Goal: Information Seeking & Learning: Learn about a topic

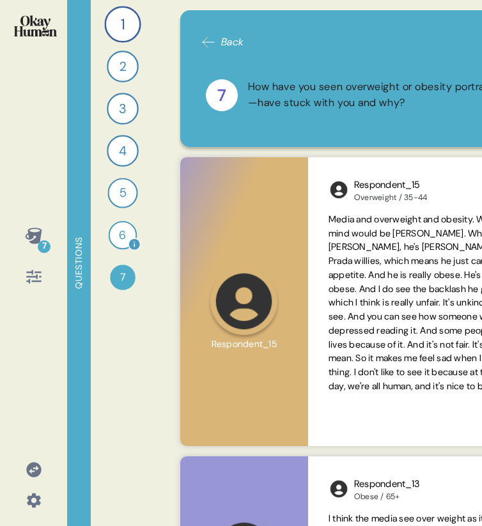
scroll to position [769, 0]
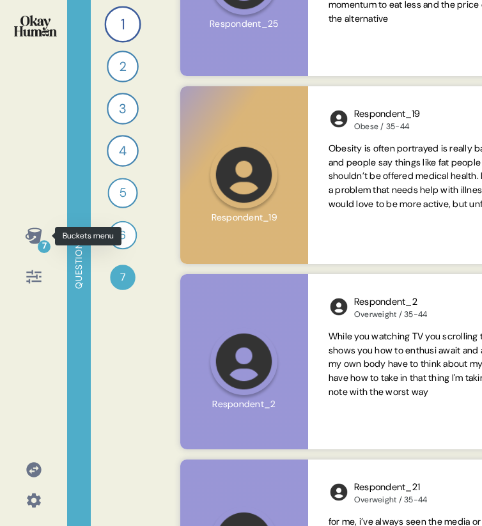
click at [30, 240] on icon at bounding box center [34, 236] width 18 height 18
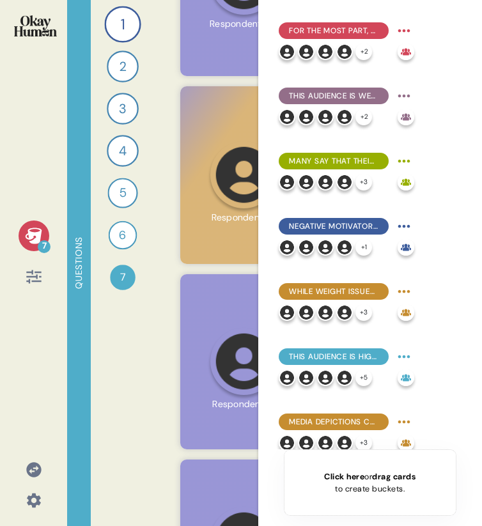
click at [33, 236] on icon at bounding box center [34, 236] width 18 height 18
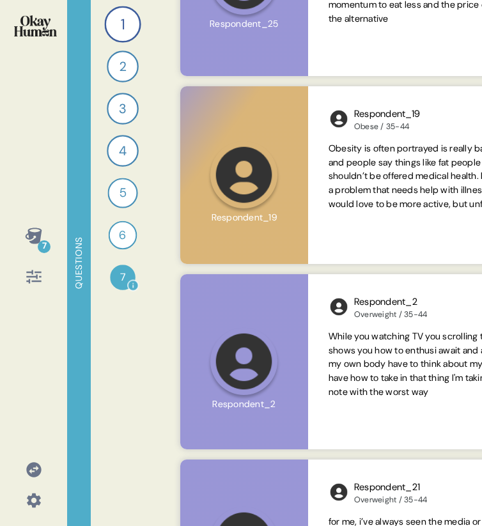
click at [120, 284] on div "7" at bounding box center [123, 278] width 26 height 26
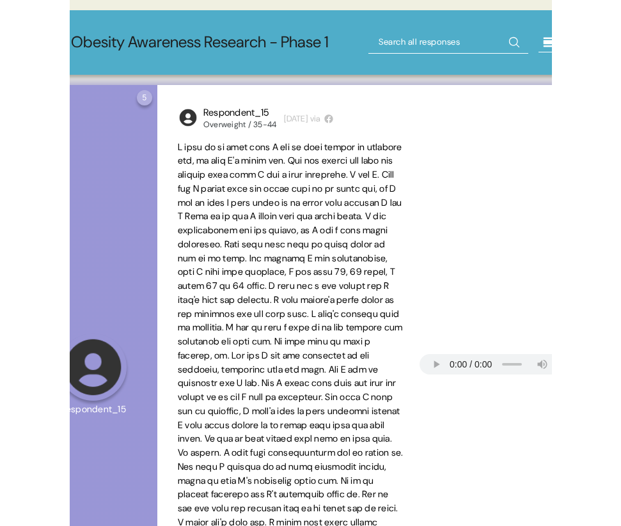
scroll to position [0, 289]
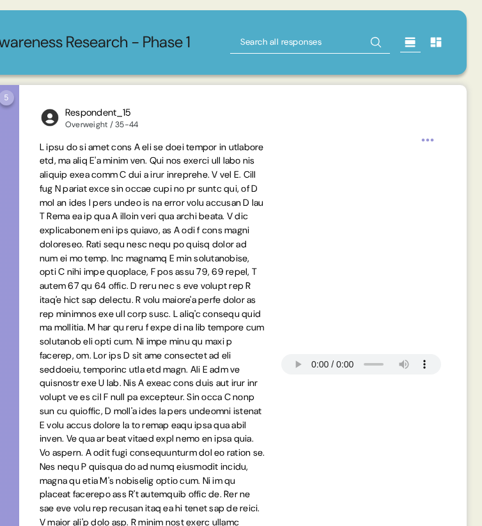
click at [407, 36] on icon at bounding box center [410, 42] width 13 height 13
click at [410, 46] on icon at bounding box center [410, 43] width 10 height 10
click at [437, 44] on icon at bounding box center [436, 43] width 11 height 10
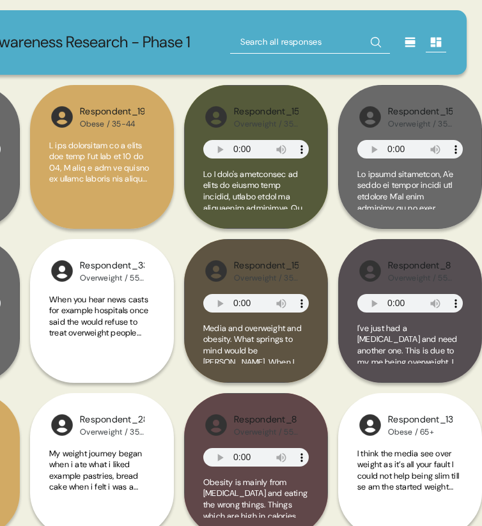
click at [410, 44] on icon at bounding box center [410, 43] width 10 height 10
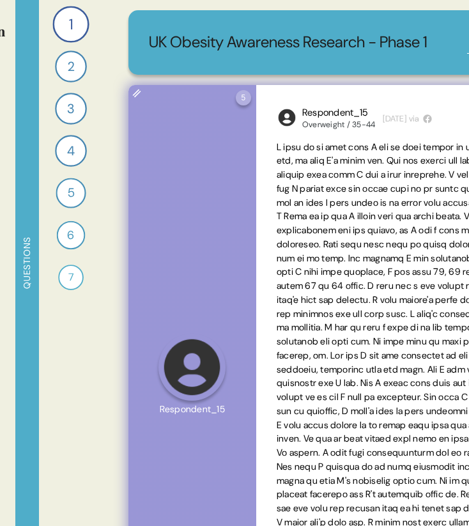
scroll to position [0, 0]
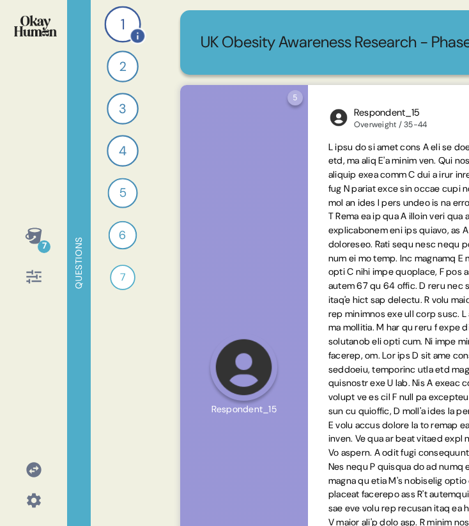
click at [115, 26] on div "1" at bounding box center [122, 24] width 36 height 36
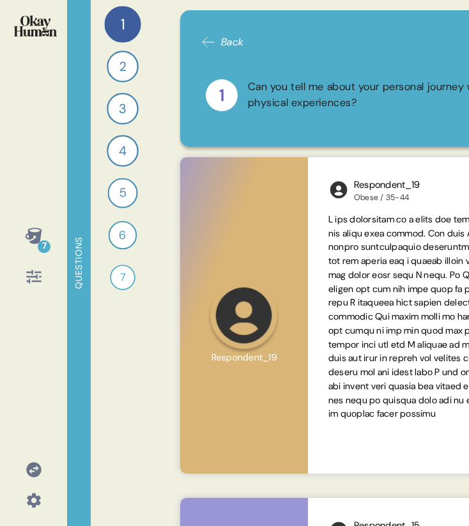
click at [33, 240] on icon at bounding box center [33, 236] width 17 height 16
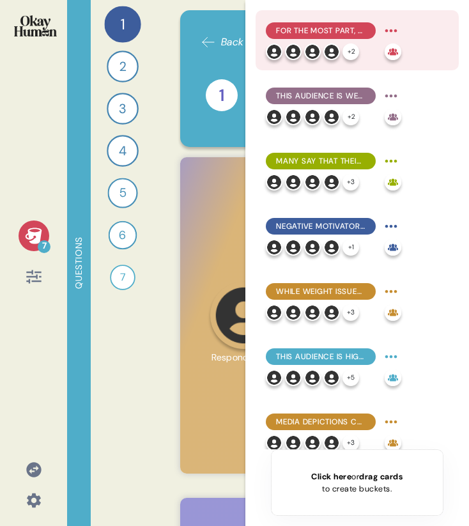
click at [288, 23] on div "For the most part, they explain obesity in simplistic terms emphasizing persona…" at bounding box center [321, 30] width 110 height 17
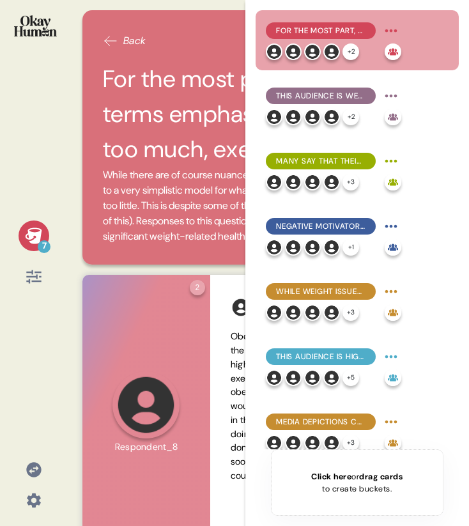
click at [30, 235] on icon at bounding box center [33, 236] width 17 height 16
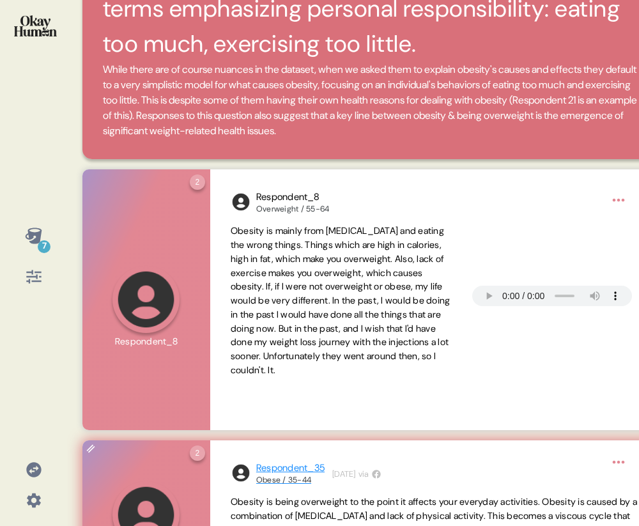
scroll to position [105, 0]
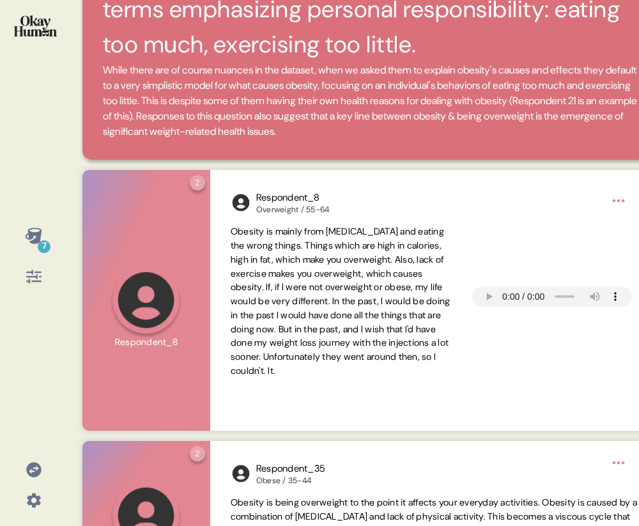
click at [20, 232] on div "7" at bounding box center [34, 235] width 31 height 31
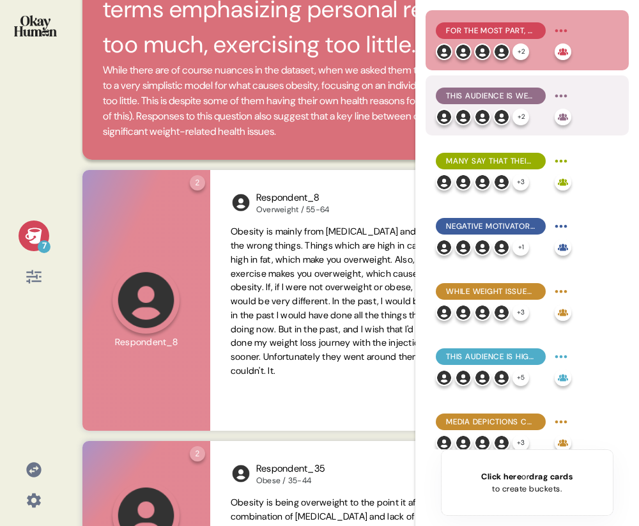
click at [452, 96] on span "This audience is well aware of the physical health issues related to being over…" at bounding box center [490, 96] width 89 height 12
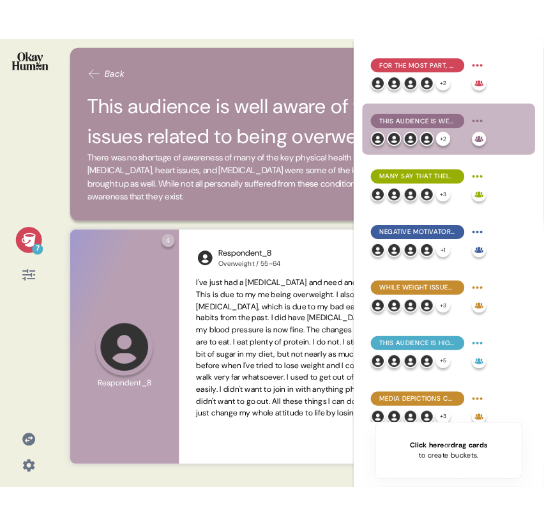
scroll to position [0, 34]
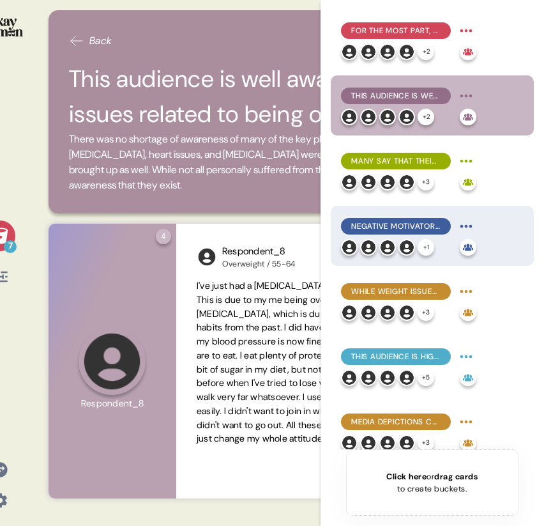
click at [380, 224] on span "Negative motivators to change were most common, but healthy connections with ot…" at bounding box center [395, 226] width 89 height 12
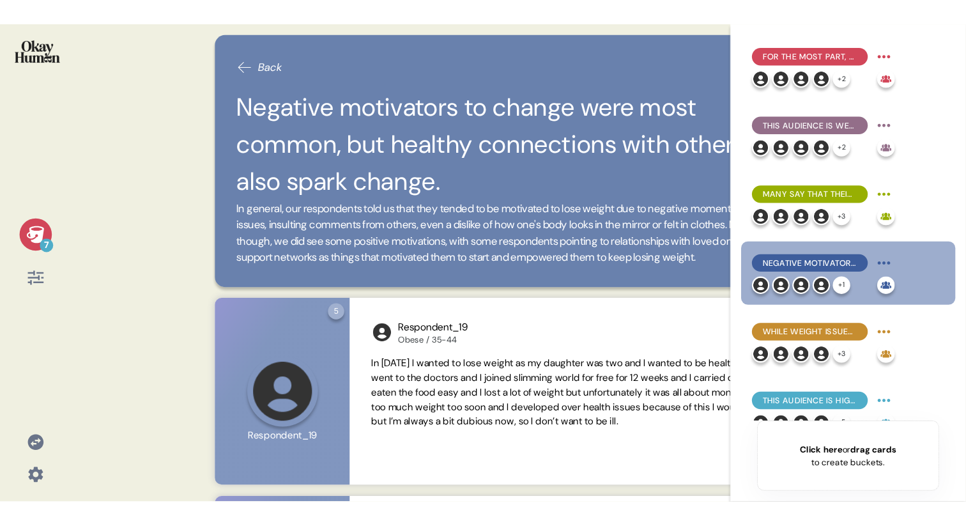
scroll to position [0, 0]
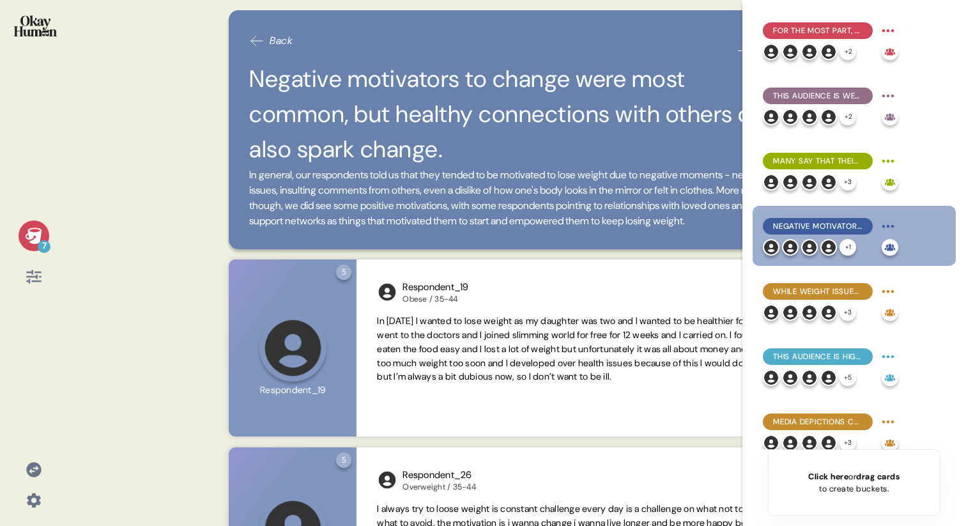
click at [23, 237] on div "7" at bounding box center [34, 235] width 31 height 31
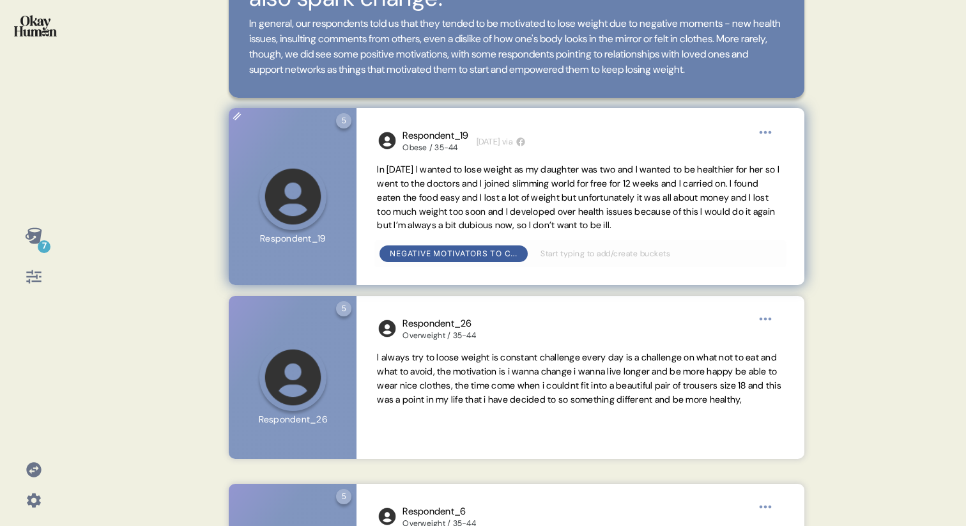
scroll to position [124, 0]
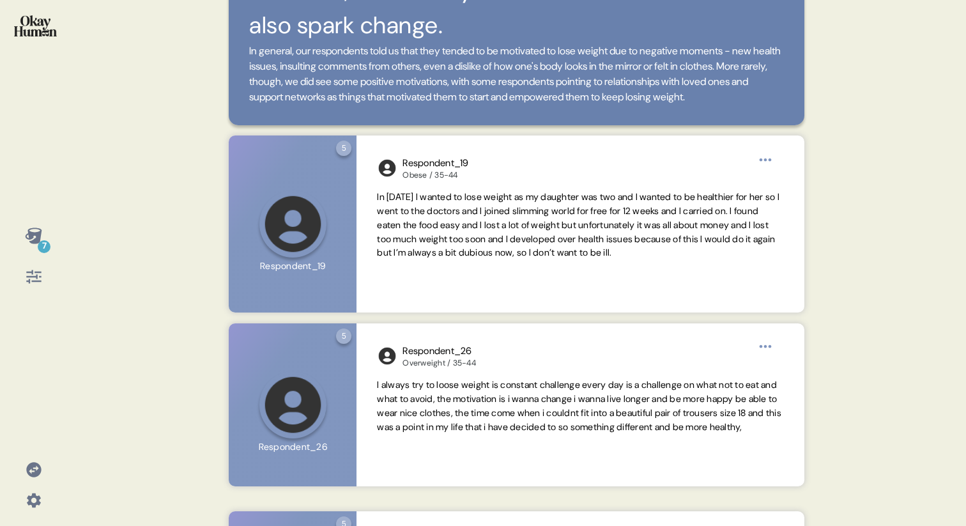
click at [36, 238] on icon at bounding box center [33, 236] width 17 height 16
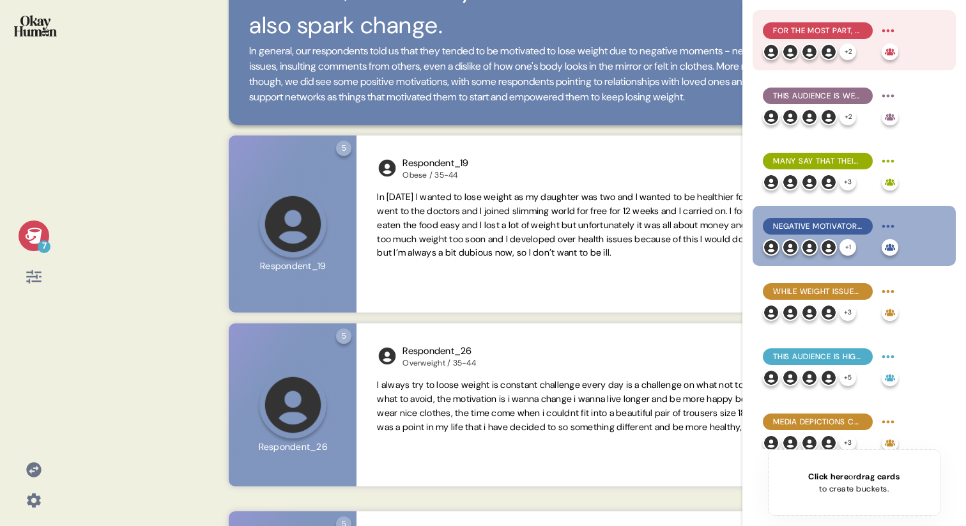
click at [481, 29] on span "For the most part, they explain obesity in simplistic terms emphasizing persona…" at bounding box center [817, 31] width 89 height 12
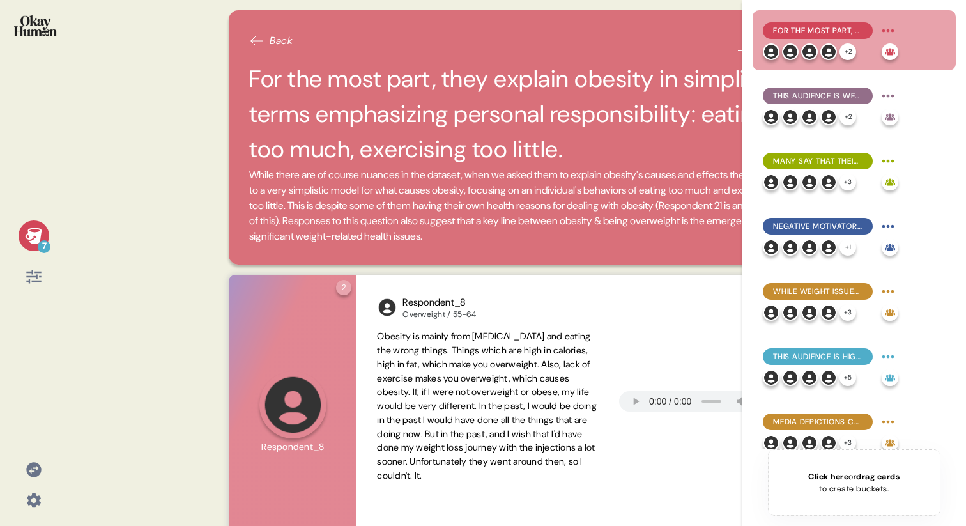
click at [165, 189] on div "7 Back For the most part, they explain obesity in simplistic terms emphasizing …" at bounding box center [483, 263] width 966 height 526
click at [26, 229] on icon at bounding box center [34, 236] width 18 height 18
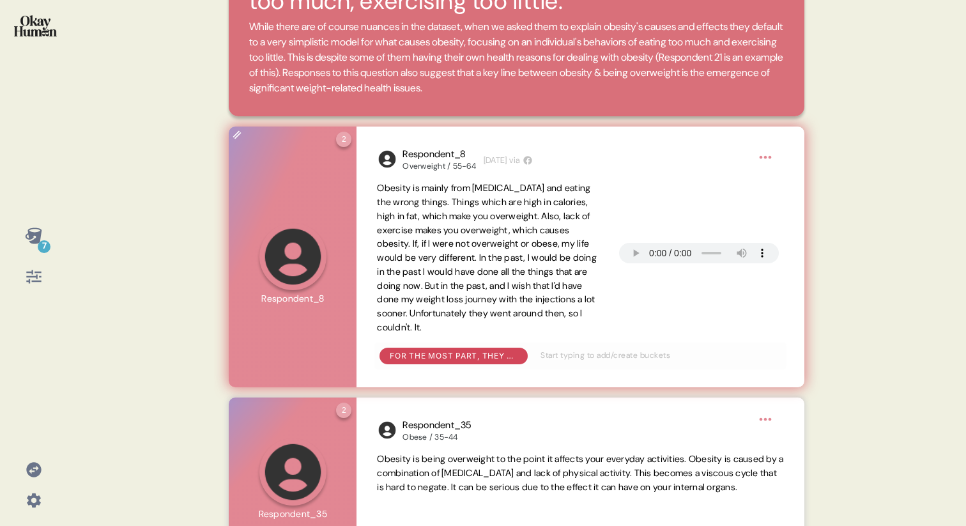
scroll to position [252, 0]
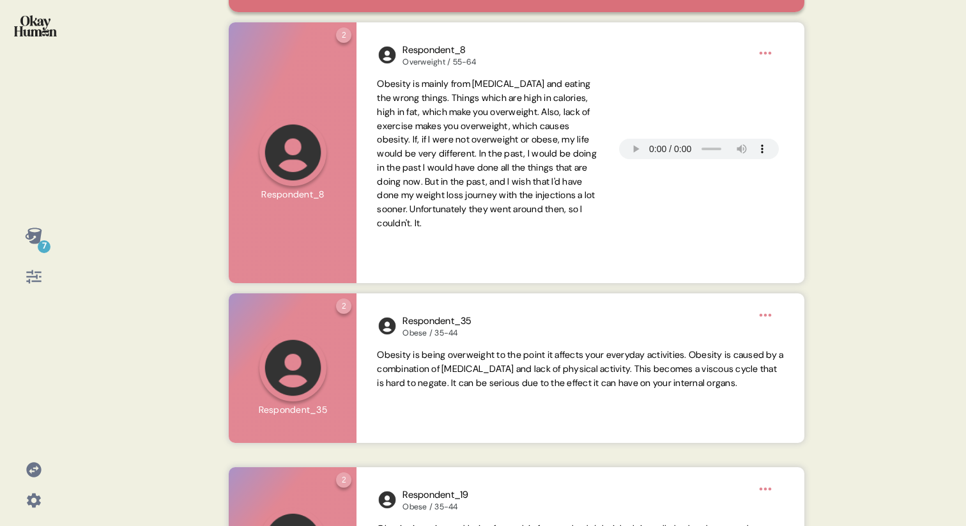
click at [30, 233] on icon at bounding box center [33, 236] width 17 height 16
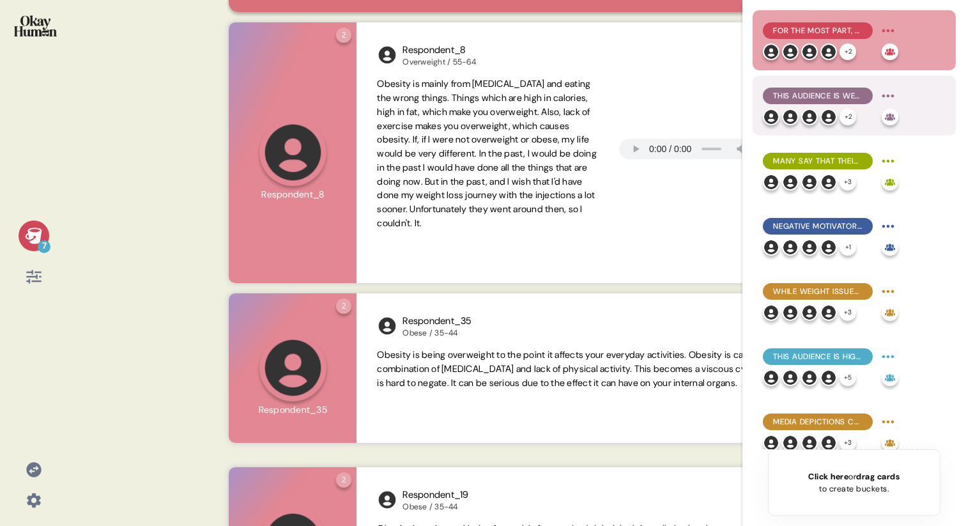
click at [481, 86] on div "This audience is well aware of the physical health issues related to being over…" at bounding box center [830, 96] width 135 height 20
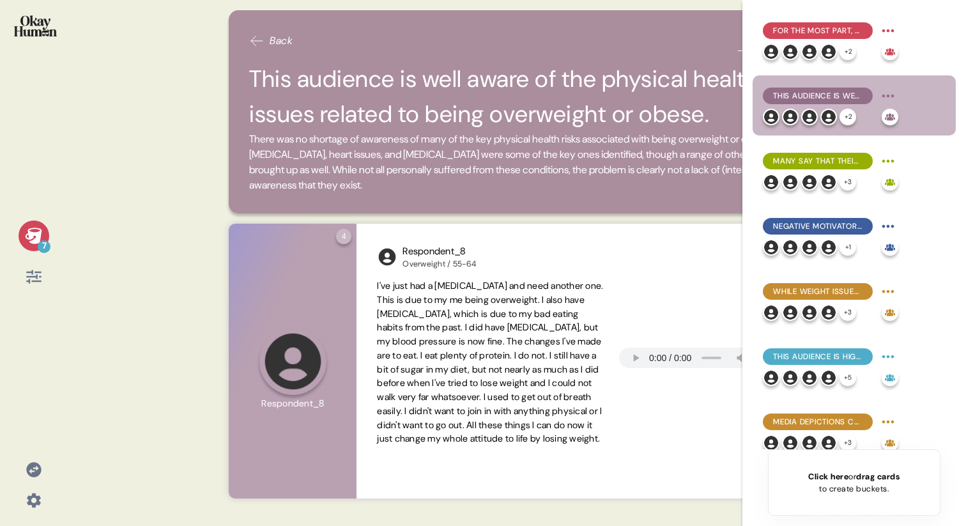
click at [26, 232] on icon at bounding box center [34, 236] width 18 height 18
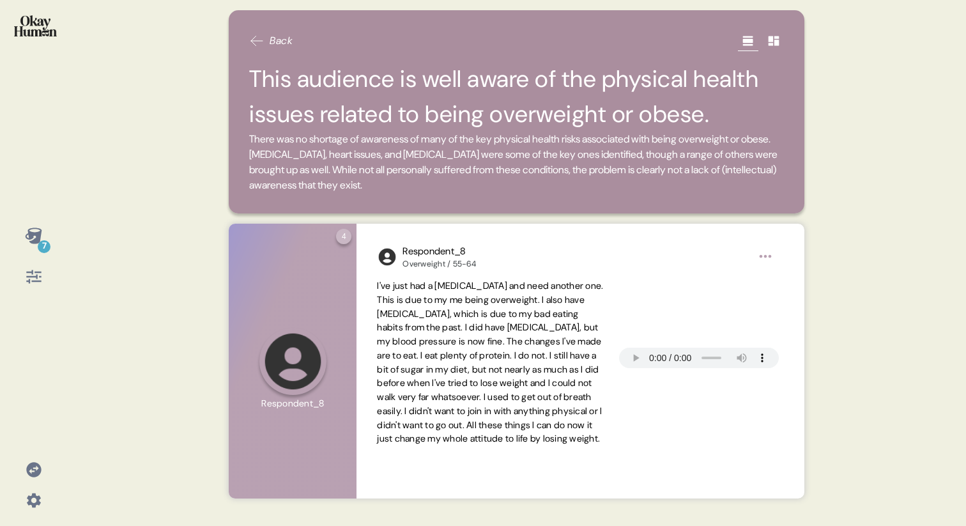
click at [31, 233] on icon at bounding box center [33, 236] width 17 height 16
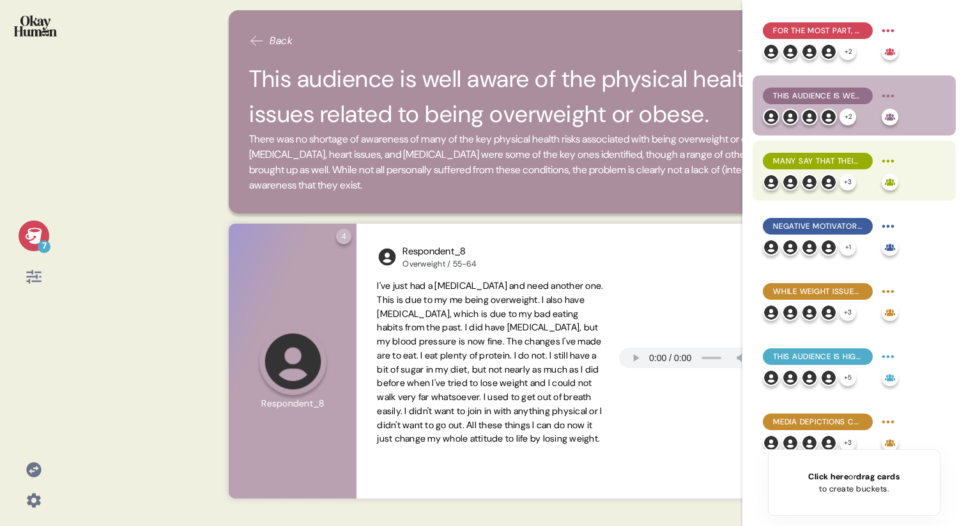
click at [481, 150] on div "Many say that their weight struggles have cost them social possibilities, with …" at bounding box center [854, 171] width 203 height 60
click at [481, 163] on span "Many say that their weight struggles have cost them social possibilities, with …" at bounding box center [817, 161] width 89 height 12
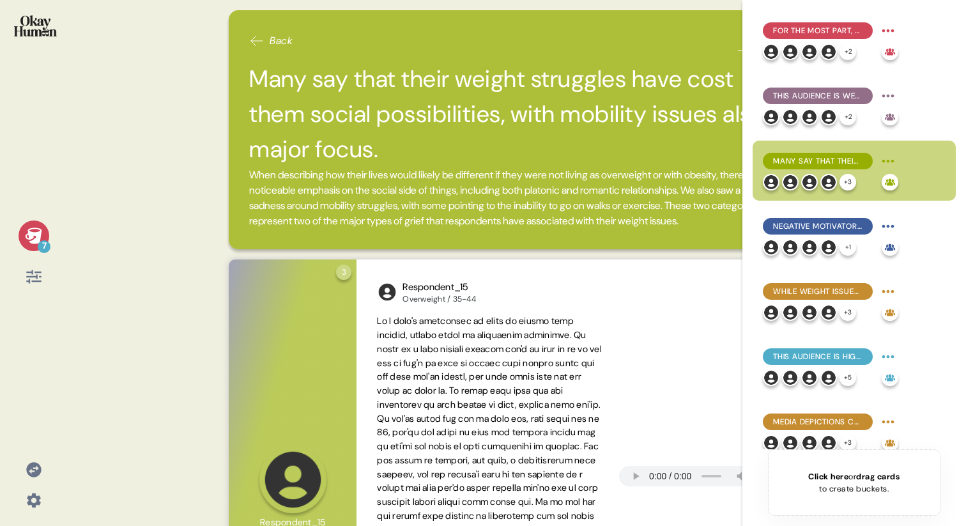
click at [35, 231] on icon at bounding box center [34, 236] width 18 height 18
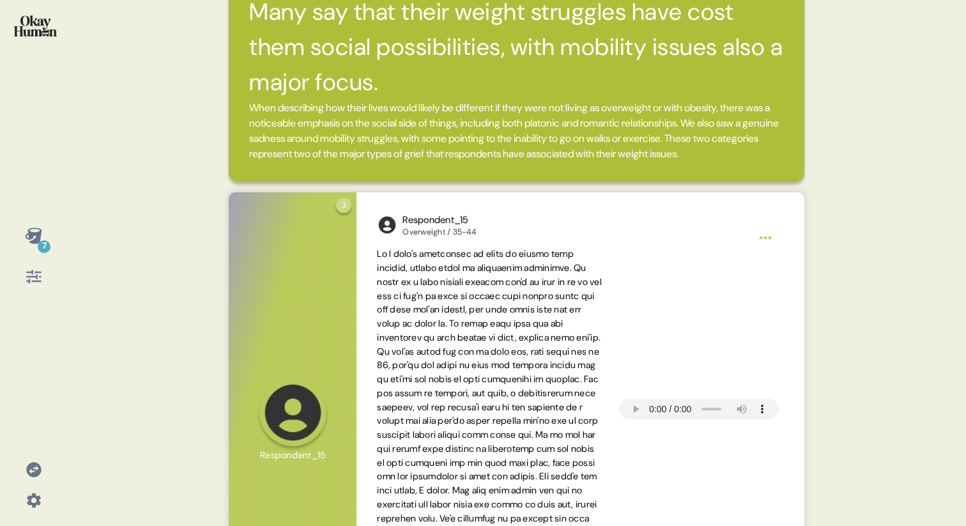
scroll to position [111, 0]
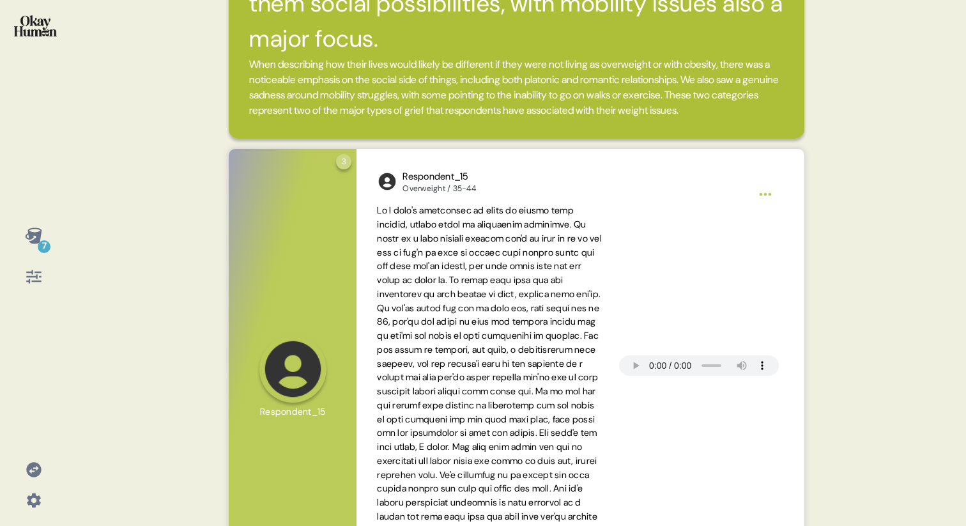
click at [38, 242] on div "7" at bounding box center [44, 246] width 13 height 13
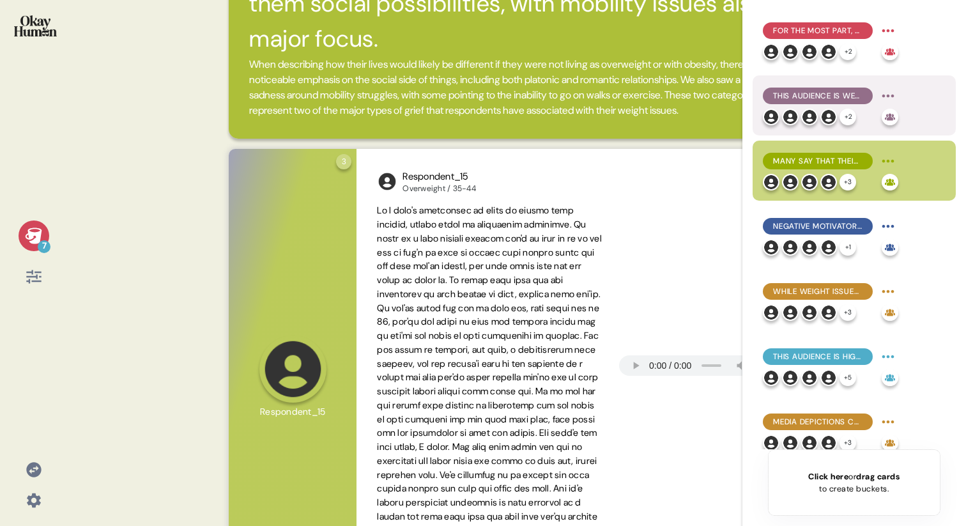
click at [481, 92] on span "This audience is well aware of the physical health issues related to being over…" at bounding box center [817, 96] width 89 height 12
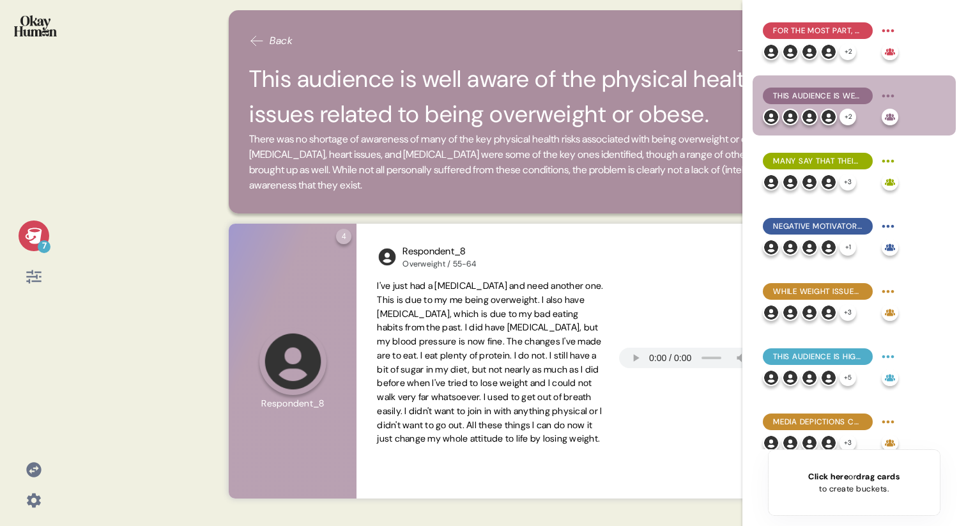
click at [31, 228] on icon at bounding box center [33, 236] width 17 height 16
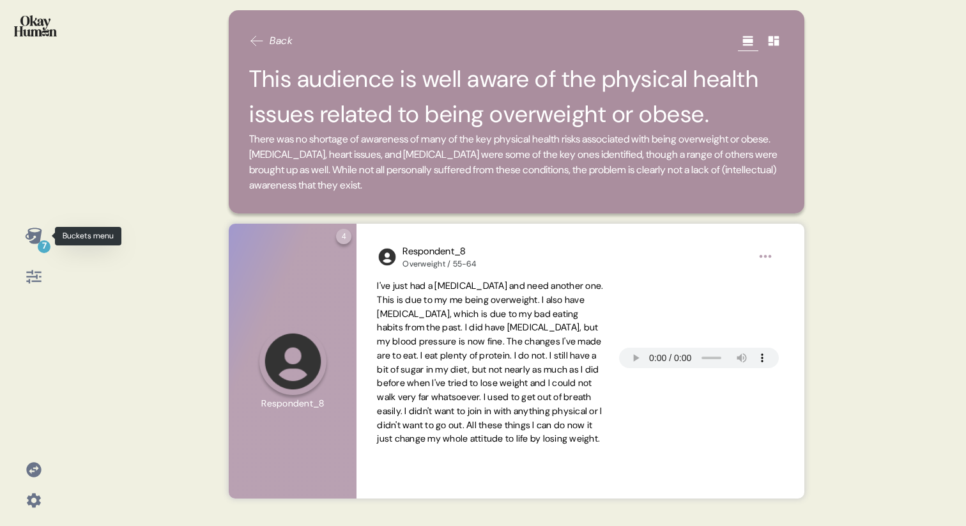
click at [28, 235] on icon at bounding box center [33, 236] width 17 height 16
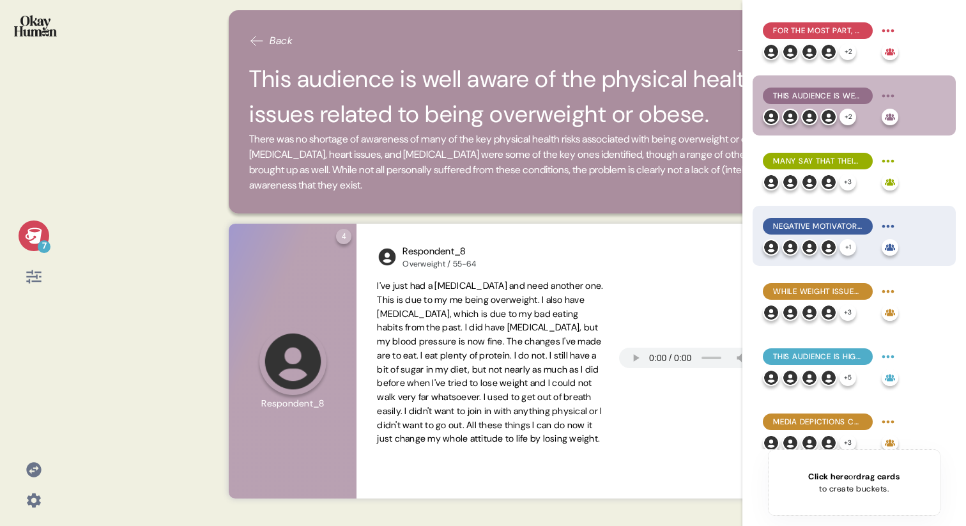
click at [481, 220] on div "Negative motivators to change were most common, but healthy connections with ot…" at bounding box center [818, 226] width 110 height 17
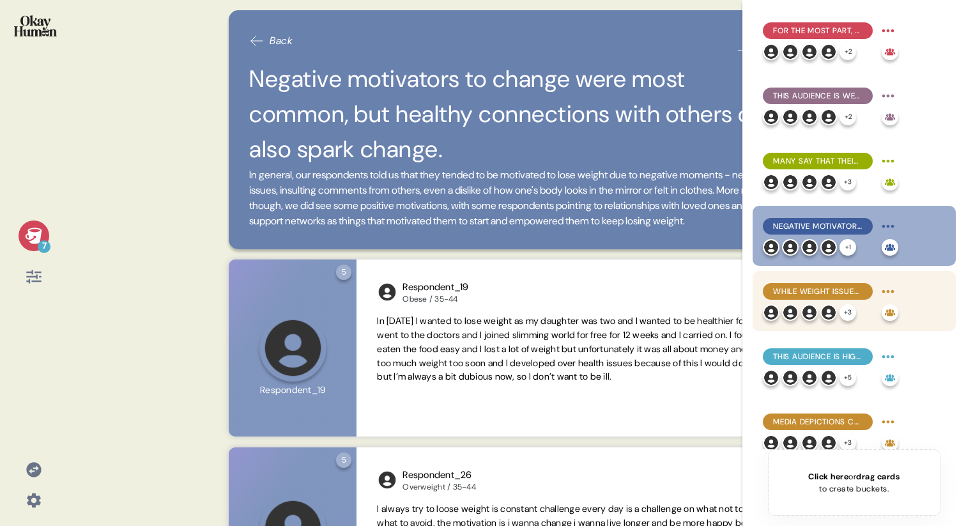
click at [481, 293] on span "While weight issues are often a lifelong problem, many say up-and-down cycles a…" at bounding box center [817, 292] width 89 height 12
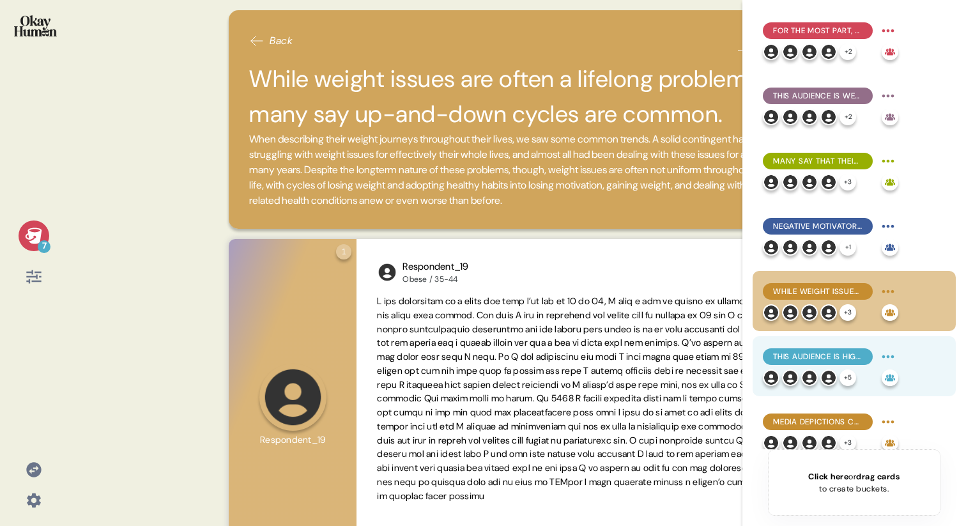
click at [481, 357] on span "This audience is highly self-reliant, tending to prefer fitness programs & thei…" at bounding box center [817, 357] width 89 height 12
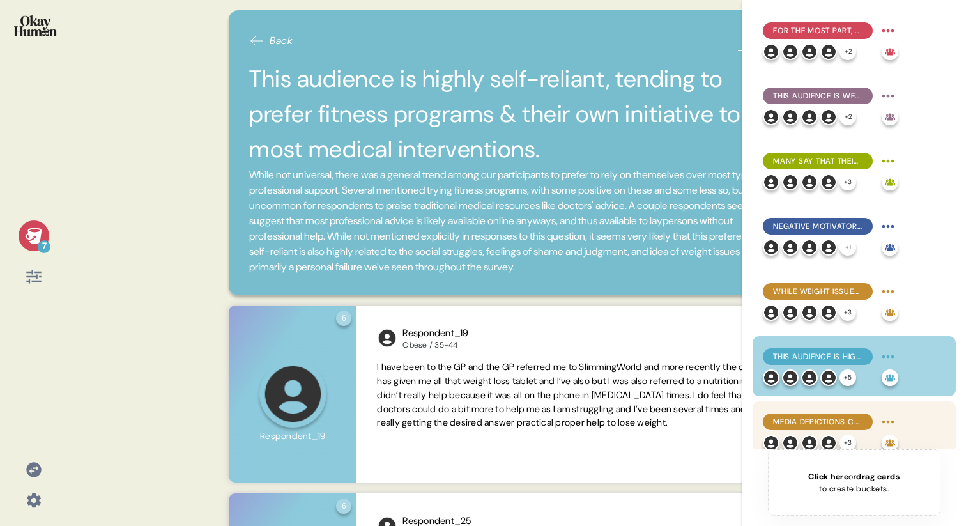
click at [481, 424] on span "Media depictions cruelly label these people as lazy and disgusting - but they a…" at bounding box center [817, 422] width 89 height 12
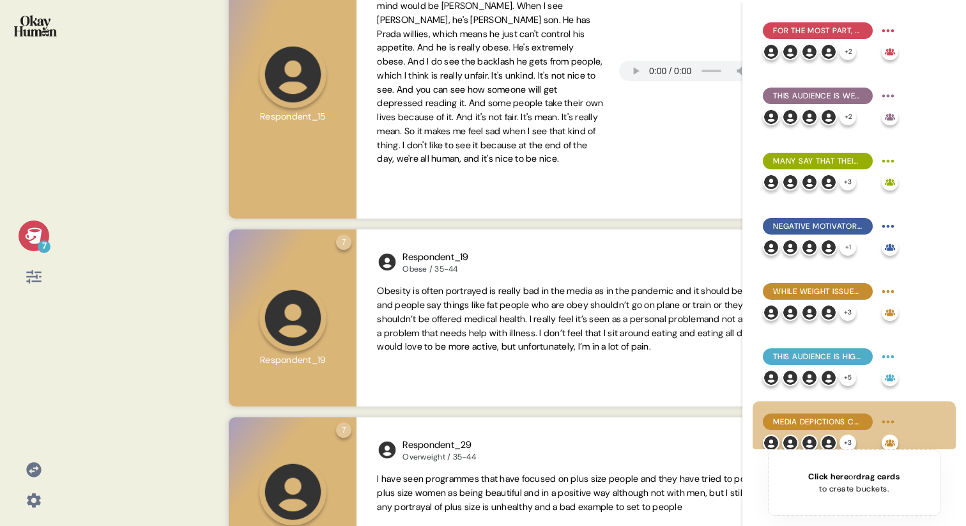
scroll to position [428, 0]
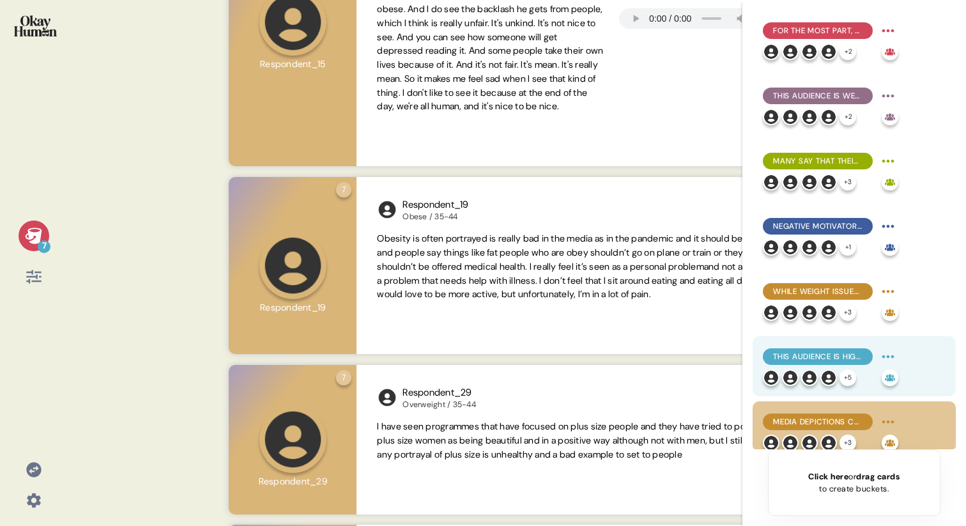
click at [481, 355] on span "This audience is highly self-reliant, tending to prefer fitness programs & thei…" at bounding box center [817, 357] width 89 height 12
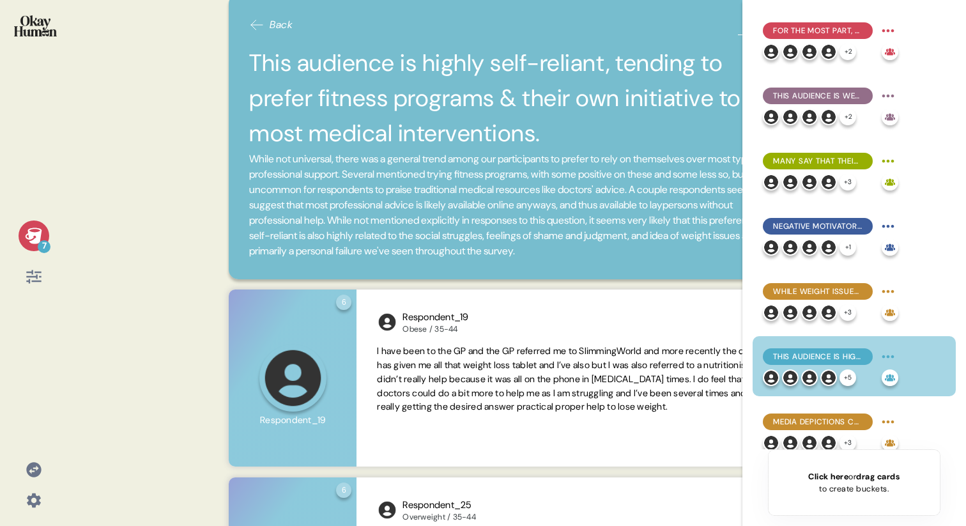
scroll to position [35, 0]
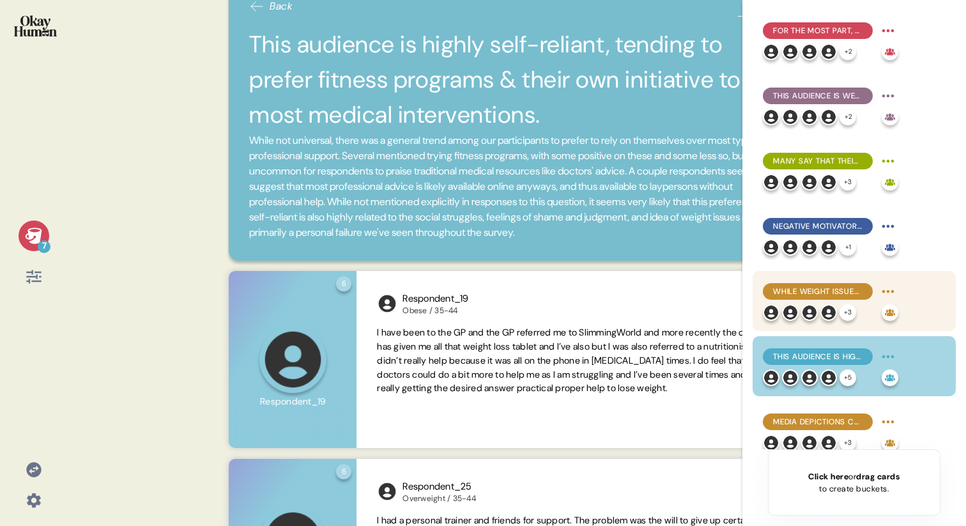
click at [481, 295] on span "While weight issues are often a lifelong problem, many say up-and-down cycles a…" at bounding box center [817, 292] width 89 height 12
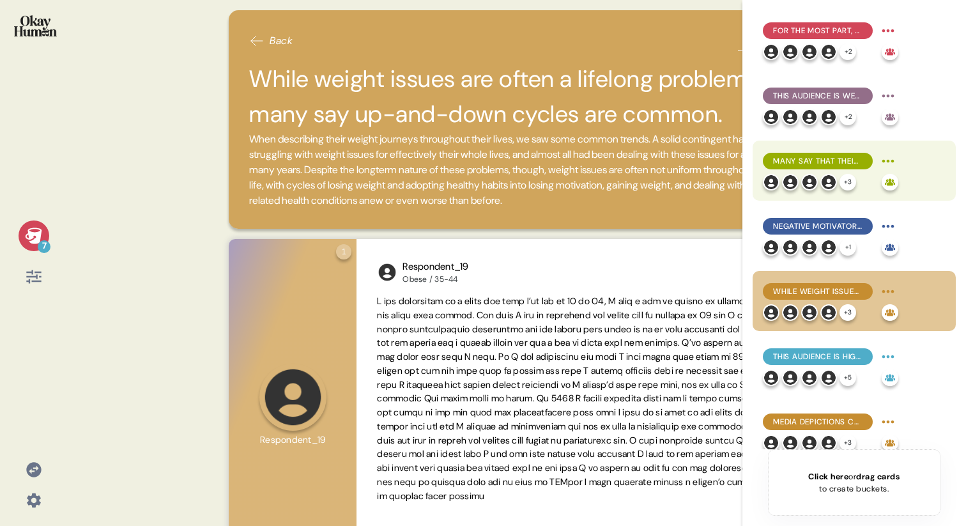
click at [481, 160] on span "Many say that their weight struggles have cost them social possibilities, with …" at bounding box center [817, 161] width 89 height 12
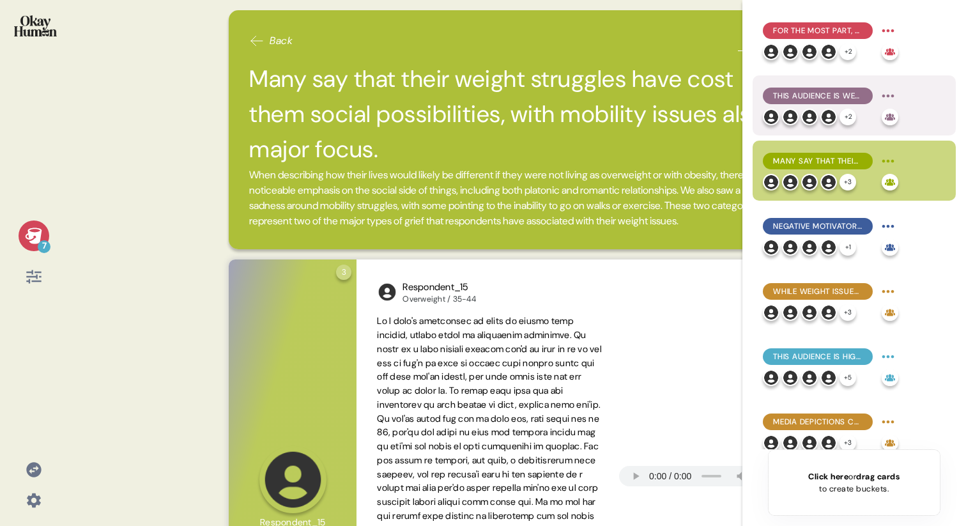
click at [481, 84] on div "This audience is well aware of the physical health issues related to being over…" at bounding box center [854, 105] width 203 height 60
click at [481, 93] on span "This audience is well aware of the physical health issues related to being over…" at bounding box center [817, 96] width 89 height 12
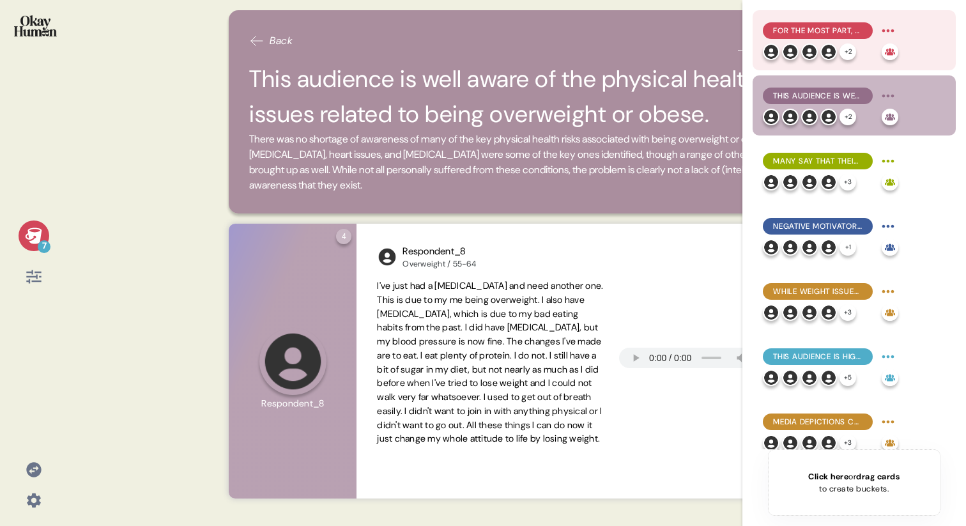
click at [481, 26] on span "For the most part, they explain obesity in simplistic terms emphasizing persona…" at bounding box center [817, 31] width 89 height 12
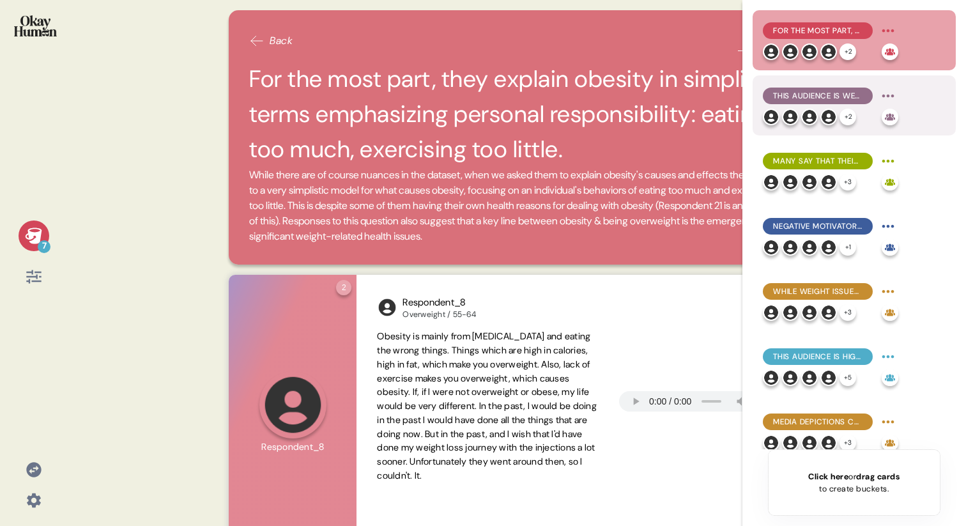
click at [481, 89] on div "This audience is well aware of the physical health issues related to being over…" at bounding box center [818, 96] width 110 height 17
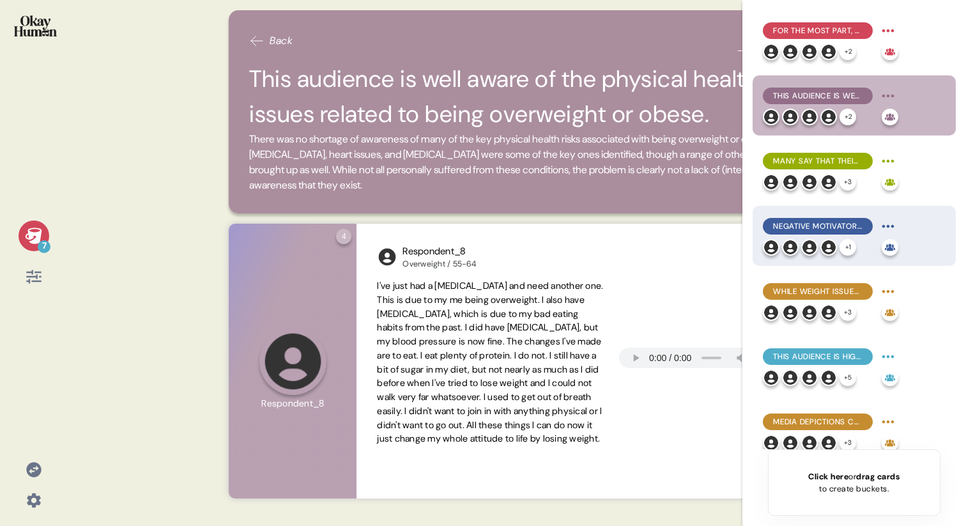
click at [481, 231] on span "Negative motivators to change were most common, but healthy connections with ot…" at bounding box center [817, 226] width 89 height 12
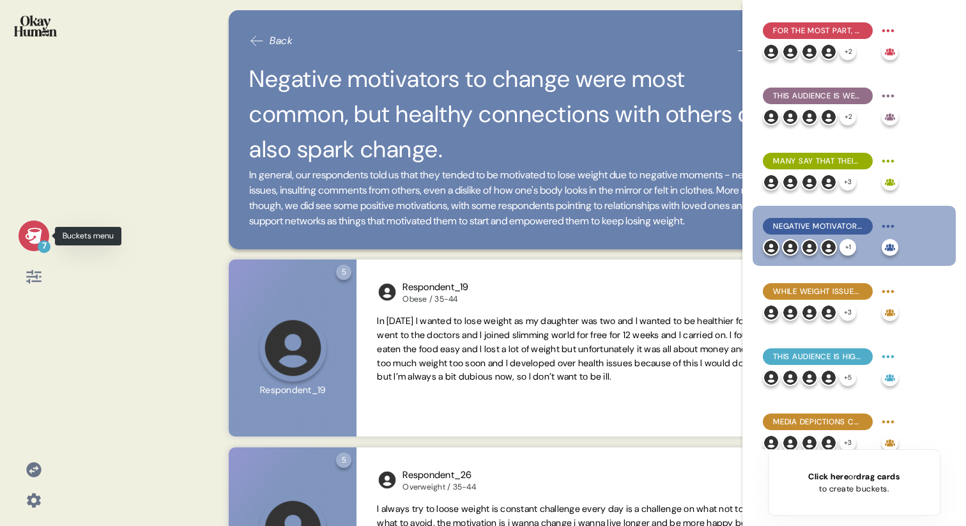
click at [31, 236] on icon at bounding box center [33, 236] width 17 height 16
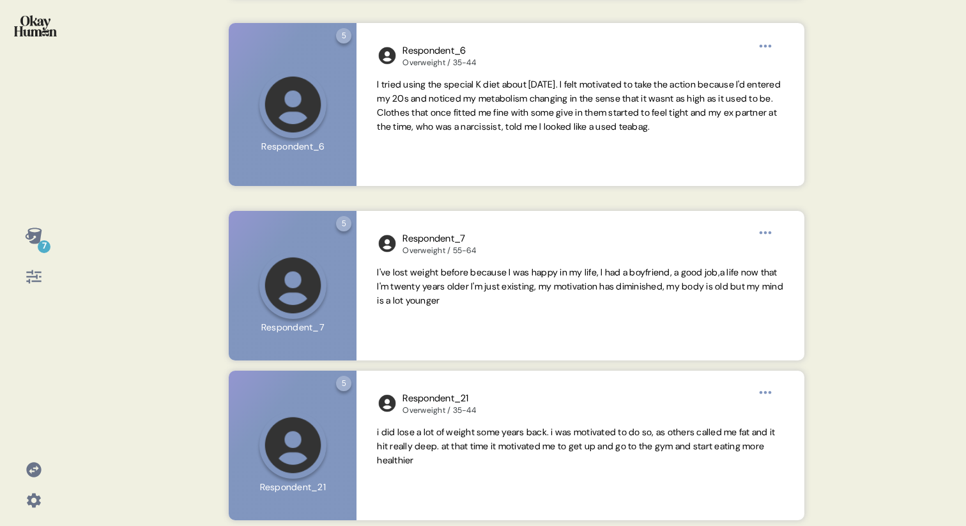
scroll to position [631, 0]
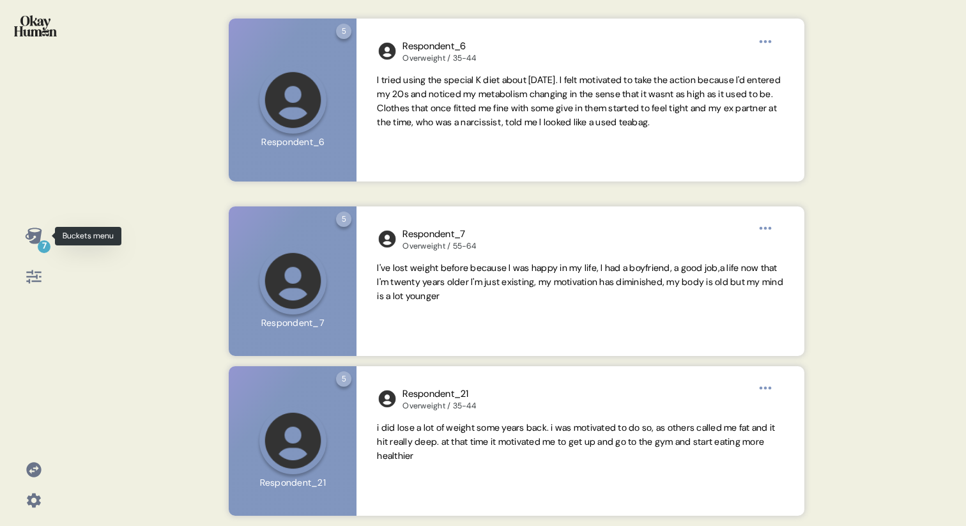
click at [27, 242] on icon at bounding box center [34, 236] width 18 height 18
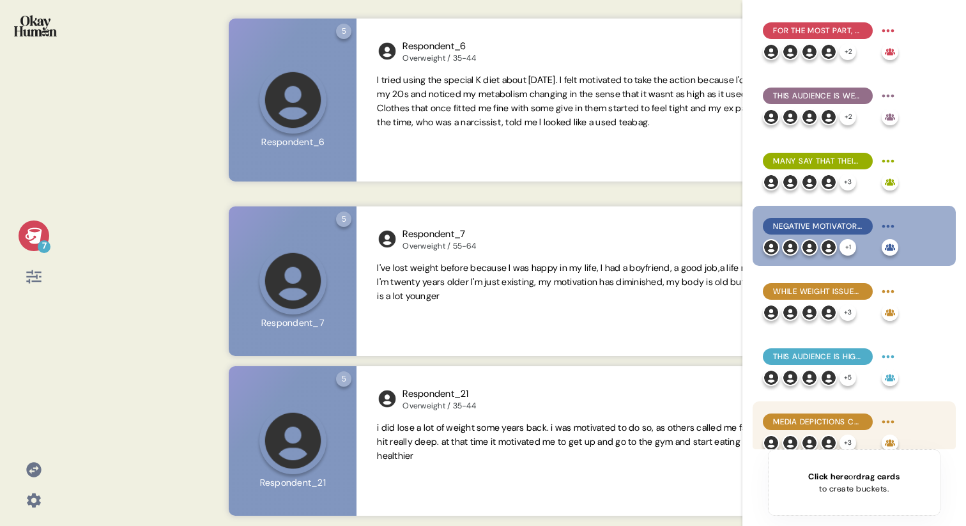
scroll to position [12, 0]
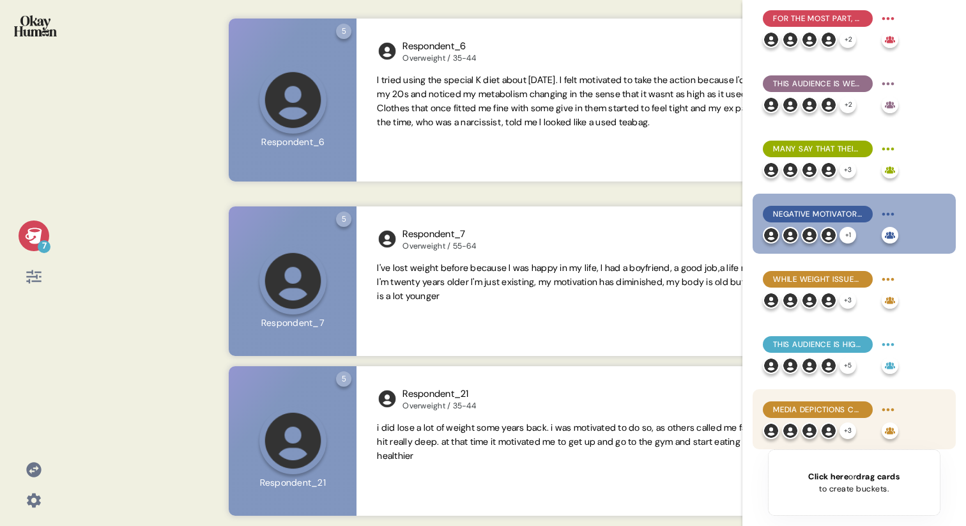
click at [481, 413] on span "Media depictions cruelly label these people as lazy and disgusting - but they a…" at bounding box center [817, 410] width 89 height 12
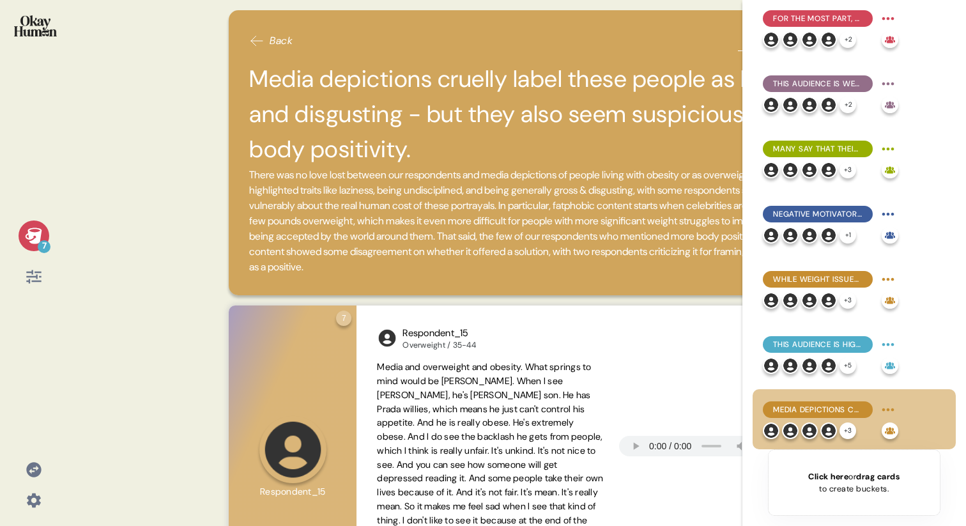
click at [27, 233] on icon at bounding box center [34, 236] width 18 height 18
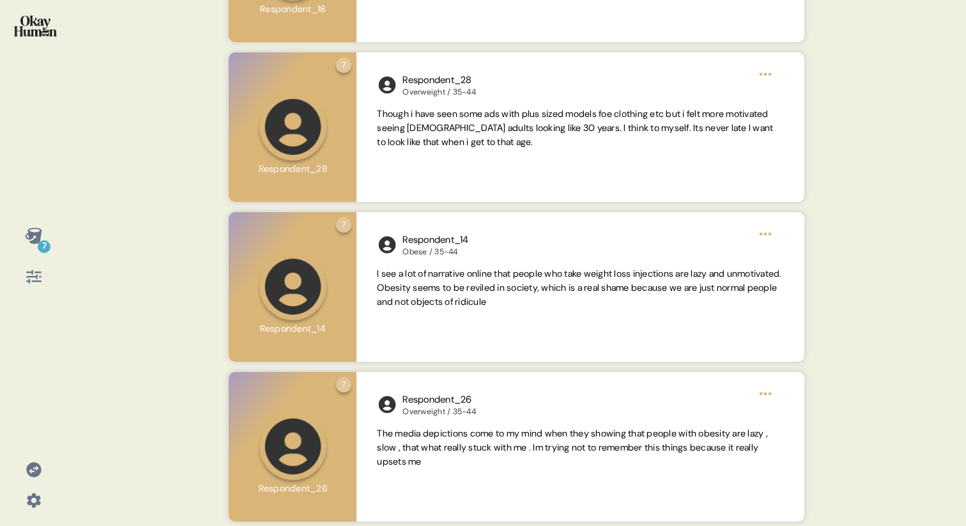
scroll to position [1065, 0]
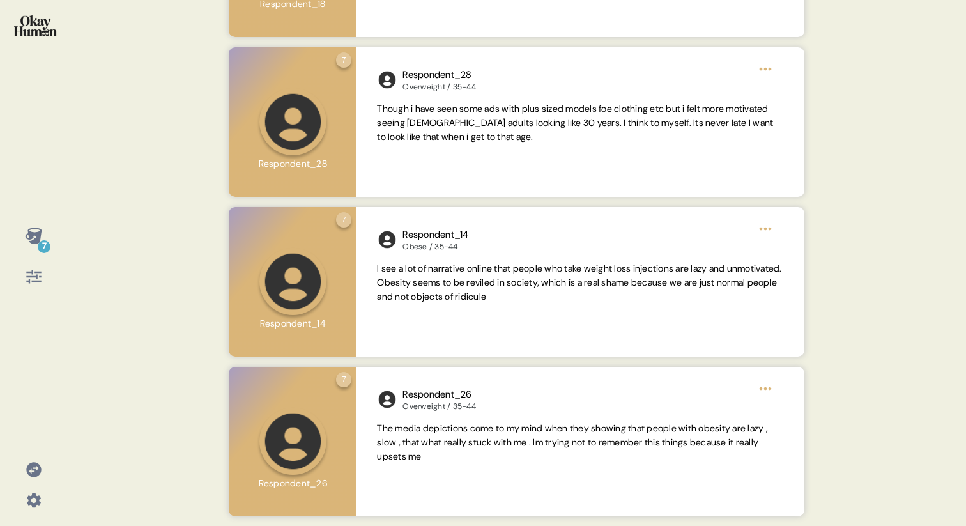
click at [29, 242] on icon at bounding box center [33, 236] width 17 height 16
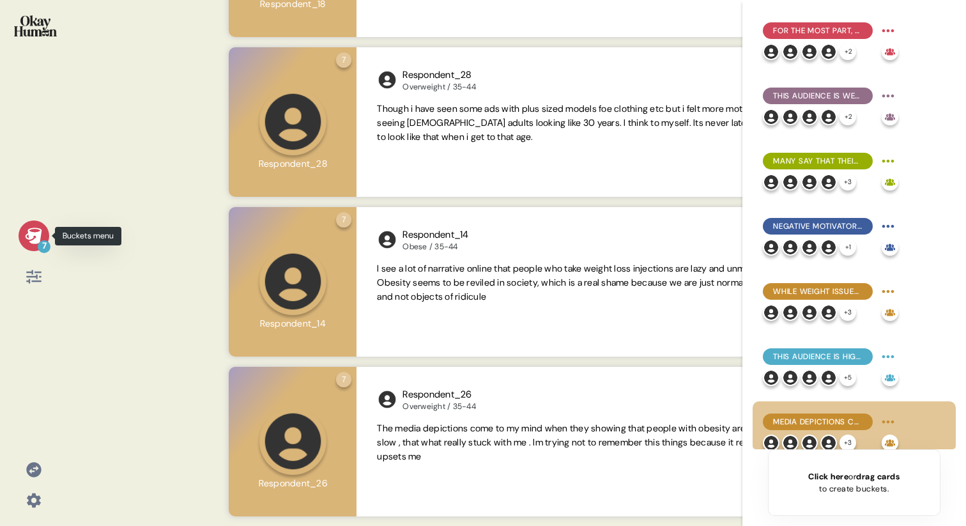
click at [32, 238] on icon at bounding box center [34, 236] width 18 height 18
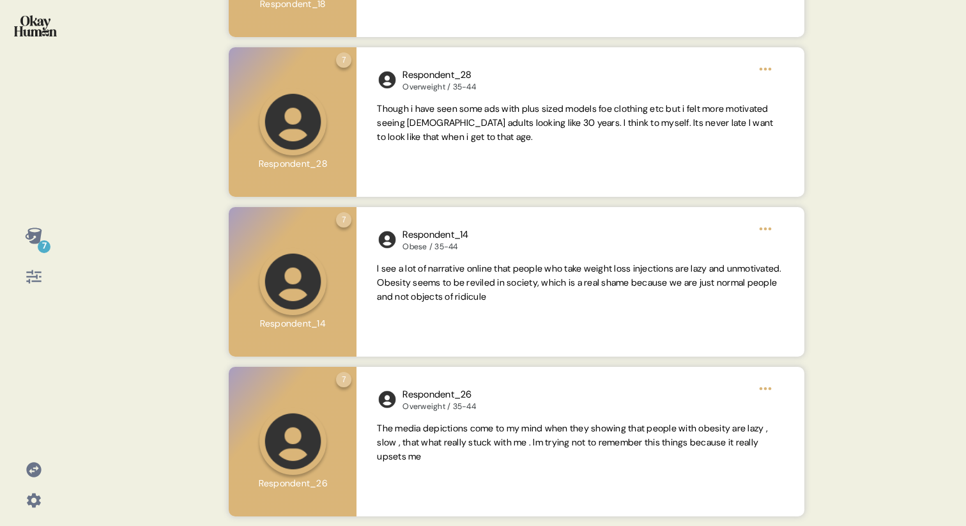
click at [31, 235] on icon at bounding box center [33, 236] width 17 height 16
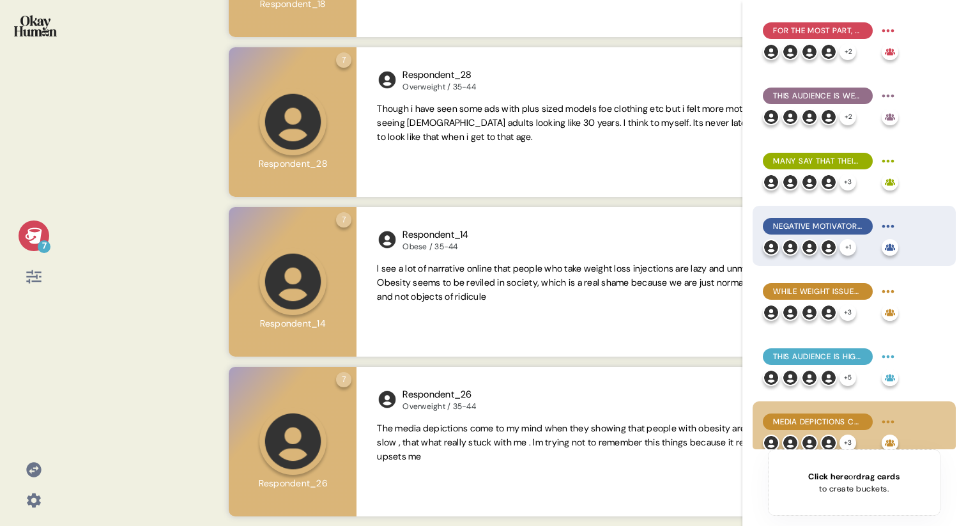
click at [481, 219] on div "Negative motivators to change were most common, but healthy connections with ot…" at bounding box center [818, 226] width 110 height 17
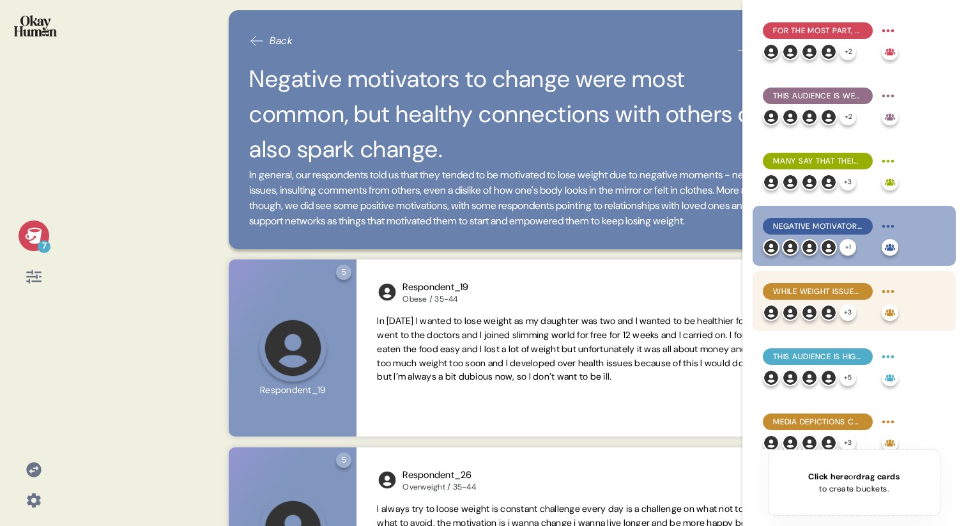
click at [481, 298] on div "While weight issues are often a lifelong problem, many say up-and-down cycles a…" at bounding box center [818, 291] width 110 height 17
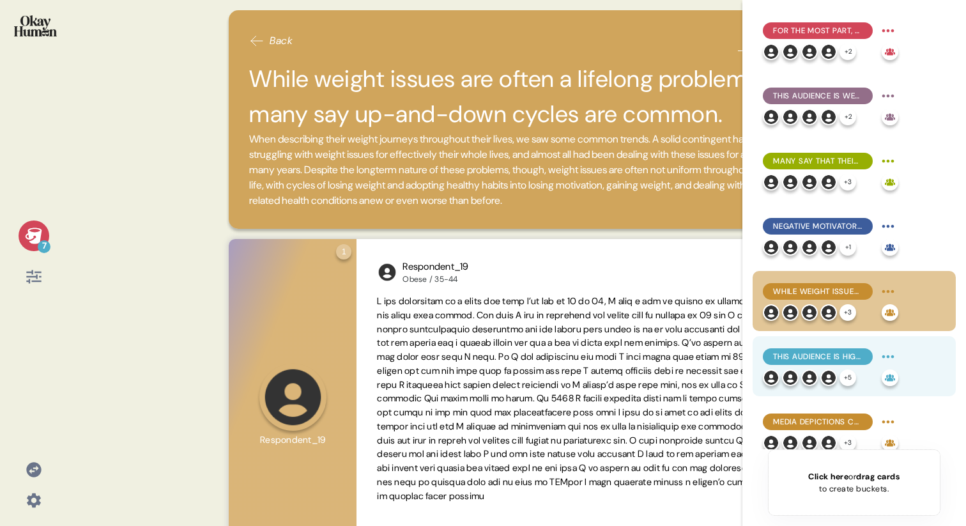
click at [481, 355] on span "This audience is highly self-reliant, tending to prefer fitness programs & thei…" at bounding box center [817, 357] width 89 height 12
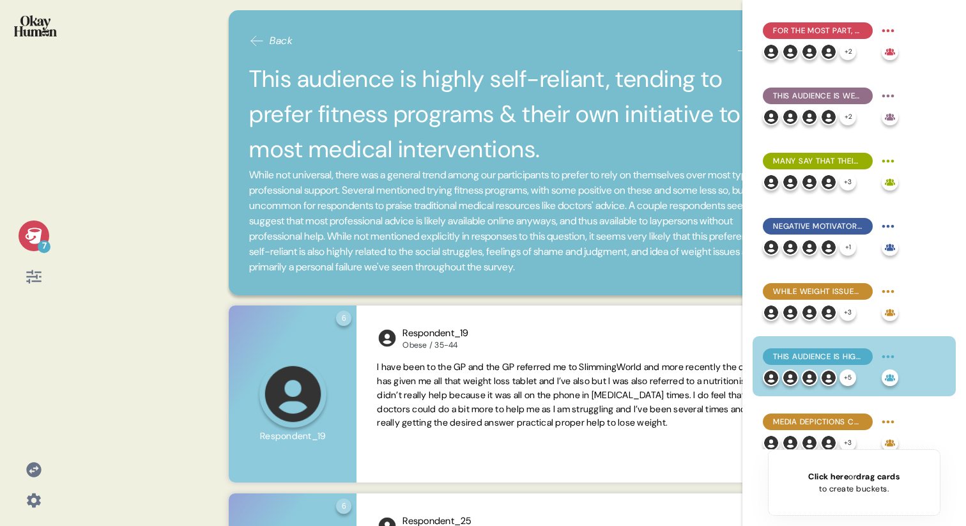
click at [30, 237] on icon at bounding box center [33, 236] width 17 height 16
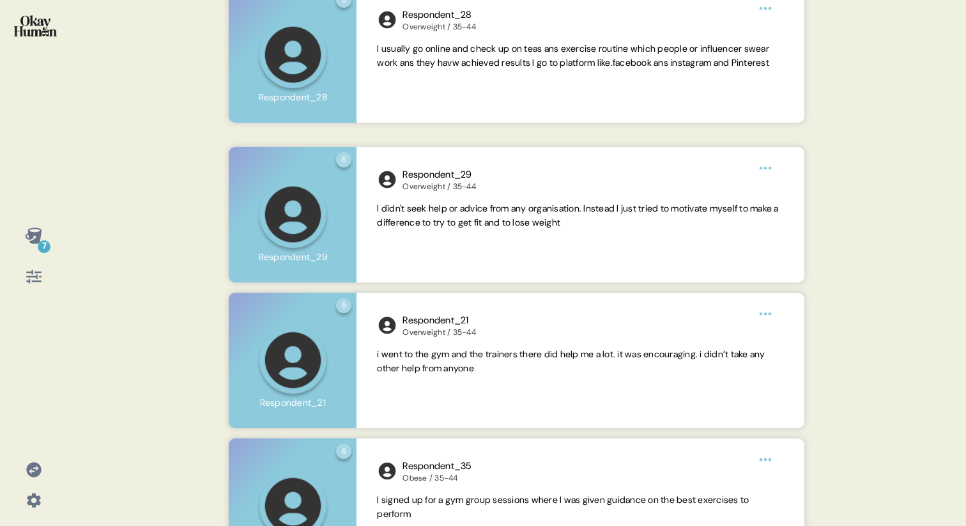
scroll to position [1231, 0]
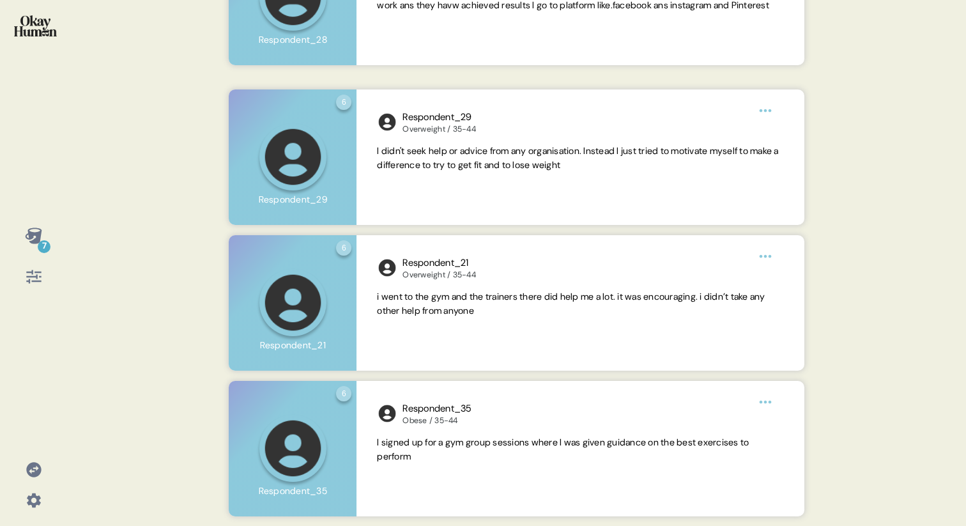
click at [27, 240] on icon at bounding box center [34, 236] width 18 height 18
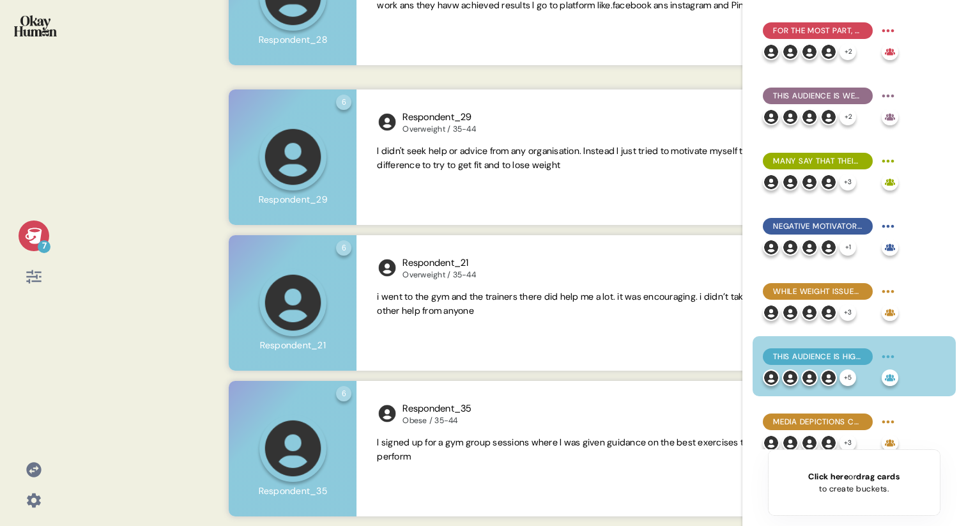
click at [33, 236] on icon at bounding box center [34, 236] width 18 height 18
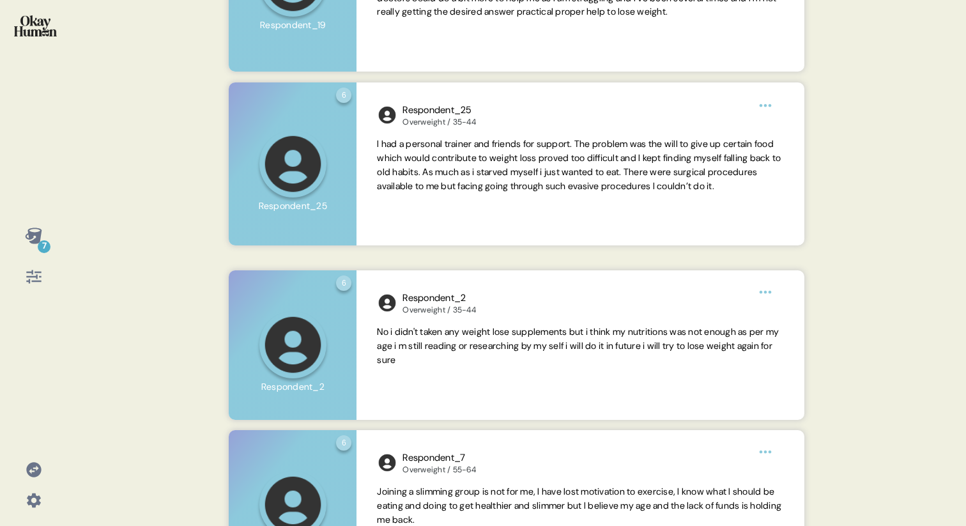
scroll to position [0, 0]
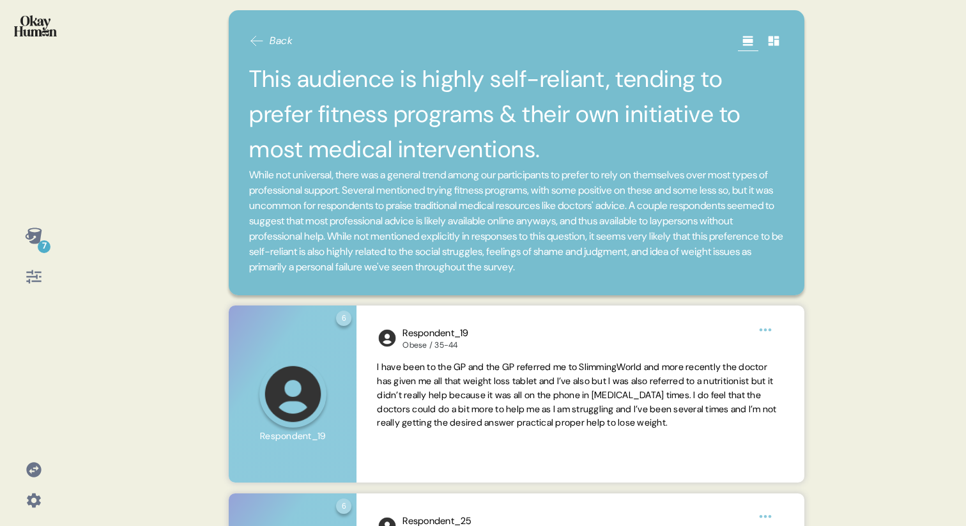
click at [258, 47] on icon at bounding box center [256, 40] width 15 height 15
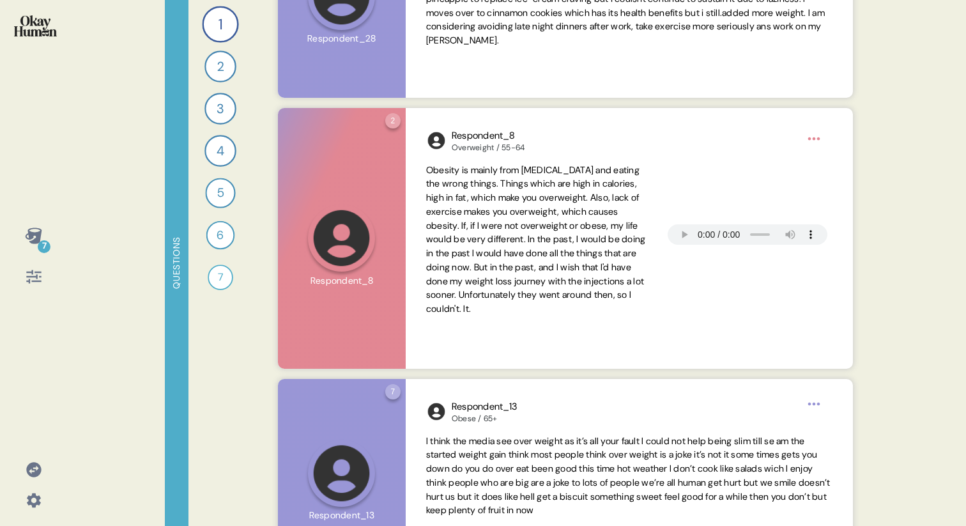
scroll to position [3468, 0]
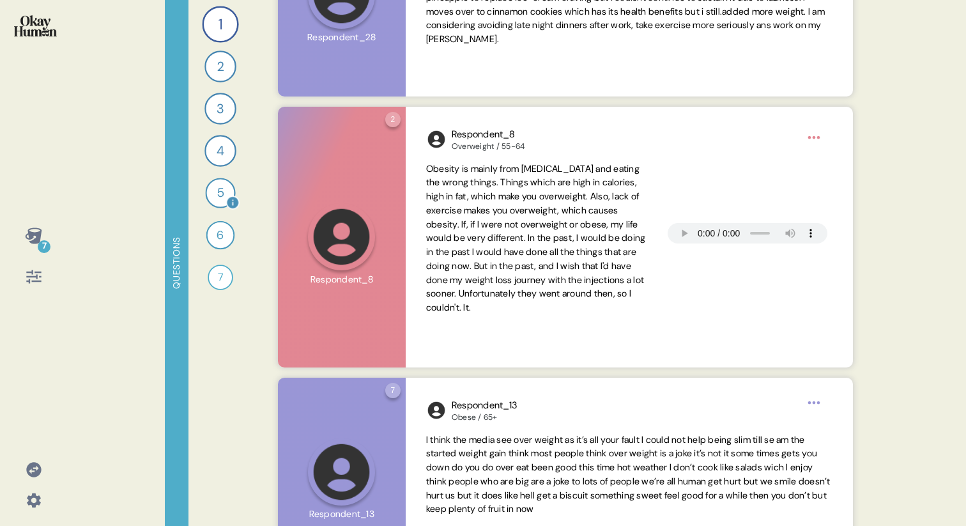
click at [216, 197] on div "5" at bounding box center [220, 193] width 30 height 30
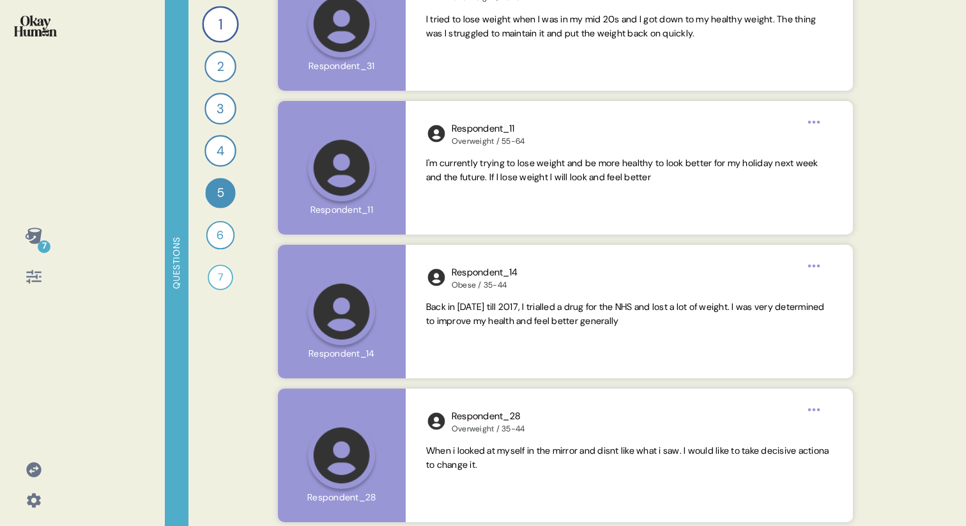
scroll to position [3015, 0]
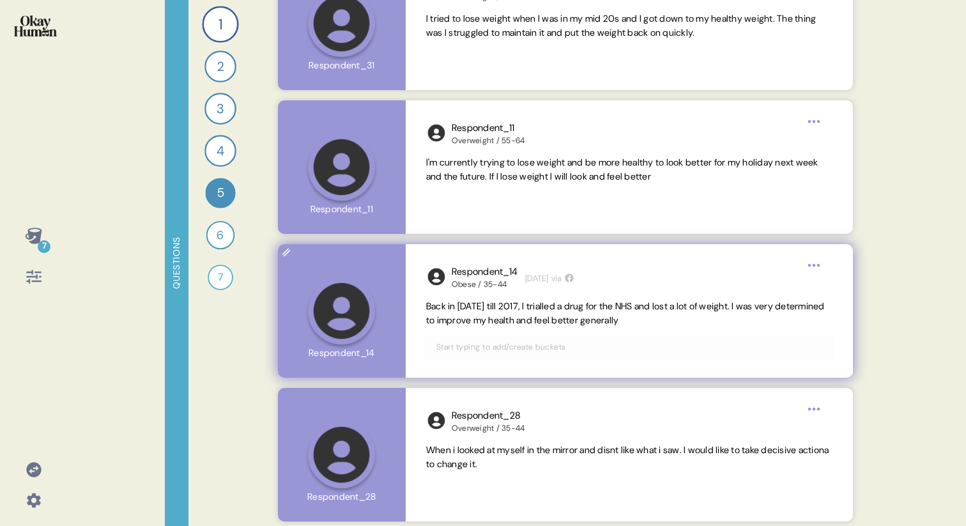
click at [481, 309] on span "Back in [DATE] till 2017, I trialled a drug for the NHS and lost a lot of weigh…" at bounding box center [625, 313] width 399 height 26
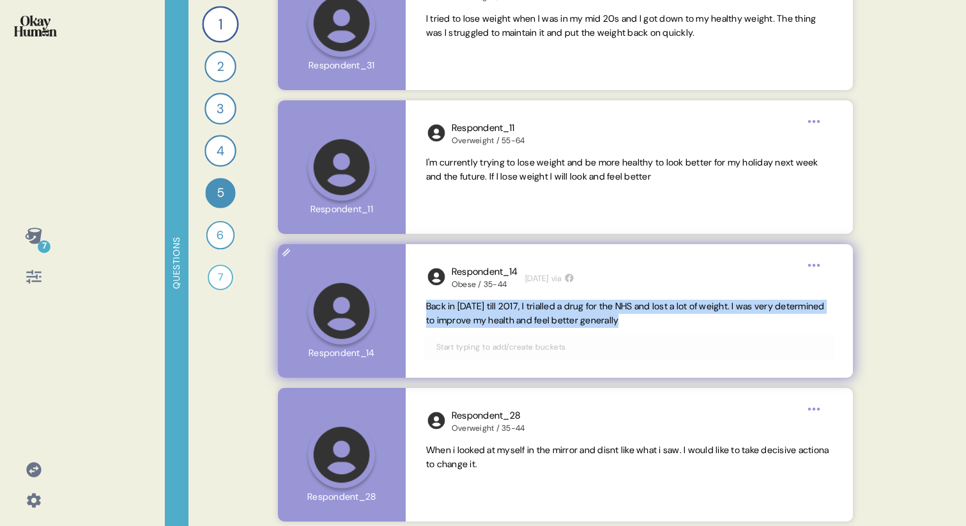
click at [481, 309] on span "Back in [DATE] till 2017, I trialled a drug for the NHS and lost a lot of weigh…" at bounding box center [625, 313] width 399 height 26
click at [481, 320] on span "Back in [DATE] till 2017, I trialled a drug for the NHS and lost a lot of weigh…" at bounding box center [625, 313] width 399 height 26
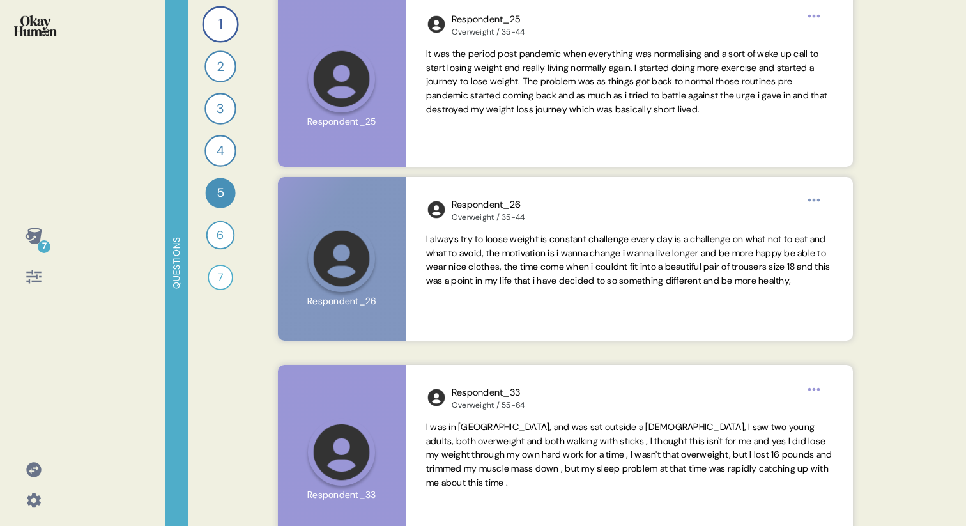
scroll to position [949, 0]
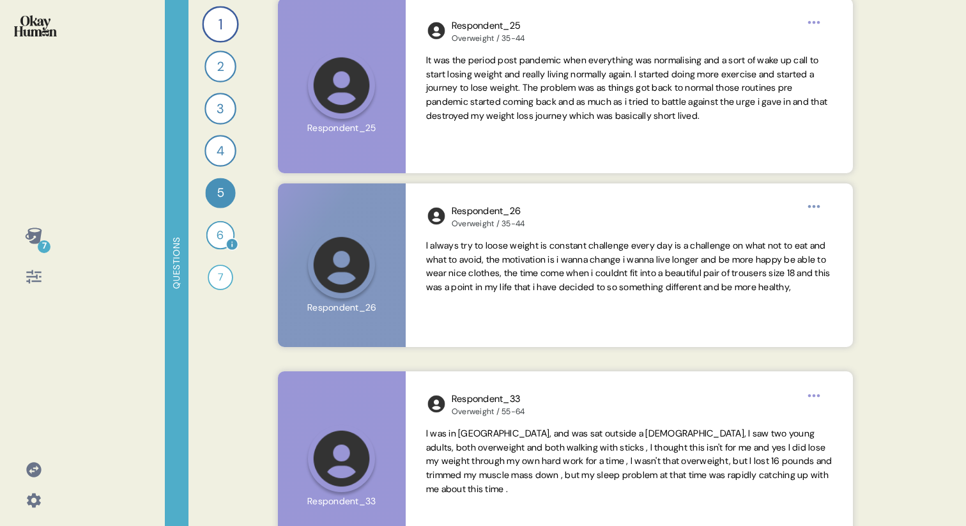
click at [213, 235] on div "6" at bounding box center [220, 235] width 29 height 29
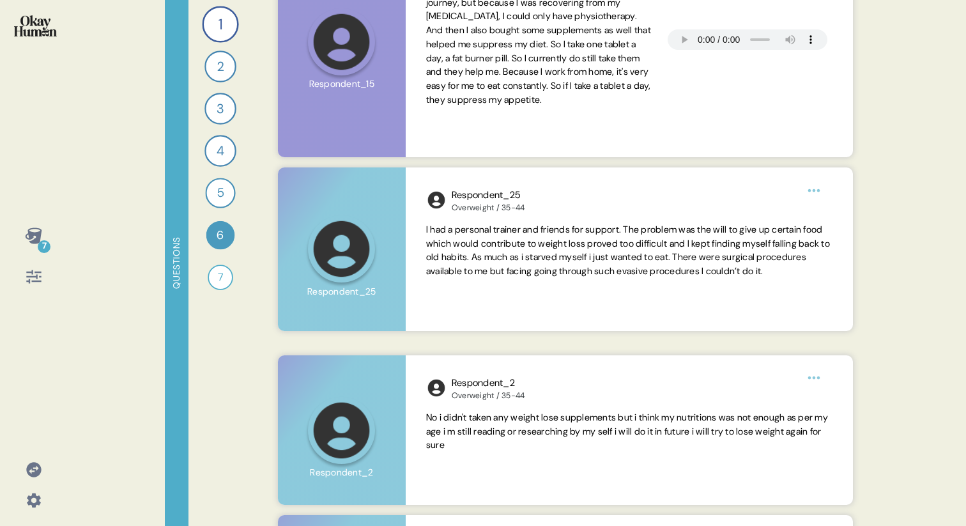
scroll to position [842, 0]
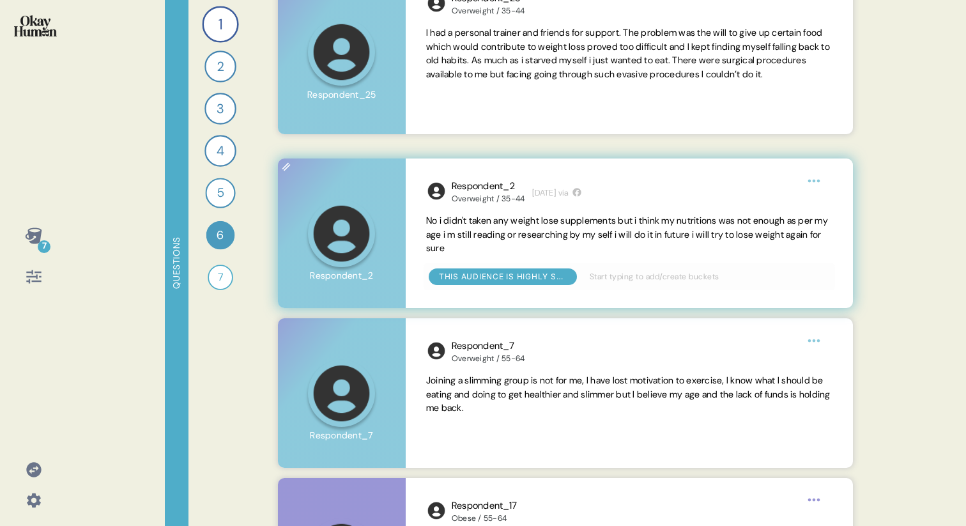
click at [481, 260] on div "Respondent_2 Overweight / 35-44 [DATE] via No i didn't taken any weight lose su…" at bounding box center [629, 233] width 447 height 150
click at [481, 231] on span "No i didn't taken any weight lose supplements but i think my nutritions was not…" at bounding box center [627, 235] width 402 height 40
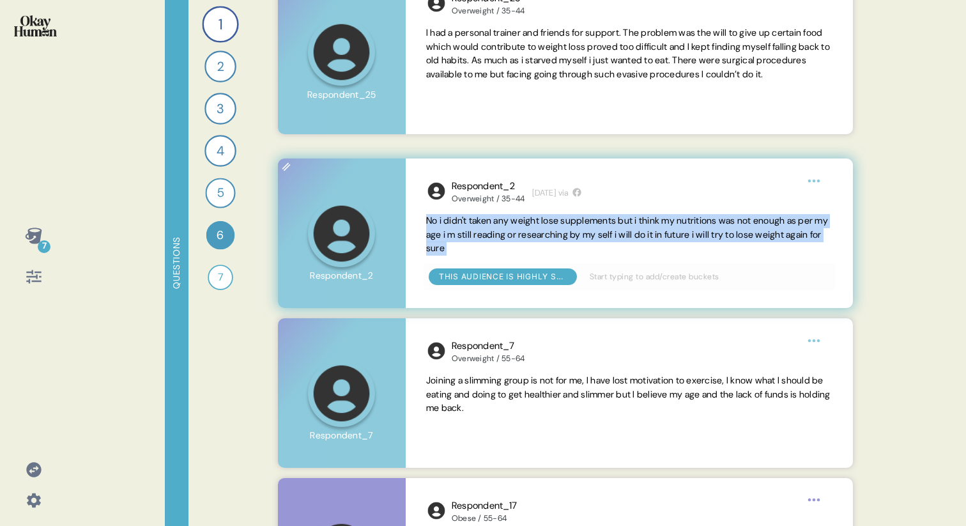
click at [481, 231] on span "No i didn't taken any weight lose supplements but i think my nutritions was not…" at bounding box center [627, 235] width 402 height 40
click at [481, 247] on span "No i didn't taken any weight lose supplements but i think my nutritions was not…" at bounding box center [629, 235] width 406 height 42
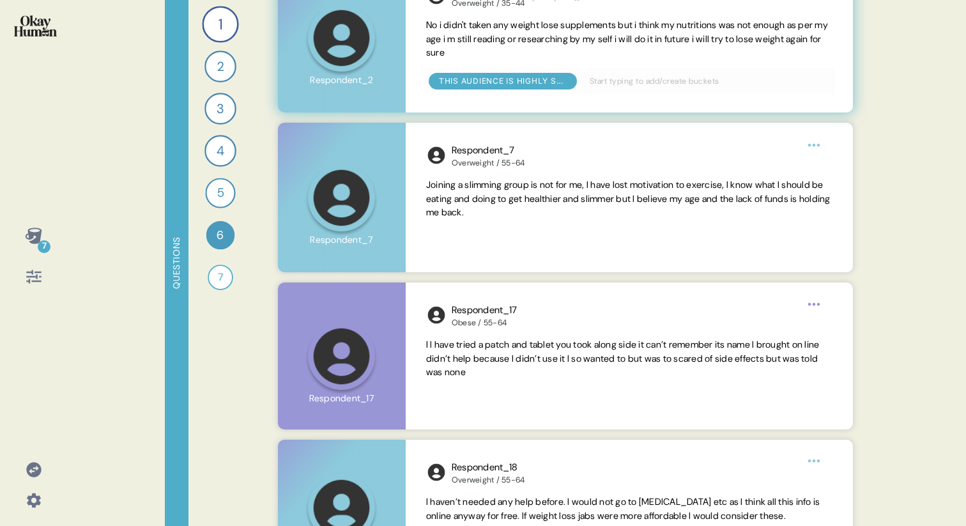
scroll to position [1044, 0]
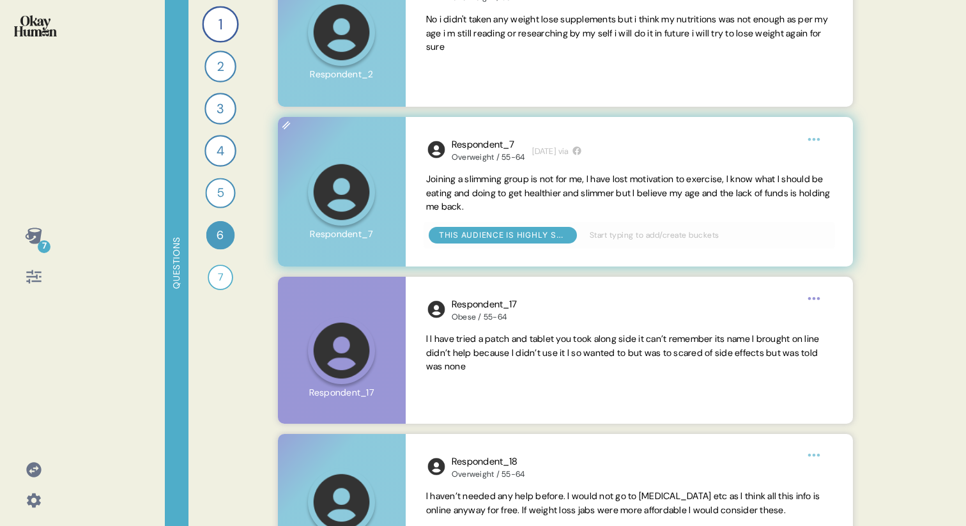
click at [473, 193] on span "Joining a slimming group is not for me, I have lost motivation to exercise, l k…" at bounding box center [628, 193] width 405 height 40
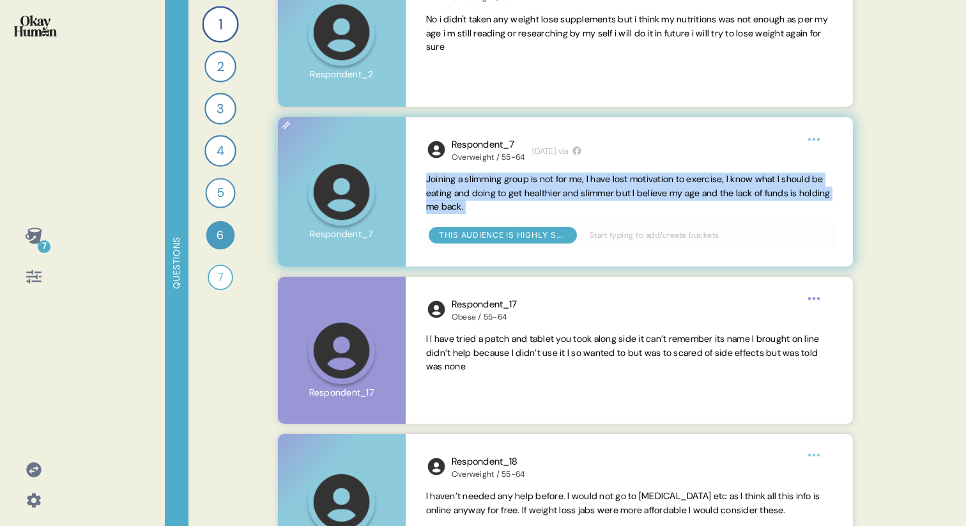
click at [473, 193] on span "Joining a slimming group is not for me, I have lost motivation to exercise, l k…" at bounding box center [628, 193] width 405 height 40
click at [481, 196] on span "Joining a slimming group is not for me, I have lost motivation to exercise, l k…" at bounding box center [628, 193] width 405 height 40
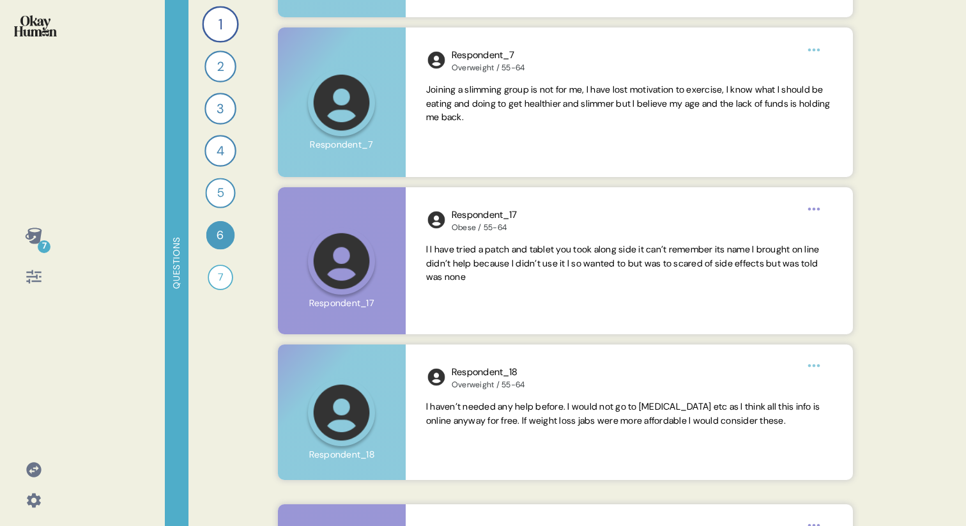
scroll to position [1134, 0]
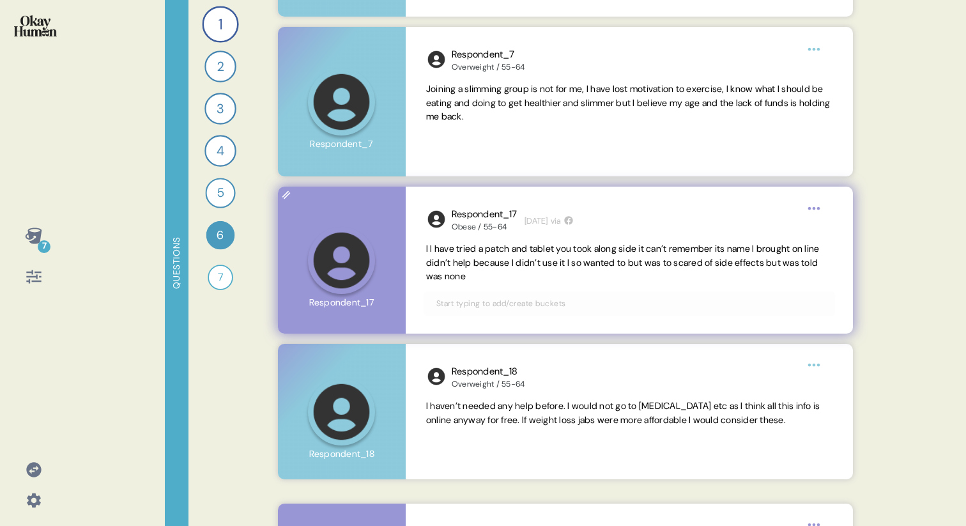
click at [481, 268] on span "I I have tried a patch and tablet you took along side it can’t remember its nam…" at bounding box center [623, 263] width 394 height 40
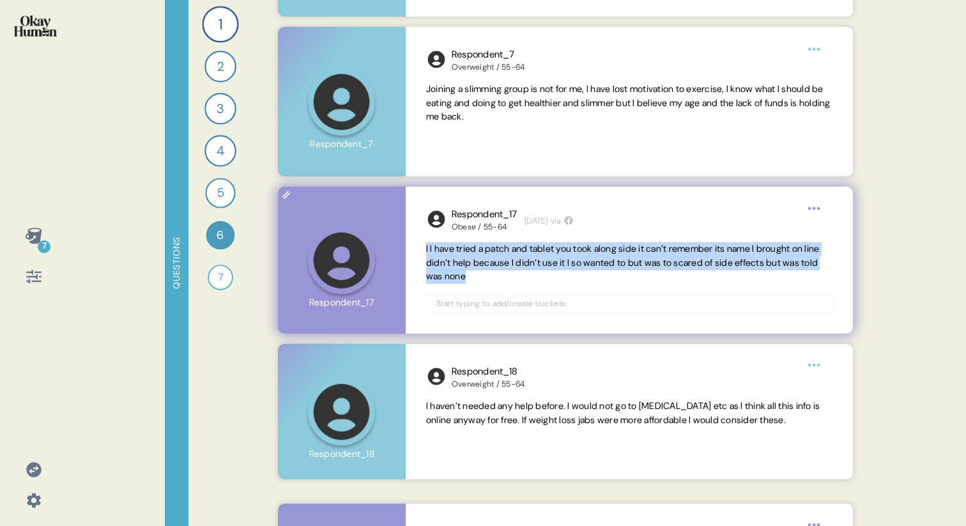
click at [481, 268] on span "I I have tried a patch and tablet you took along side it can’t remember its nam…" at bounding box center [623, 263] width 394 height 40
click at [481, 270] on span "I I have tried a patch and tablet you took along side it can’t remember its nam…" at bounding box center [629, 263] width 406 height 42
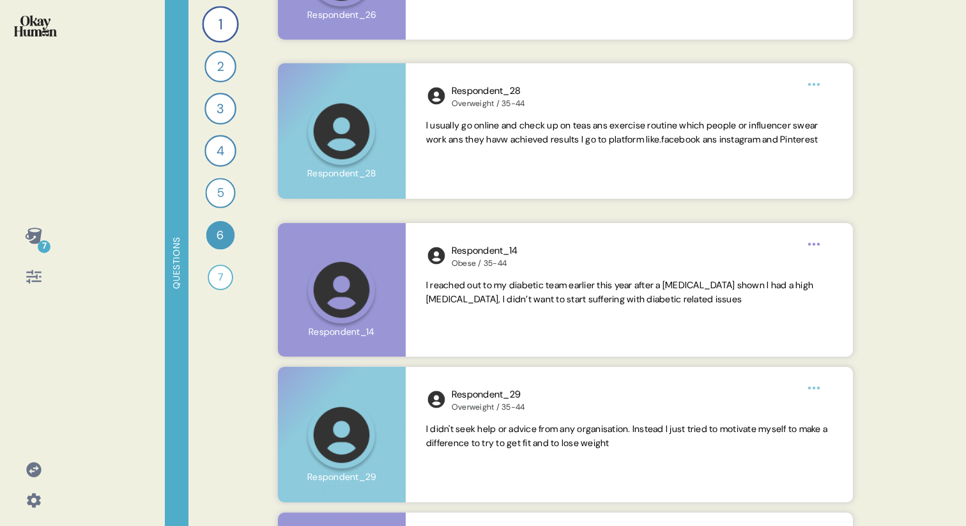
scroll to position [1734, 0]
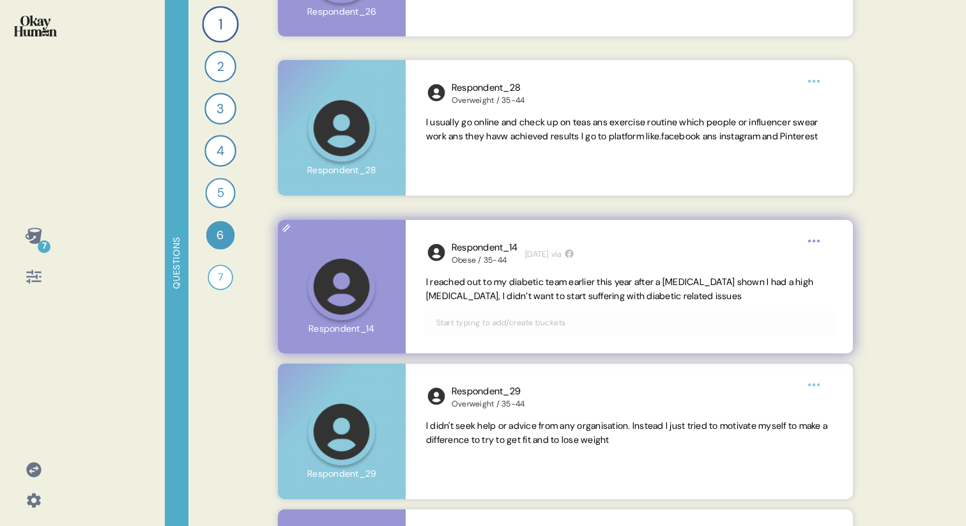
click at [481, 296] on span "I reached out to my diabetic team earlier this year after a [MEDICAL_DATA] show…" at bounding box center [619, 289] width 387 height 26
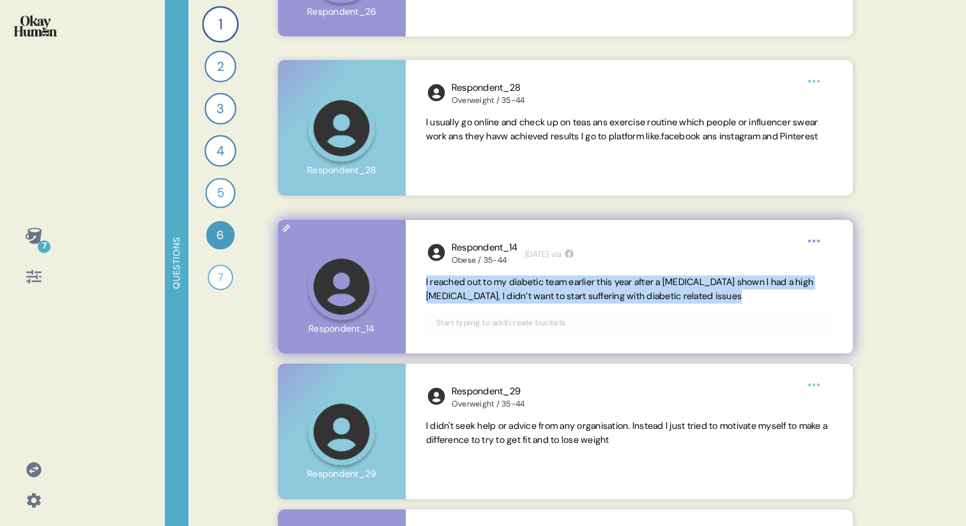
click at [481, 296] on span "I reached out to my diabetic team earlier this year after a [MEDICAL_DATA] show…" at bounding box center [619, 289] width 387 height 26
click at [481, 295] on span "I reached out to my diabetic team earlier this year after a [MEDICAL_DATA] show…" at bounding box center [619, 289] width 387 height 26
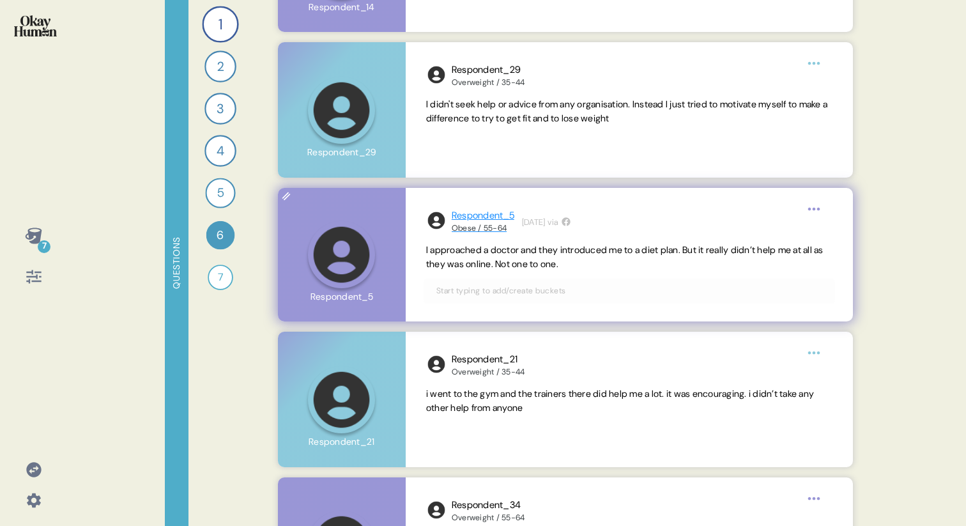
scroll to position [2063, 0]
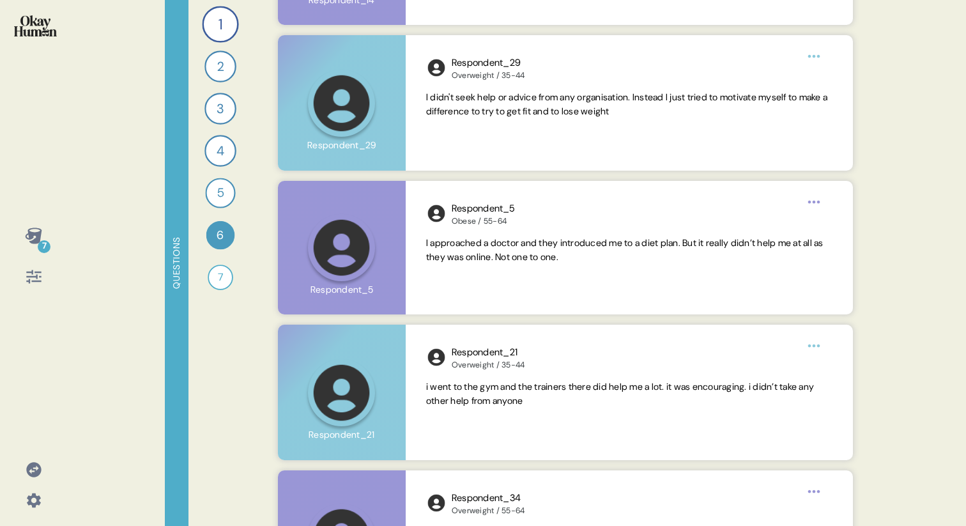
click at [32, 236] on icon at bounding box center [33, 236] width 17 height 16
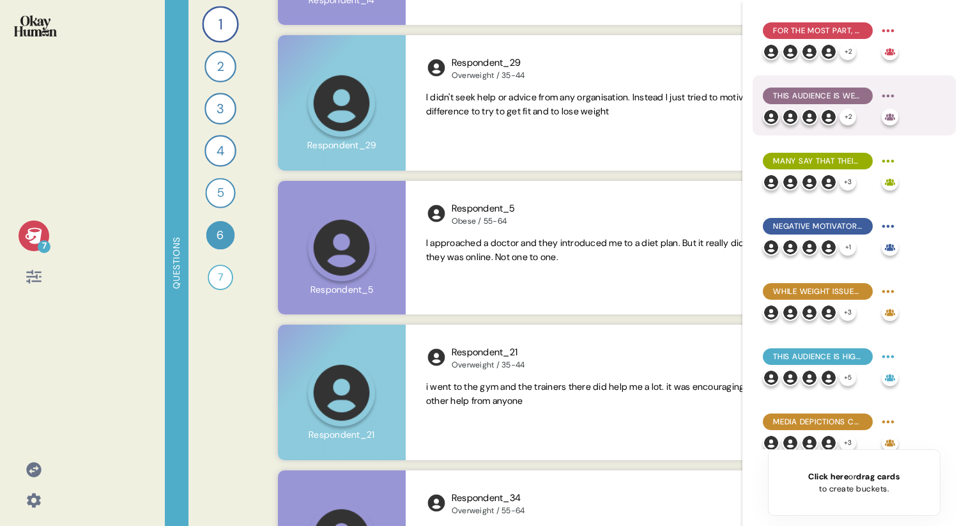
click at [481, 94] on span "This audience is well aware of the physical health issues related to being over…" at bounding box center [817, 96] width 89 height 12
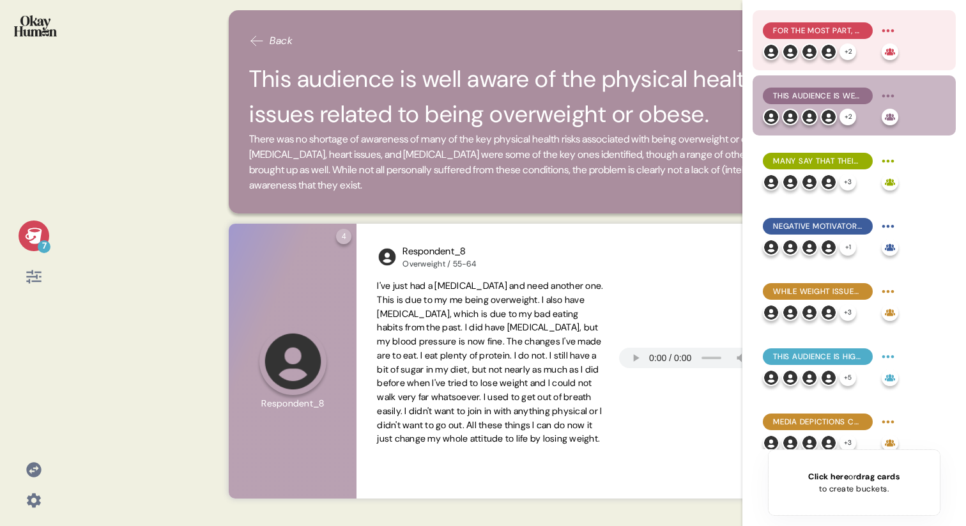
click at [481, 27] on span "For the most part, they explain obesity in simplistic terms emphasizing persona…" at bounding box center [817, 31] width 89 height 12
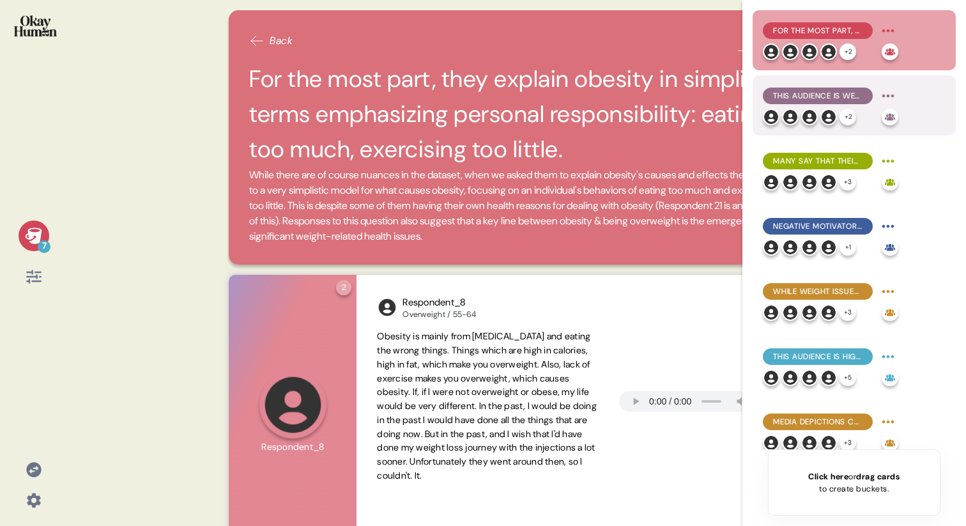
click at [481, 95] on span "This audience is well aware of the physical health issues related to being over…" at bounding box center [817, 96] width 89 height 12
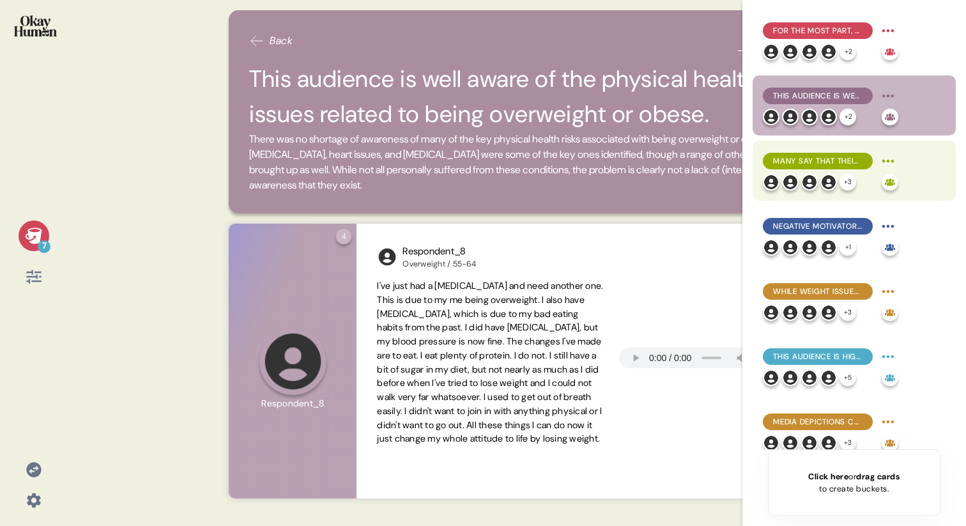
click at [481, 162] on span "Many say that their weight struggles have cost them social possibilities, with …" at bounding box center [817, 161] width 89 height 12
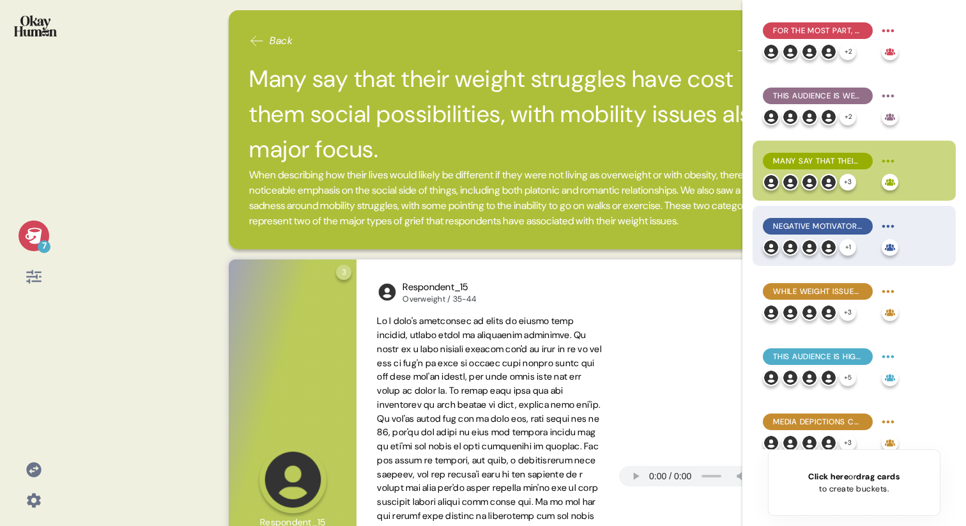
click at [481, 228] on span "Negative motivators to change were most common, but healthy connections with ot…" at bounding box center [817, 226] width 89 height 12
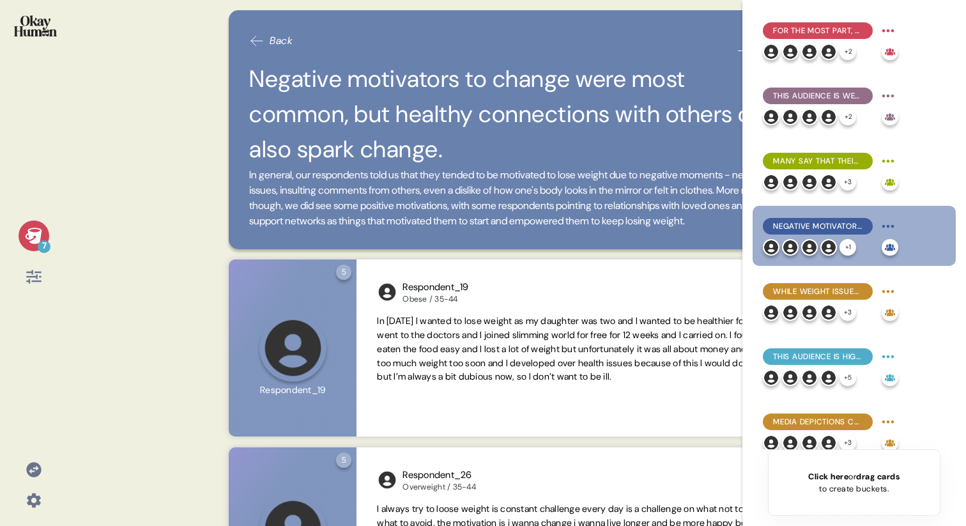
click at [27, 226] on div "7" at bounding box center [34, 235] width 31 height 31
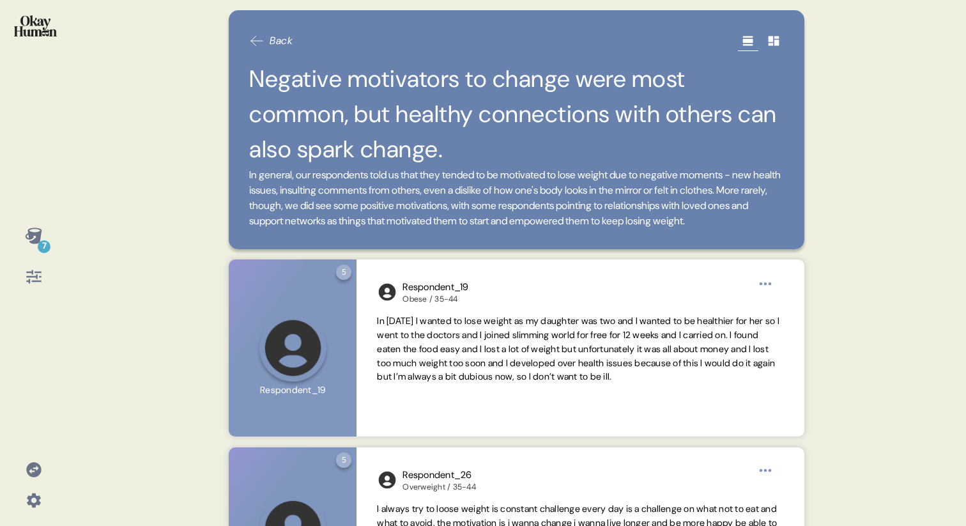
click at [279, 42] on span "Back" at bounding box center [281, 40] width 23 height 15
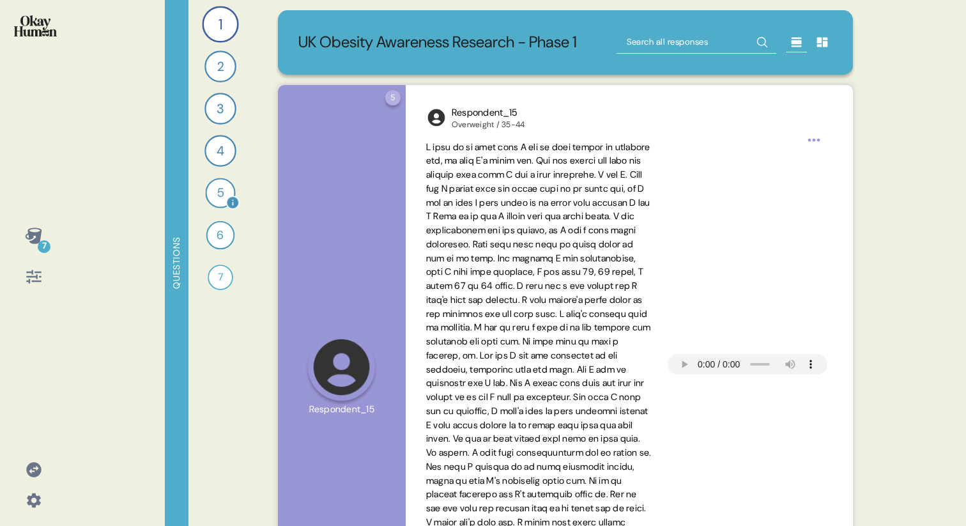
click at [213, 197] on div "5" at bounding box center [220, 193] width 30 height 30
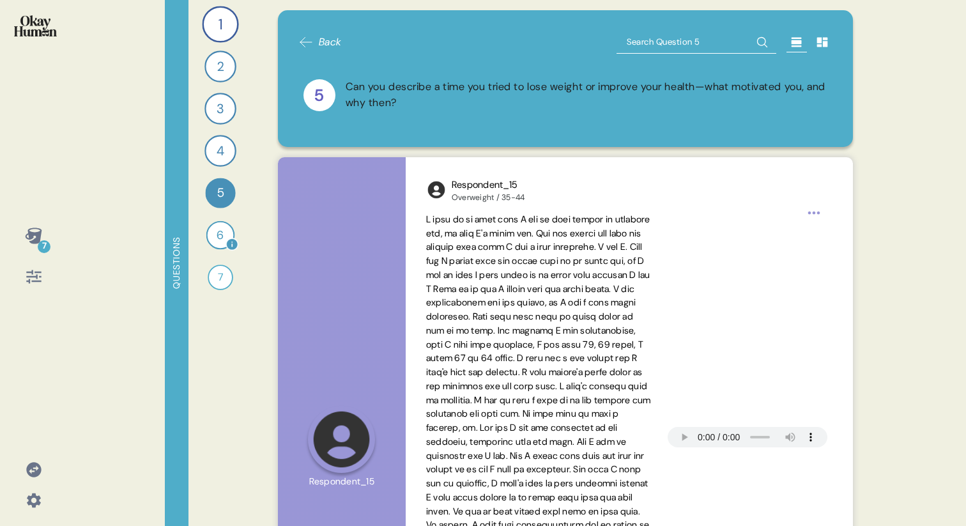
click at [222, 240] on div "6" at bounding box center [220, 235] width 29 height 29
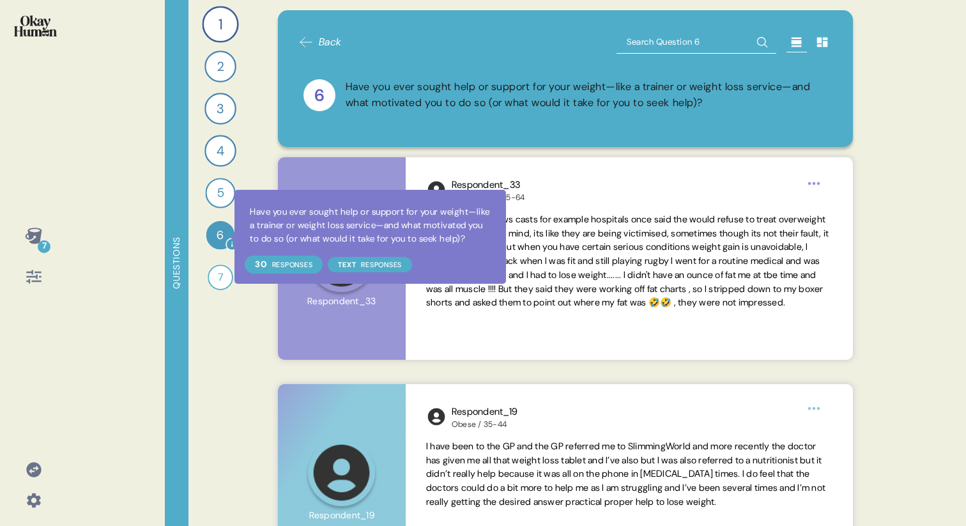
click at [226, 243] on icon at bounding box center [232, 244] width 13 height 13
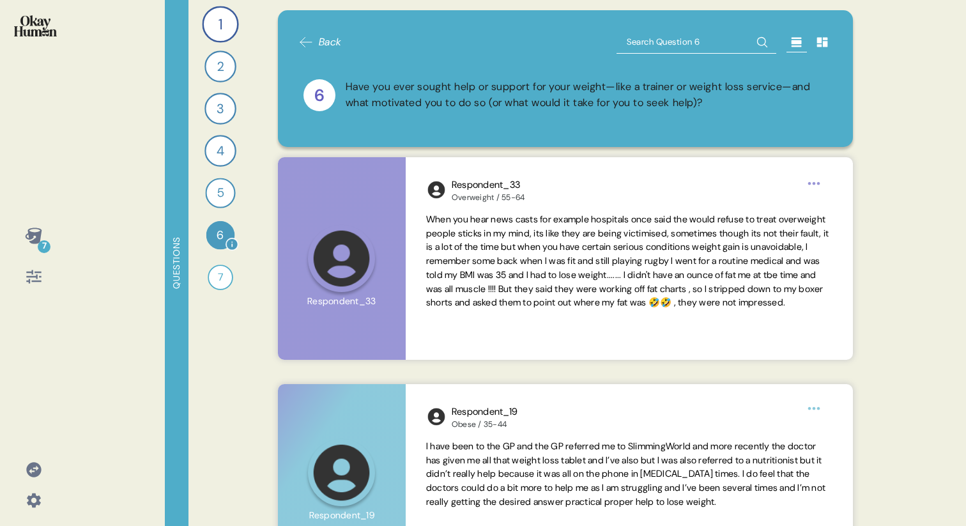
click at [210, 240] on div "6" at bounding box center [220, 235] width 29 height 29
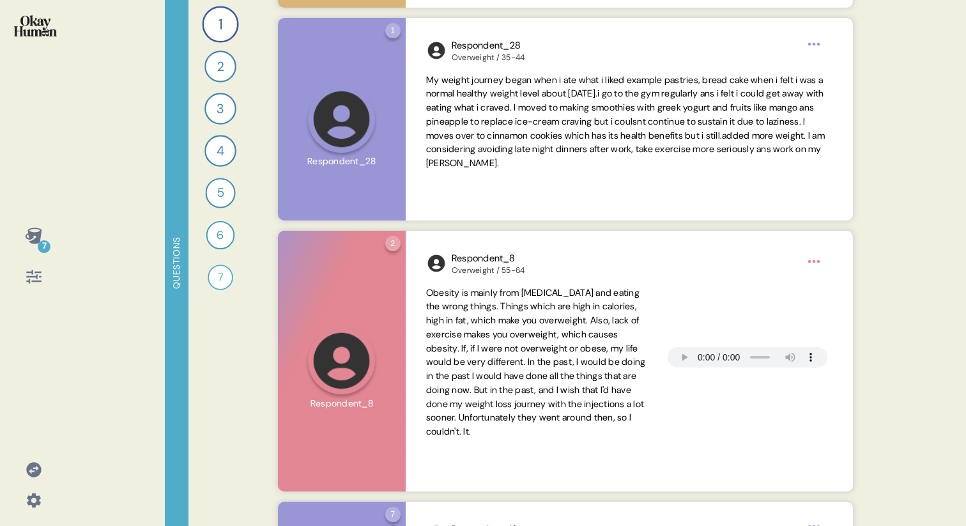
scroll to position [3399, 0]
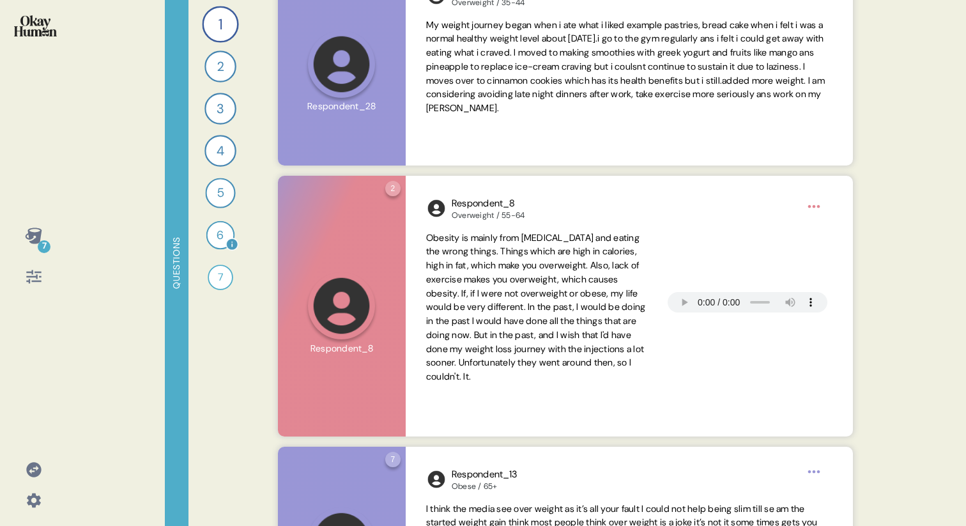
click at [213, 236] on div "6" at bounding box center [220, 235] width 29 height 29
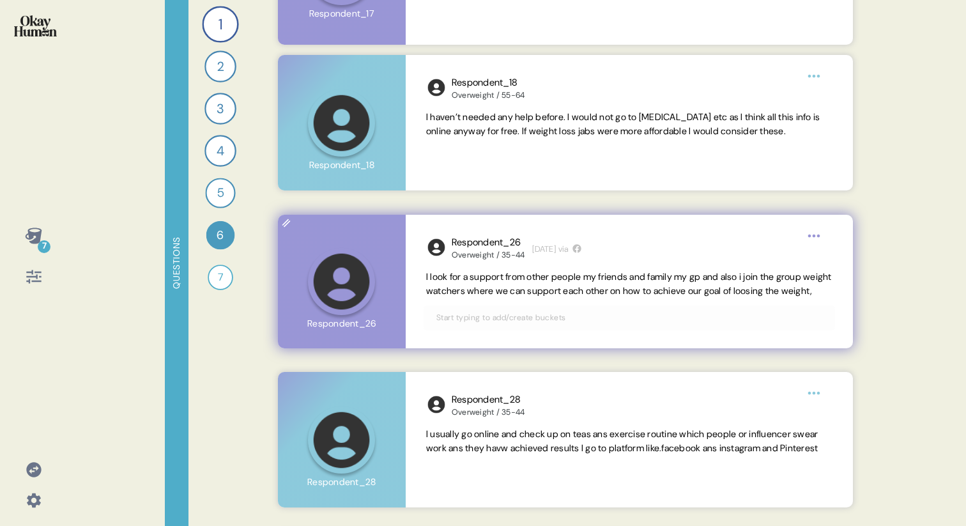
scroll to position [1507, 0]
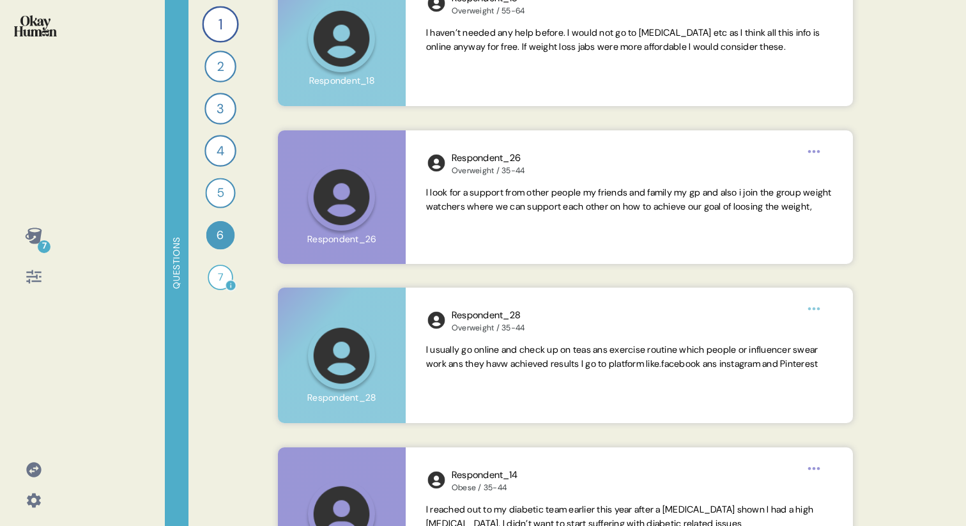
click at [217, 275] on div "7" at bounding box center [221, 278] width 26 height 26
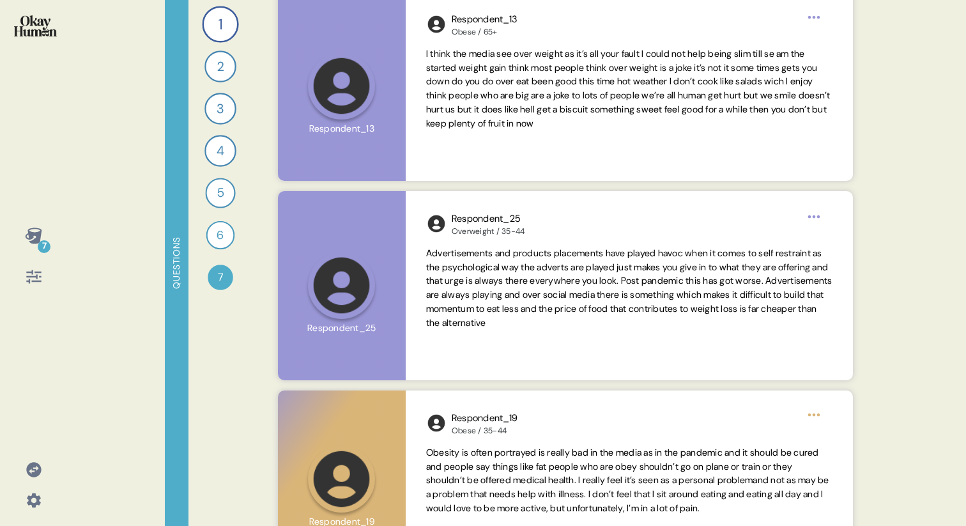
scroll to position [381, 0]
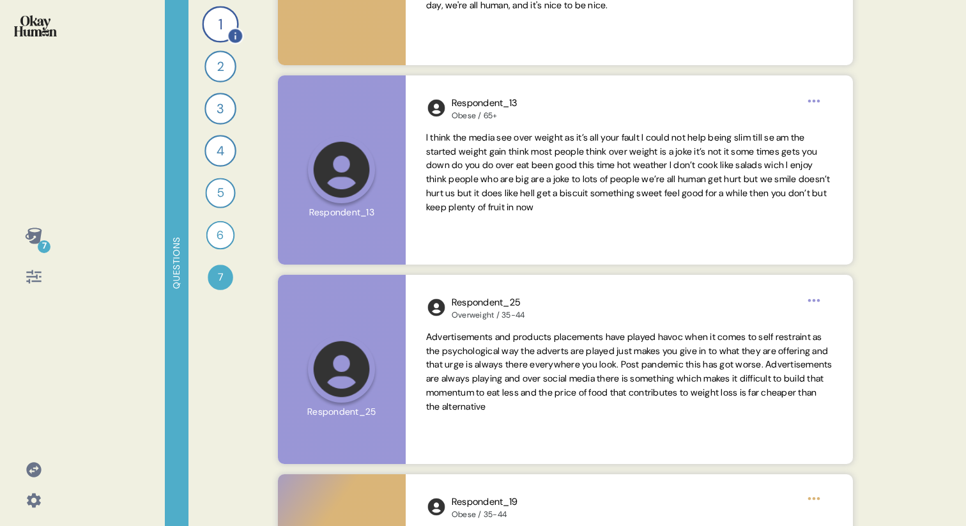
click at [216, 20] on div "1" at bounding box center [220, 24] width 36 height 36
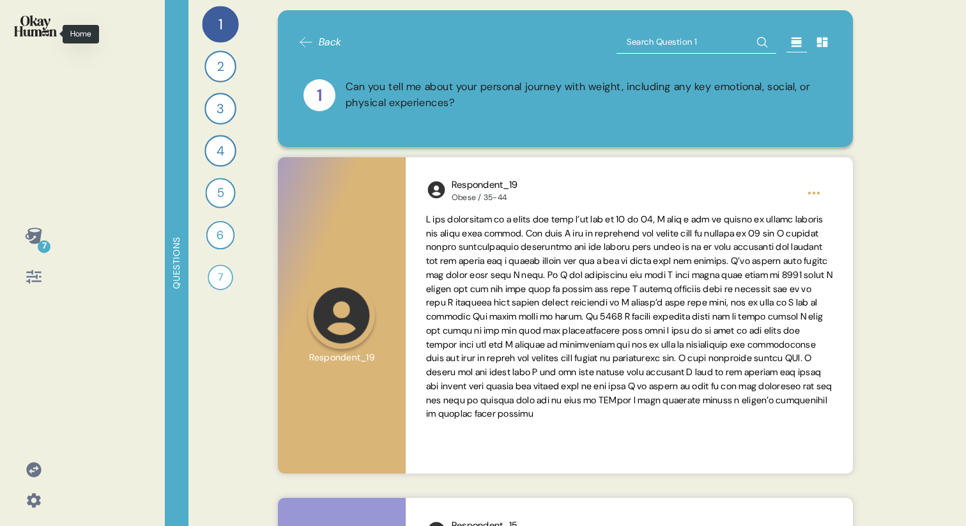
click at [37, 25] on img at bounding box center [35, 25] width 43 height 21
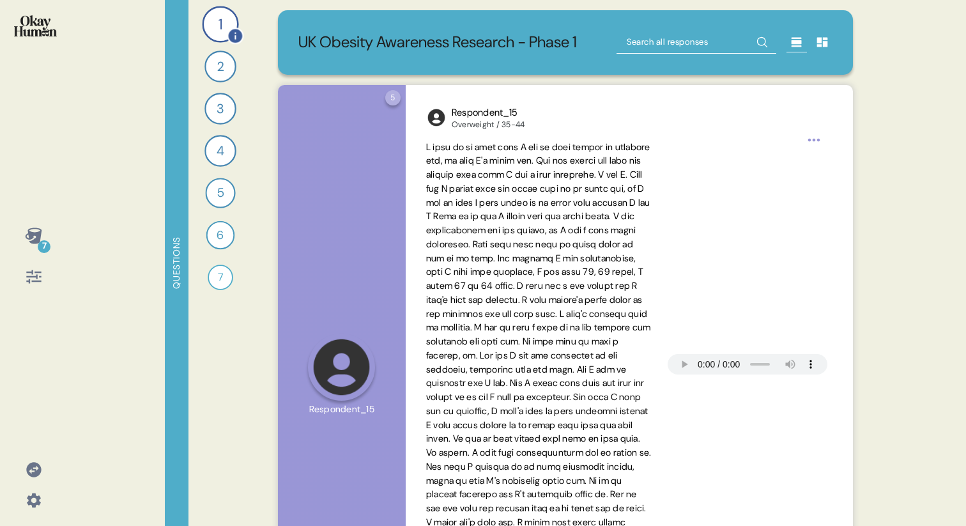
click at [213, 13] on div "1" at bounding box center [220, 24] width 36 height 36
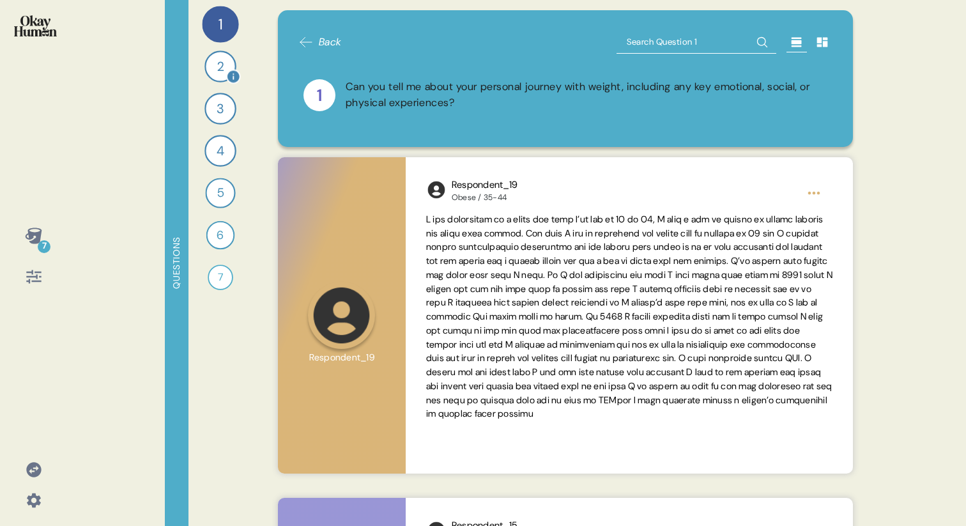
click at [218, 61] on div "2" at bounding box center [221, 66] width 32 height 32
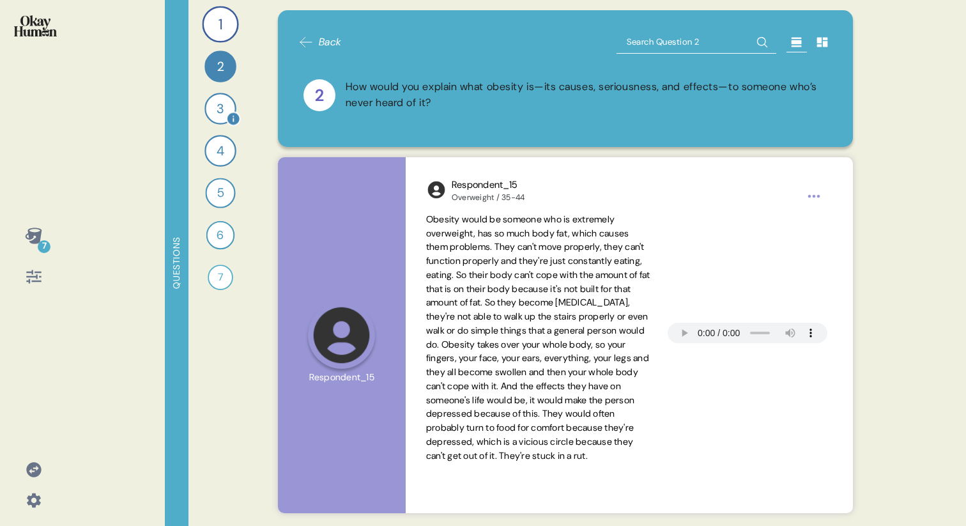
click at [220, 110] on div "3" at bounding box center [221, 109] width 32 height 32
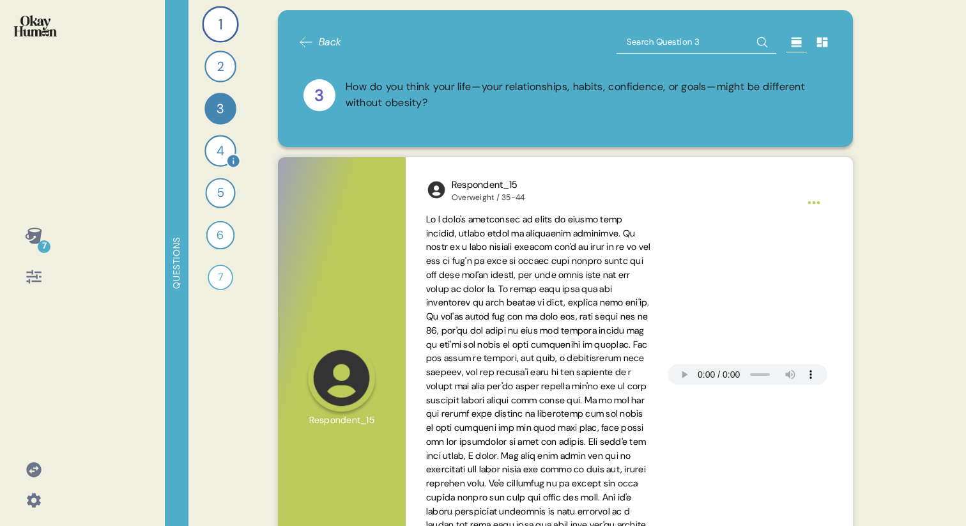
click at [220, 141] on div "4" at bounding box center [221, 151] width 32 height 32
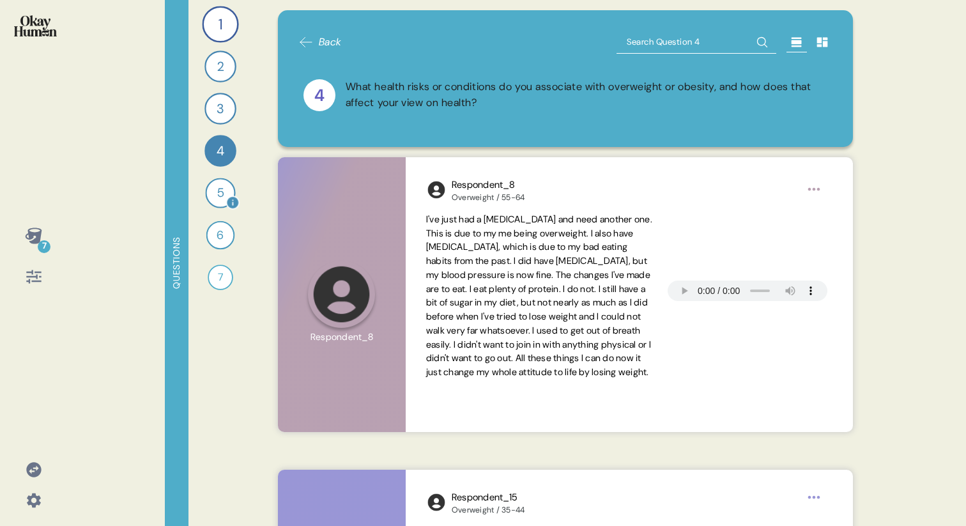
click at [220, 186] on div "5" at bounding box center [220, 193] width 30 height 30
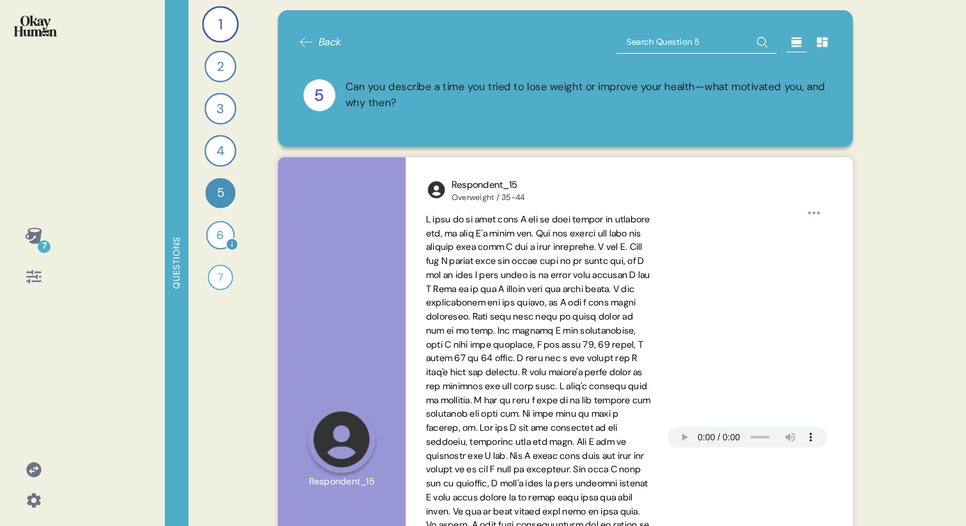
click at [220, 243] on div "6" at bounding box center [220, 235] width 29 height 29
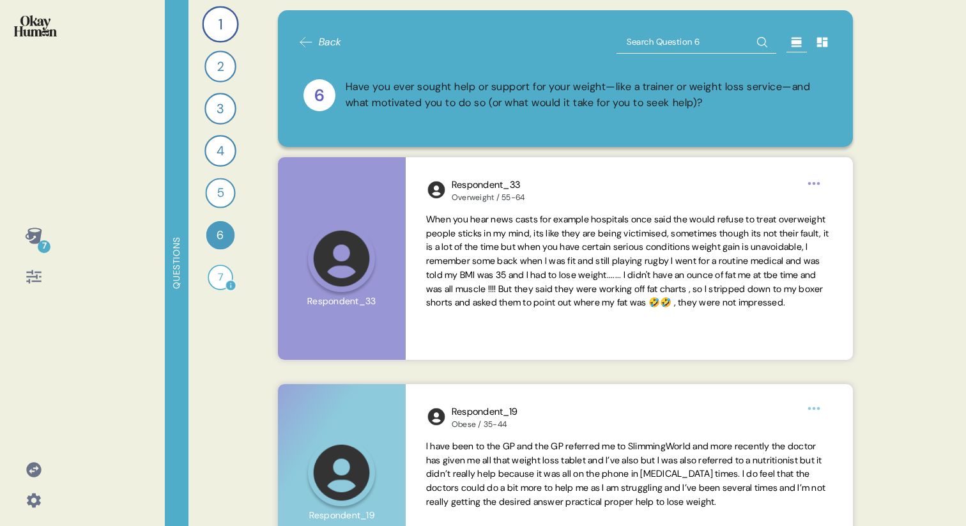
click at [217, 276] on div "7" at bounding box center [221, 278] width 26 height 26
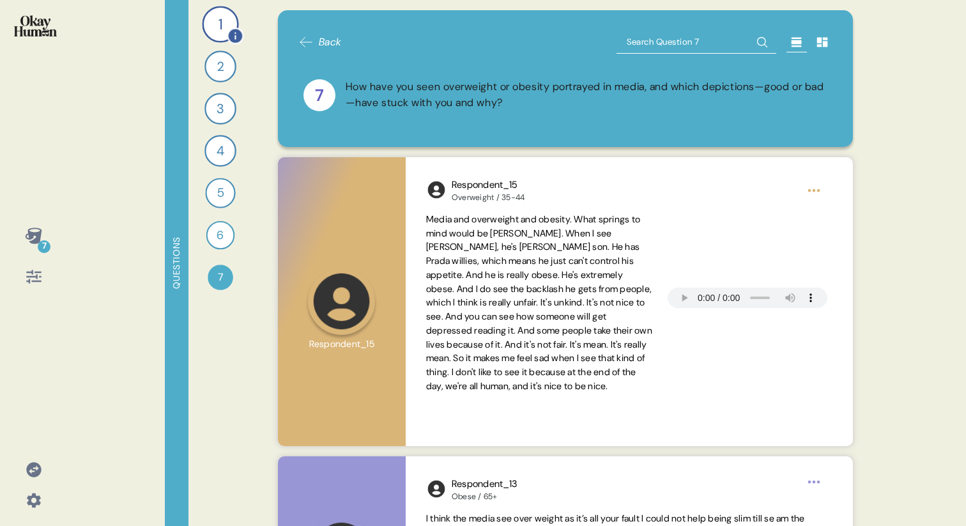
click at [219, 19] on div "1" at bounding box center [220, 24] width 36 height 36
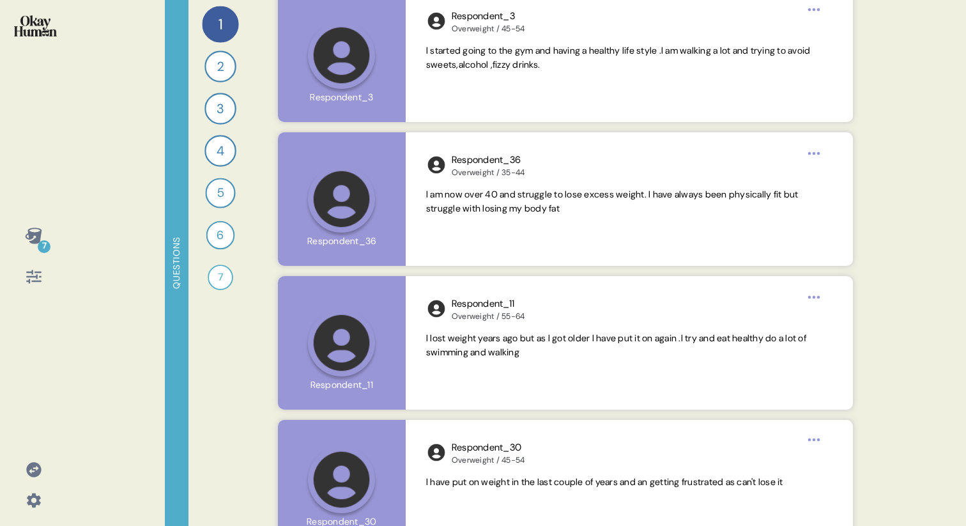
scroll to position [4386, 0]
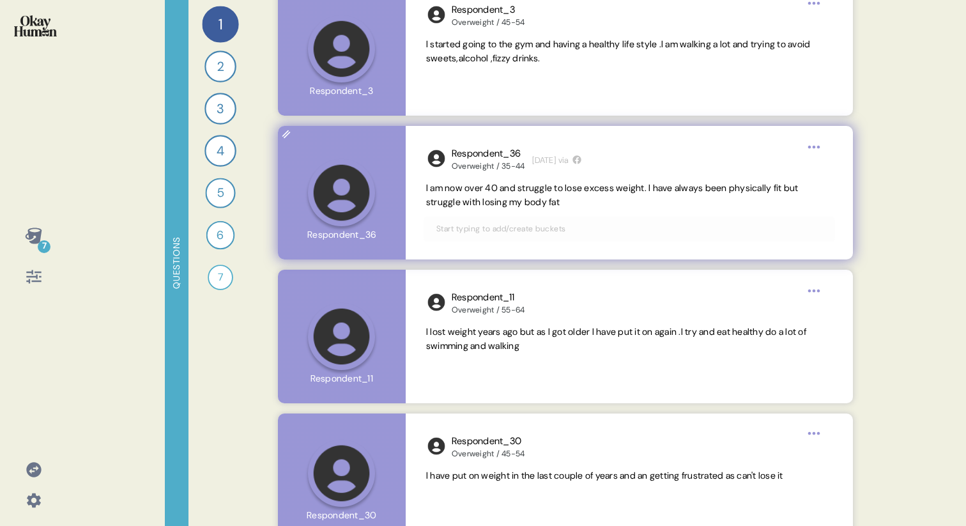
click at [481, 199] on span "I am now over 40 and struggle to lose excess weight. I have always been physica…" at bounding box center [612, 195] width 373 height 26
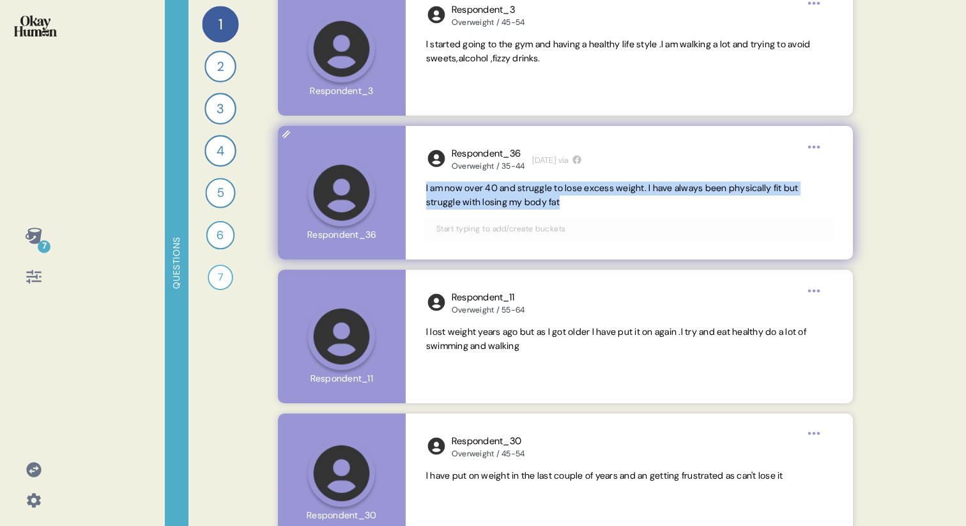
click at [481, 199] on span "I am now over 40 and struggle to lose excess weight. I have always been physica…" at bounding box center [612, 195] width 373 height 26
click at [481, 198] on span "I am now over 40 and struggle to lose excess weight. I have always been physica…" at bounding box center [612, 195] width 373 height 26
drag, startPoint x: 520, startPoint y: 201, endPoint x: 425, endPoint y: 191, distance: 95.8
click at [425, 191] on div "Respondent_36 Overweight / 35-44 [DATE] via I am now over 40 and struggle to lo…" at bounding box center [629, 193] width 447 height 134
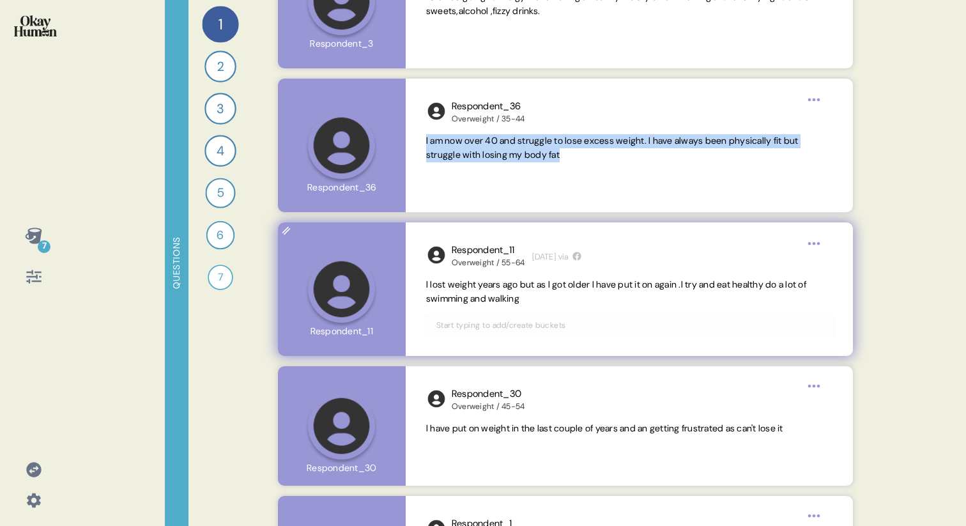
scroll to position [4447, 0]
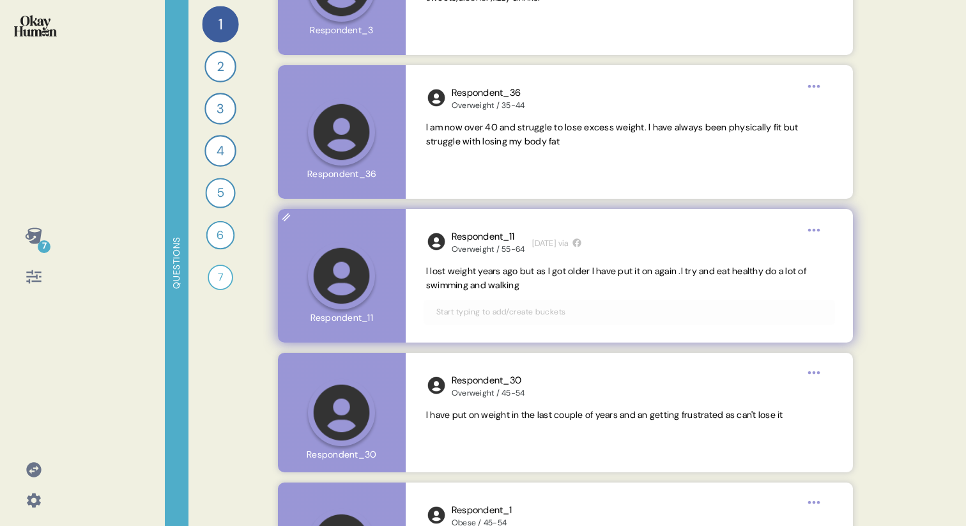
click at [481, 287] on span "I lost weight years ago but as I got older I have put it on again .I try and ea…" at bounding box center [629, 279] width 406 height 28
drag, startPoint x: 550, startPoint y: 287, endPoint x: 412, endPoint y: 279, distance: 138.9
click at [412, 279] on div "Respondent_11 Overweight / 55-64 [DATE] via I lost weight years ago but as I go…" at bounding box center [629, 276] width 447 height 134
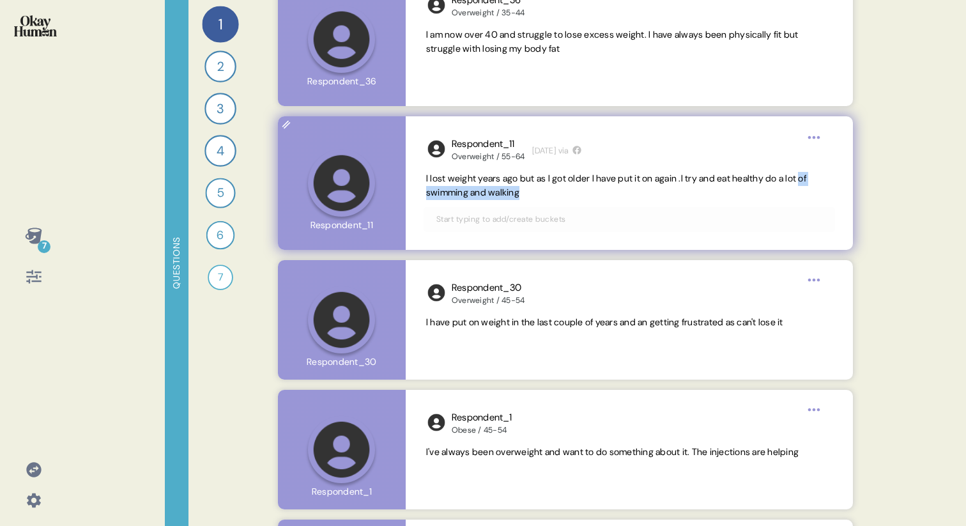
scroll to position [4541, 0]
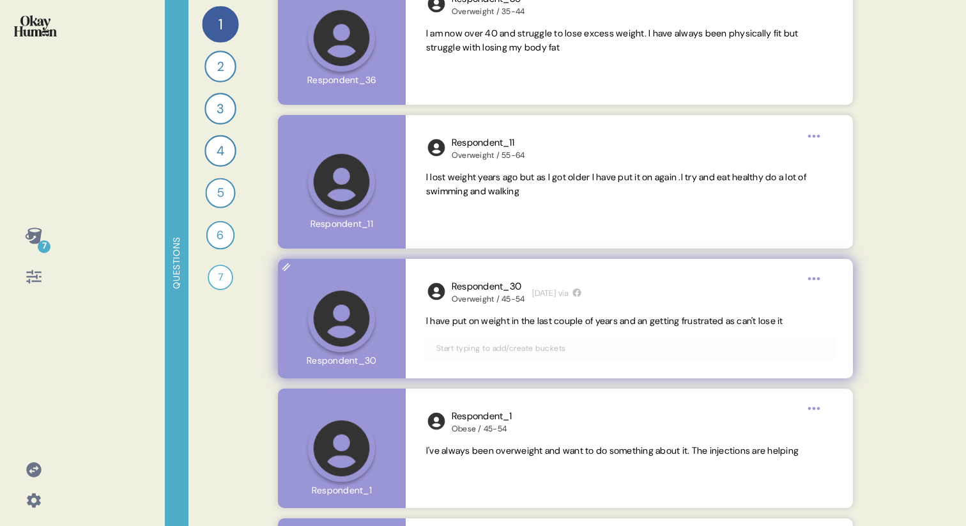
click at [447, 320] on span "I have put on weight in the last couple of years and an getting frustrated as c…" at bounding box center [604, 321] width 357 height 12
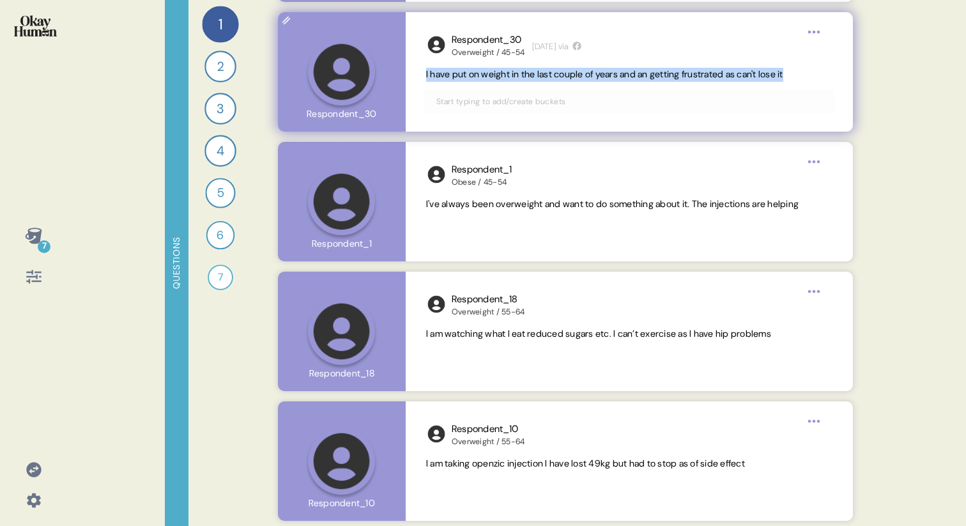
scroll to position [4806, 0]
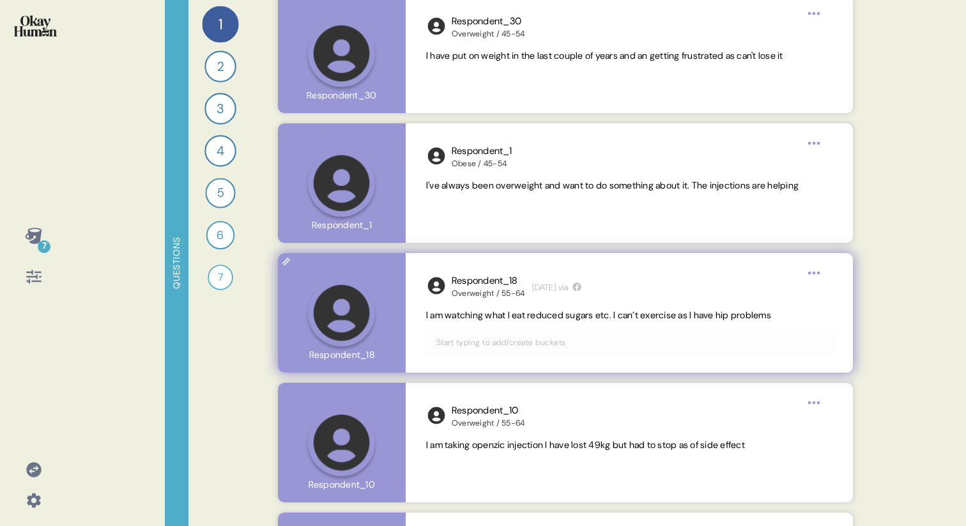
click at [469, 313] on span "I am watching what I eat reduced sugars etc. I can’t exercise as I have hip pro…" at bounding box center [598, 315] width 345 height 12
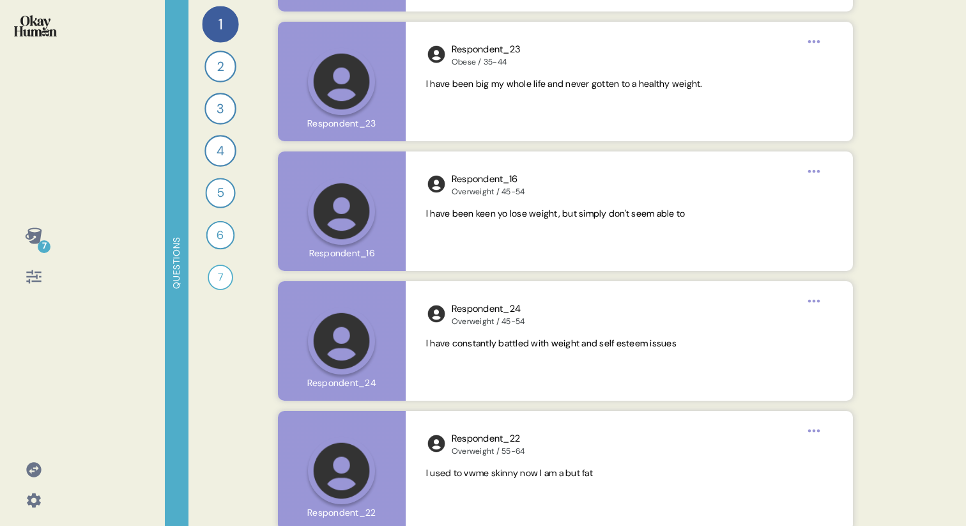
scroll to position [5441, 0]
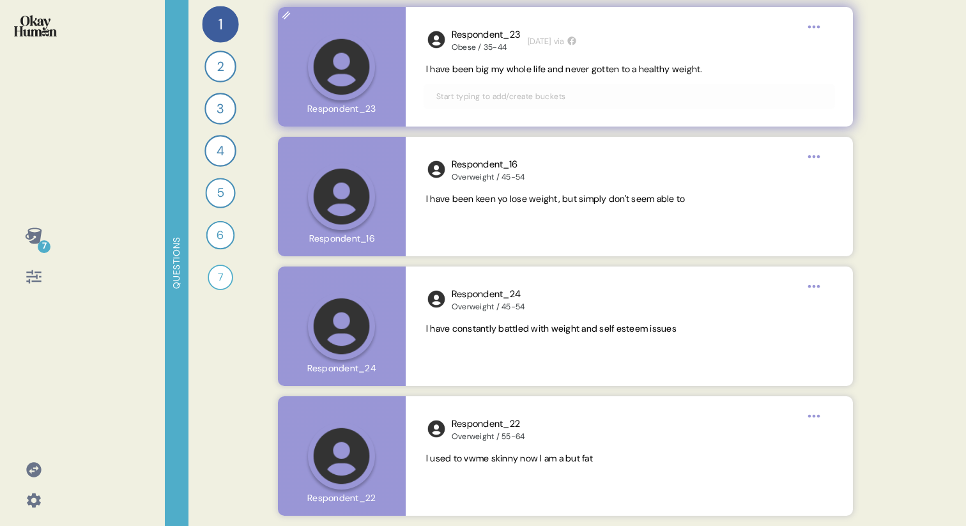
click at [481, 72] on span "I have been big my whole life and never gotten to a healthy weight." at bounding box center [564, 69] width 277 height 12
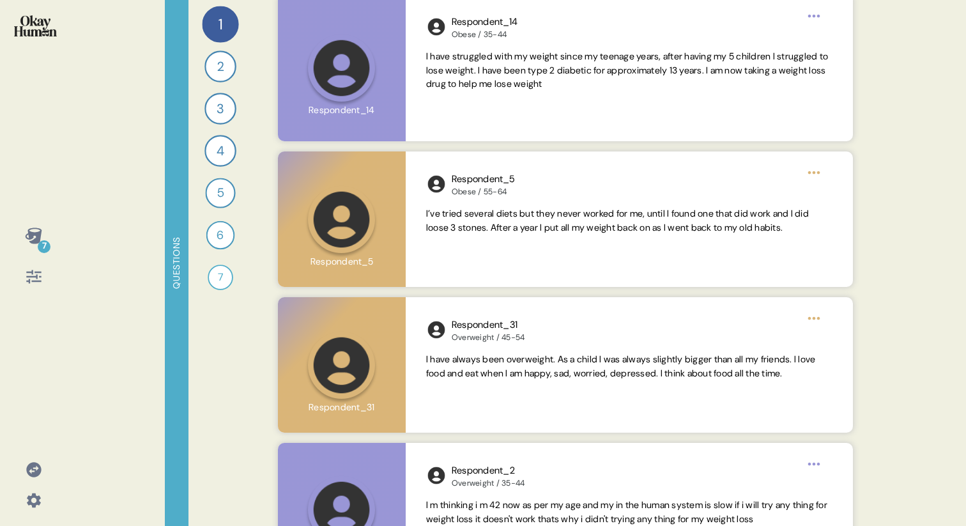
scroll to position [2418, 0]
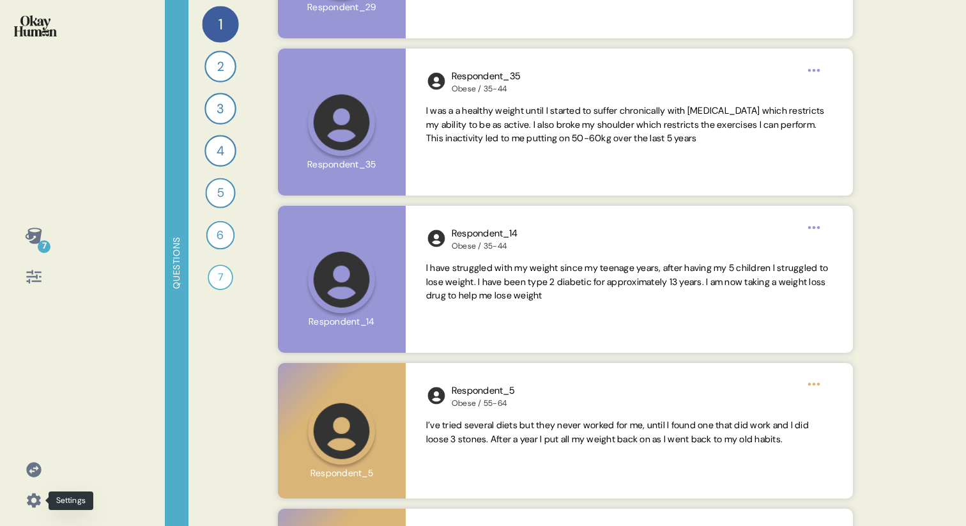
click at [32, 506] on icon at bounding box center [34, 500] width 14 height 14
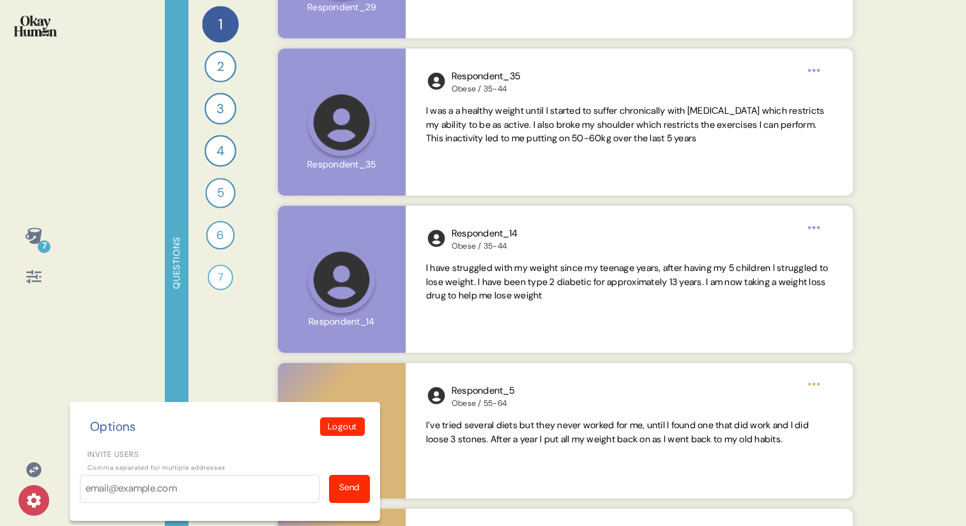
click at [68, 351] on div "7 Options Logout Invite users Comma separated for multiple addresses Send Quest…" at bounding box center [483, 263] width 966 height 526
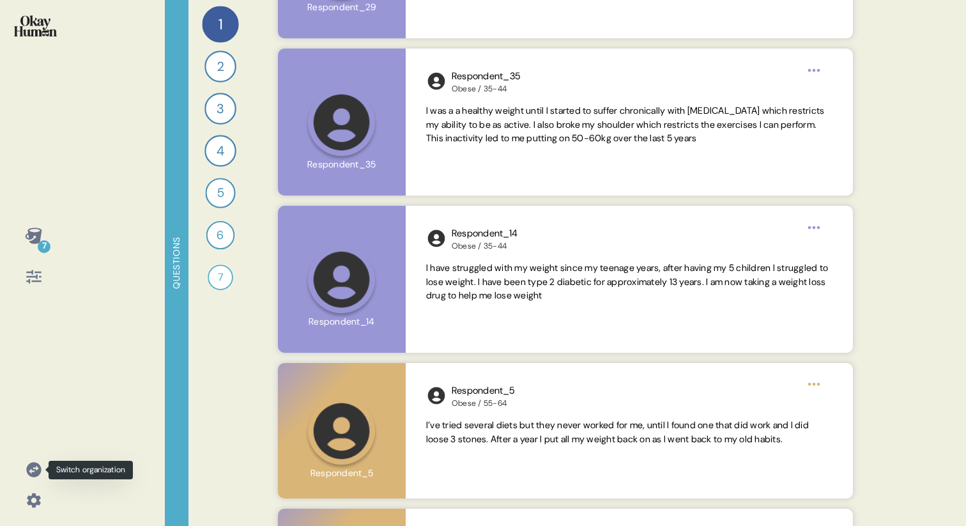
click at [33, 472] on icon at bounding box center [33, 469] width 15 height 15
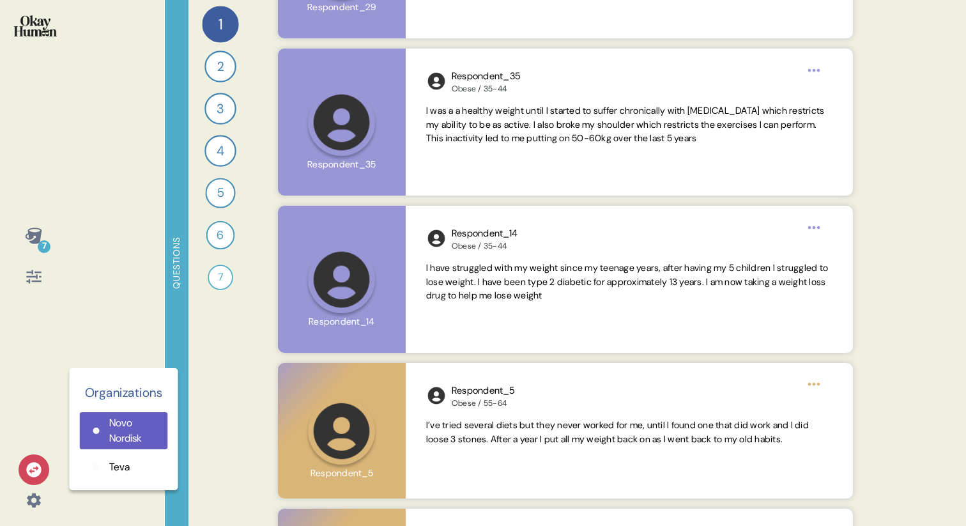
click at [111, 470] on p "Teva" at bounding box center [119, 466] width 20 height 15
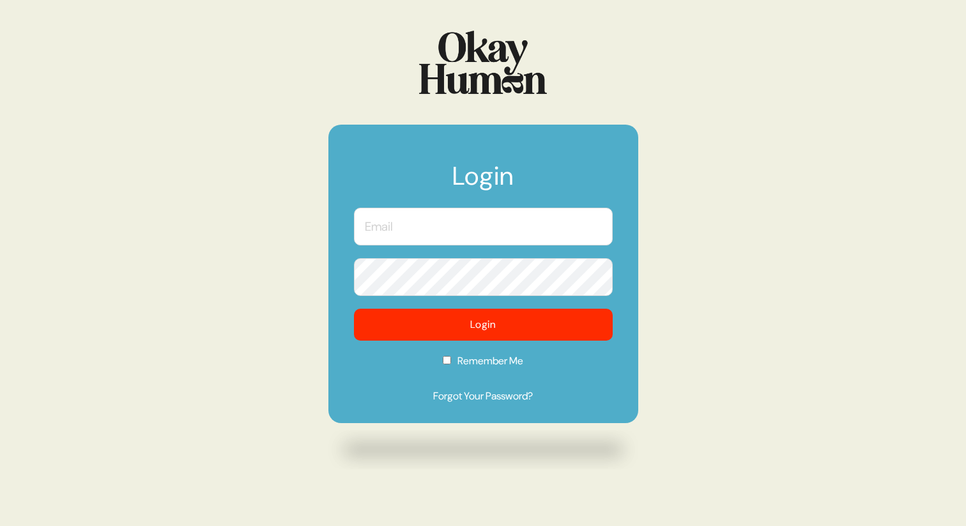
click at [399, 227] on input "text" at bounding box center [483, 227] width 259 height 38
type input "hugh.davidson@vccp.com"
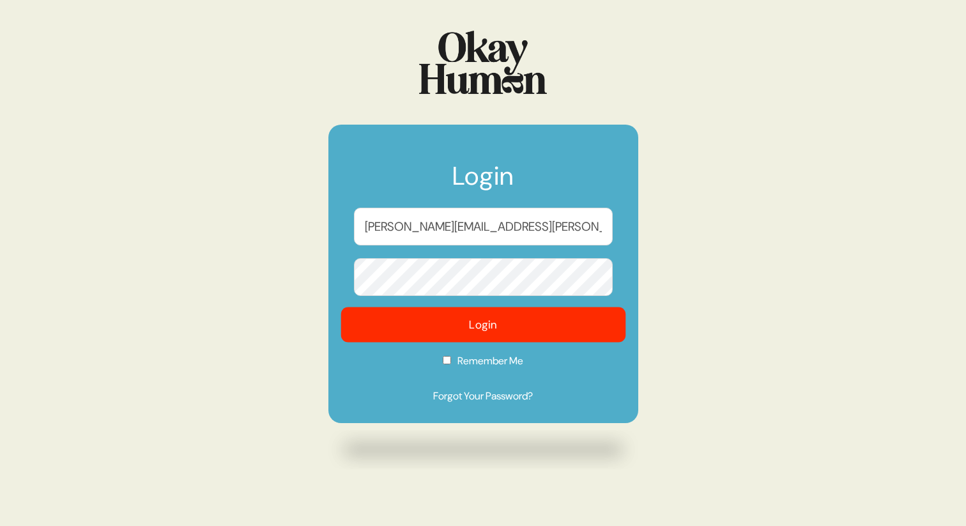
click at [474, 329] on button "Login" at bounding box center [483, 324] width 285 height 35
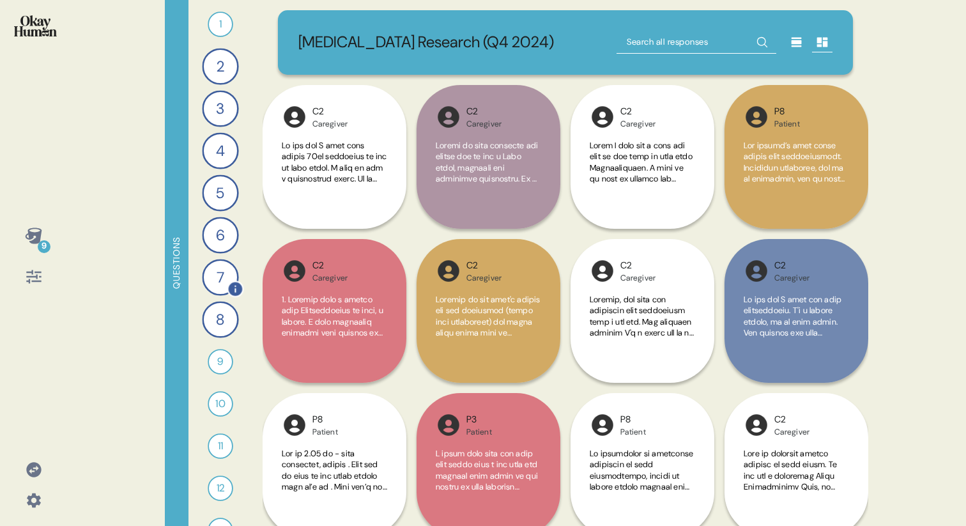
click at [221, 286] on div "7" at bounding box center [220, 277] width 36 height 36
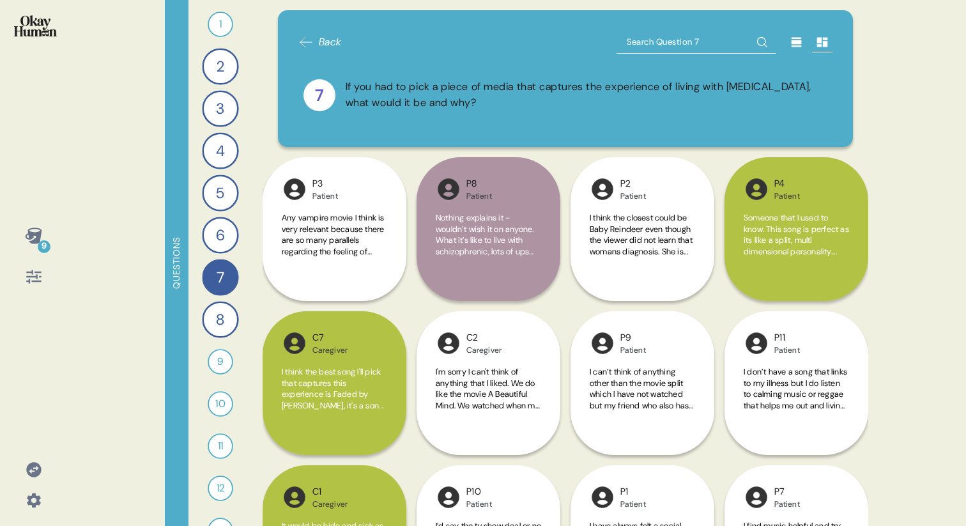
click at [33, 468] on icon at bounding box center [34, 470] width 18 height 18
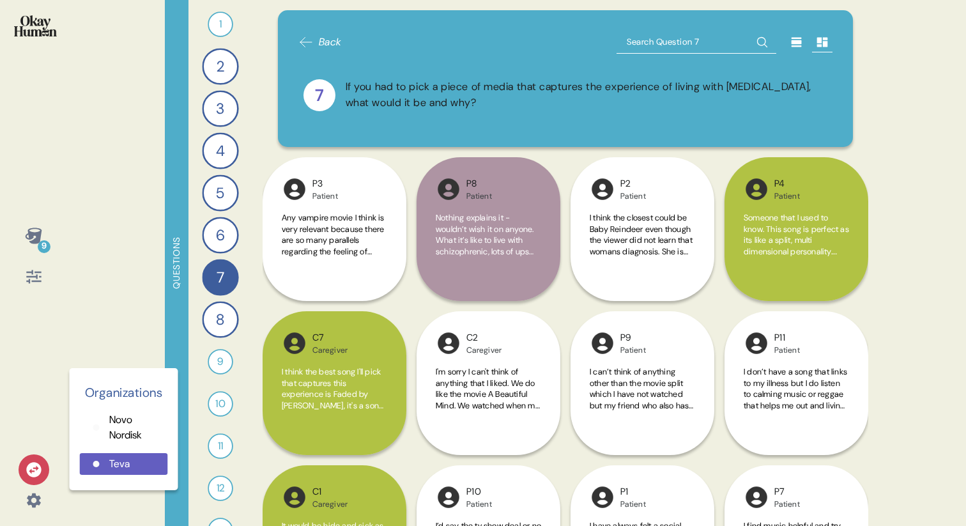
click at [115, 422] on p "Novo Nordisk" at bounding box center [133, 427] width 49 height 31
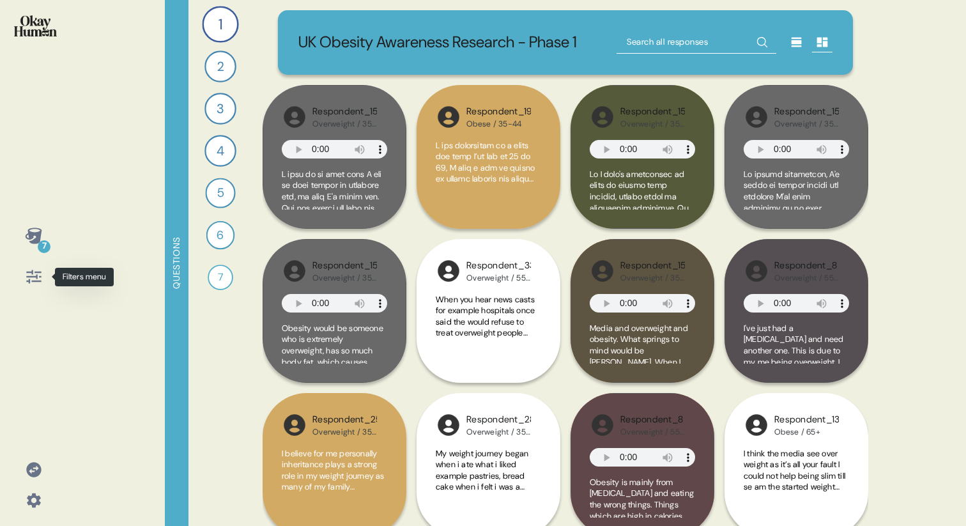
click at [33, 274] on icon at bounding box center [34, 277] width 18 height 18
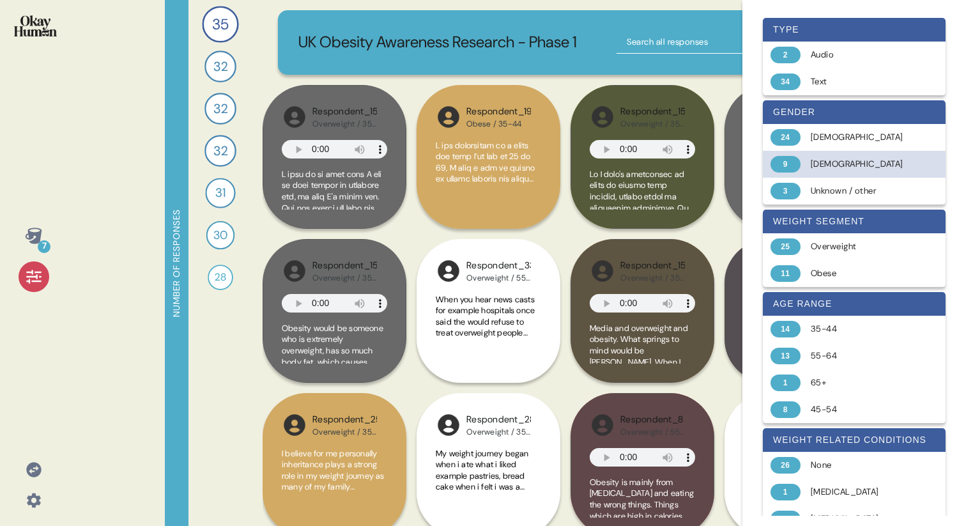
click at [811, 151] on div "9 Male" at bounding box center [854, 164] width 183 height 27
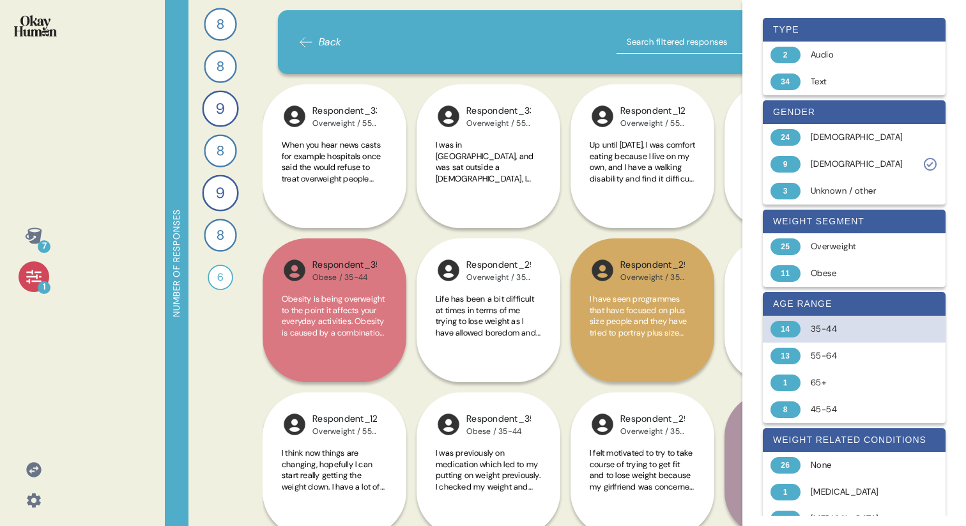
click at [844, 328] on div "35-44" at bounding box center [862, 329] width 102 height 13
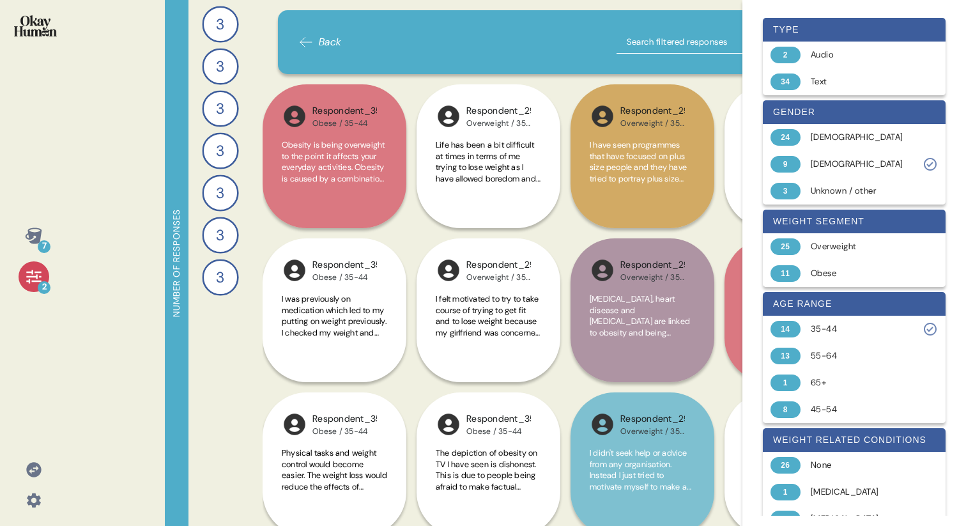
click at [529, 49] on div "Back" at bounding box center [565, 42] width 535 height 23
click at [864, 169] on div "Male" at bounding box center [862, 164] width 102 height 13
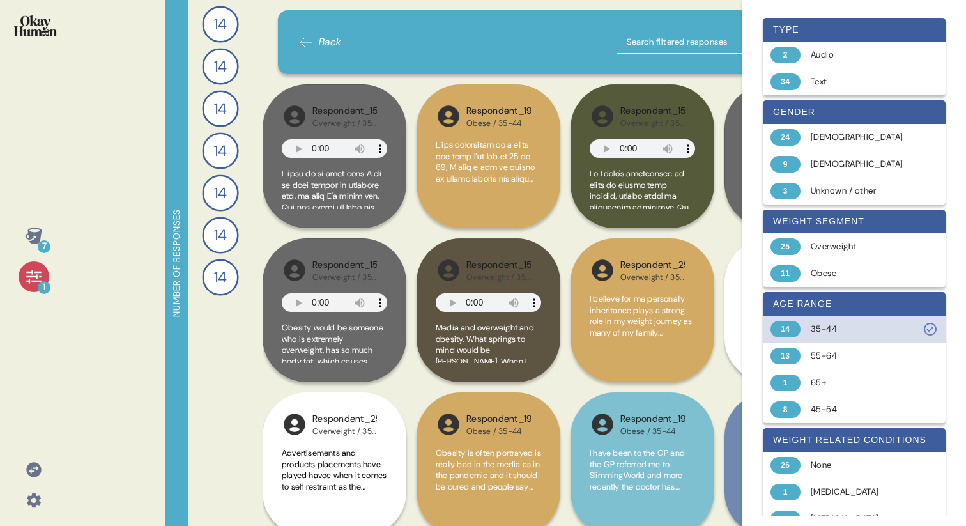
click at [865, 327] on div "35-44" at bounding box center [862, 329] width 102 height 13
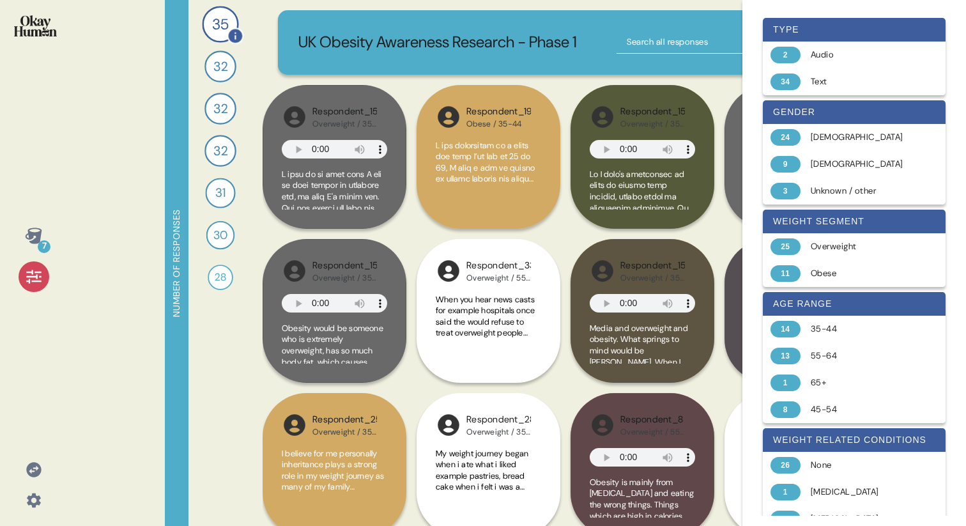
click at [212, 22] on span "35" at bounding box center [220, 24] width 17 height 22
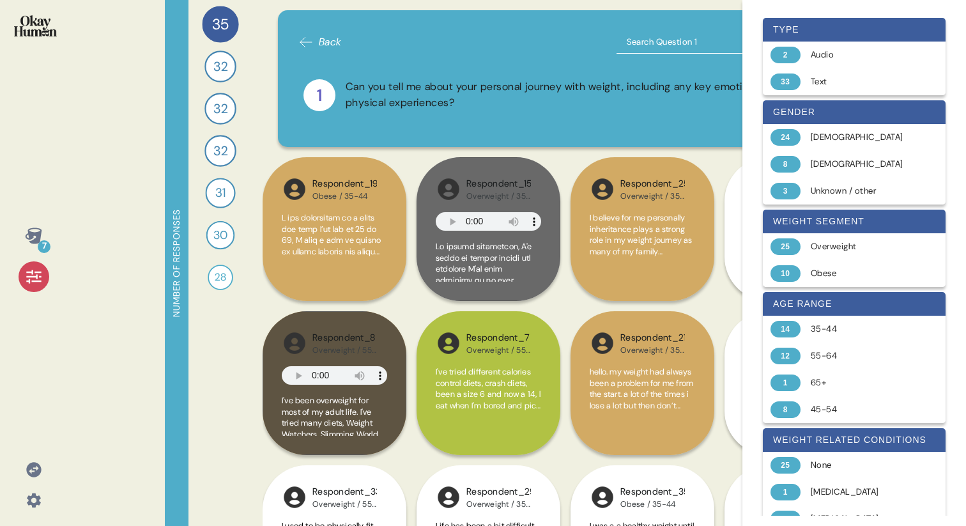
click at [40, 286] on div at bounding box center [34, 276] width 31 height 31
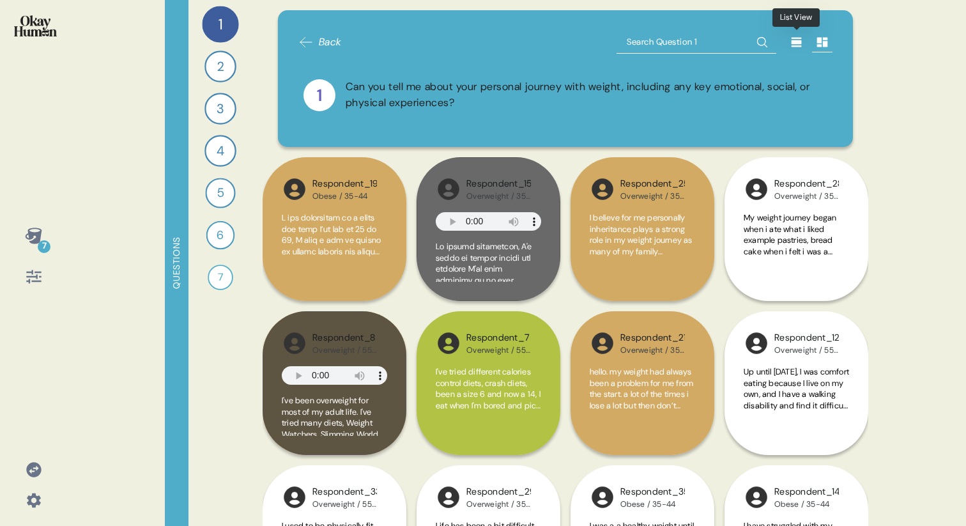
click at [796, 45] on icon at bounding box center [797, 42] width 13 height 13
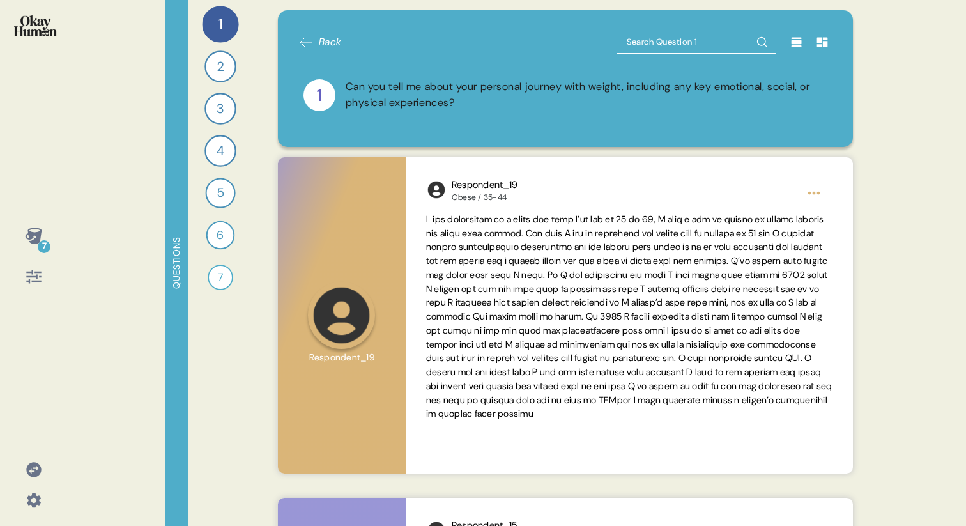
click at [33, 276] on icon at bounding box center [33, 276] width 15 height 13
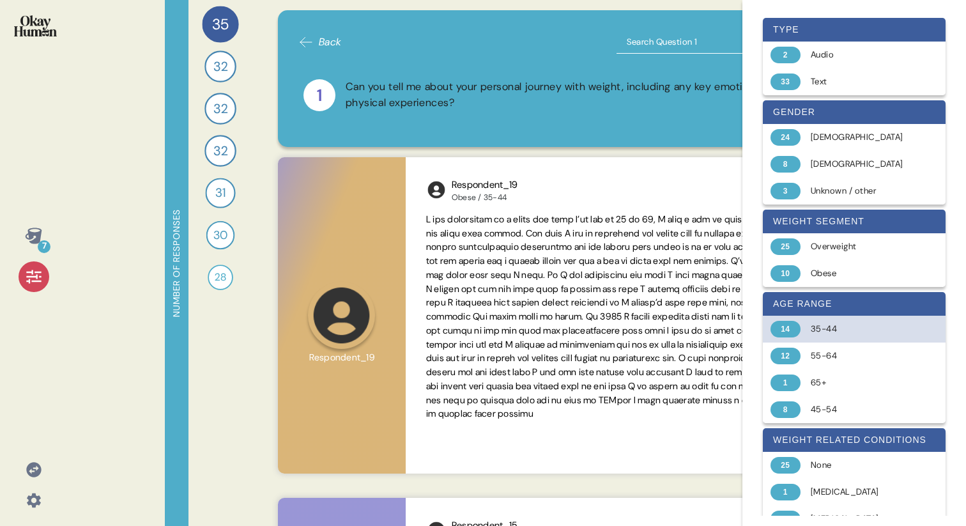
click at [797, 327] on div "14" at bounding box center [786, 329] width 30 height 17
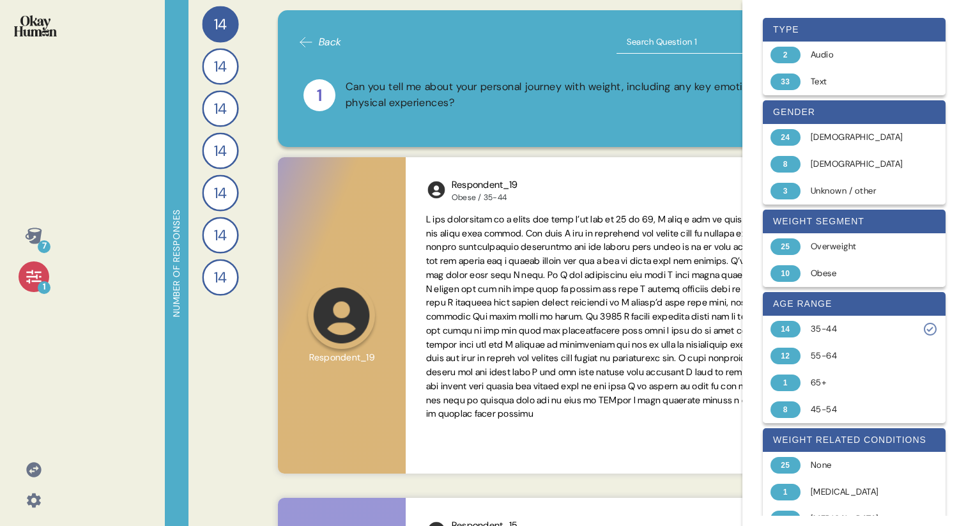
click at [126, 287] on div "7 1 Number of responses 14 Can you tell me about your personal journey with wei…" at bounding box center [483, 263] width 966 height 526
click at [746, 12] on div "type 2 Audio 33 Text gender 24 Female 8 Male 3 Unknown / other weight segment 2…" at bounding box center [855, 263] width 224 height 526
click at [27, 293] on div "7 1" at bounding box center [33, 263] width 67 height 526
click at [27, 280] on icon at bounding box center [34, 277] width 18 height 18
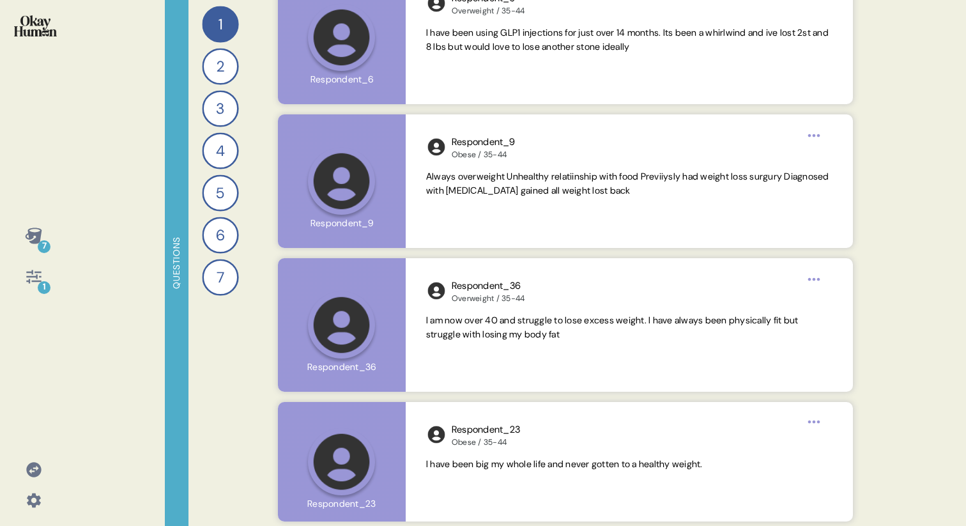
scroll to position [2331, 0]
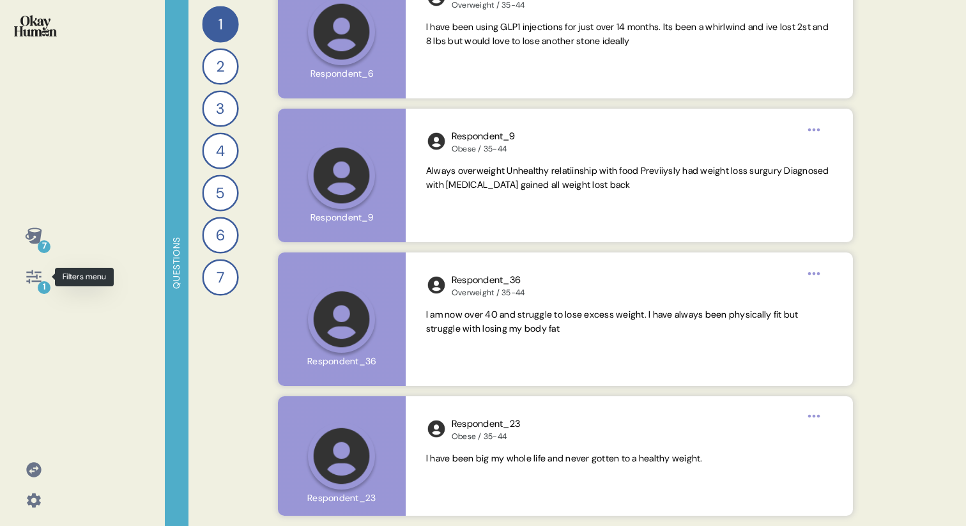
click at [28, 282] on icon at bounding box center [33, 276] width 15 height 13
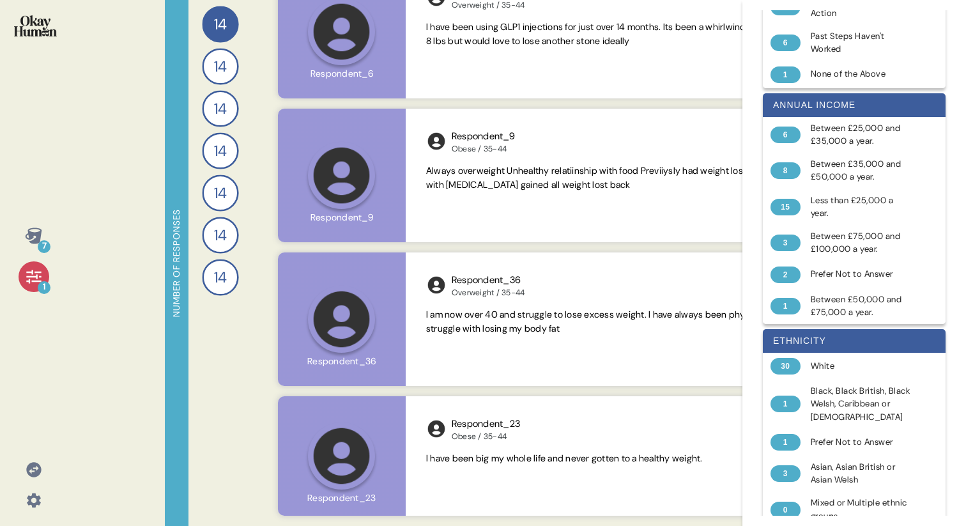
scroll to position [917, 0]
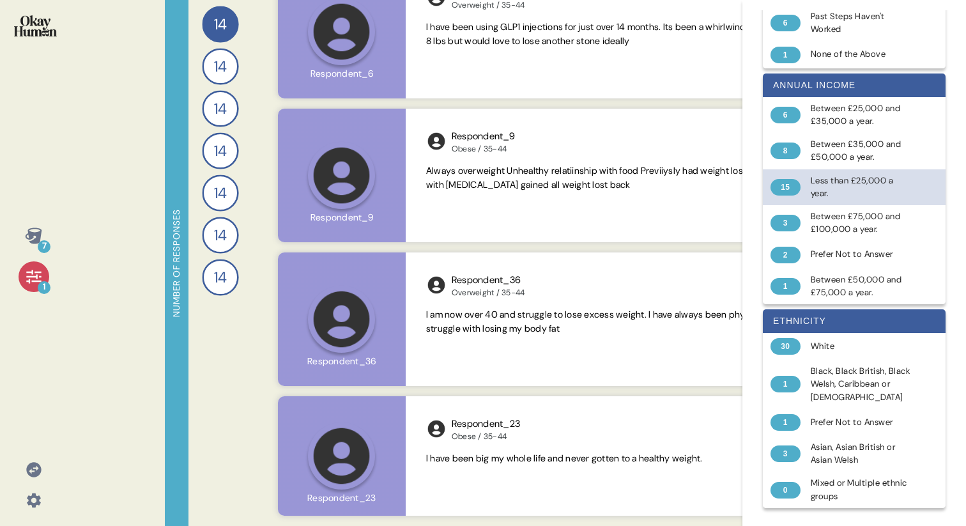
click at [830, 189] on div "Less than £25,000 a year." at bounding box center [862, 187] width 102 height 26
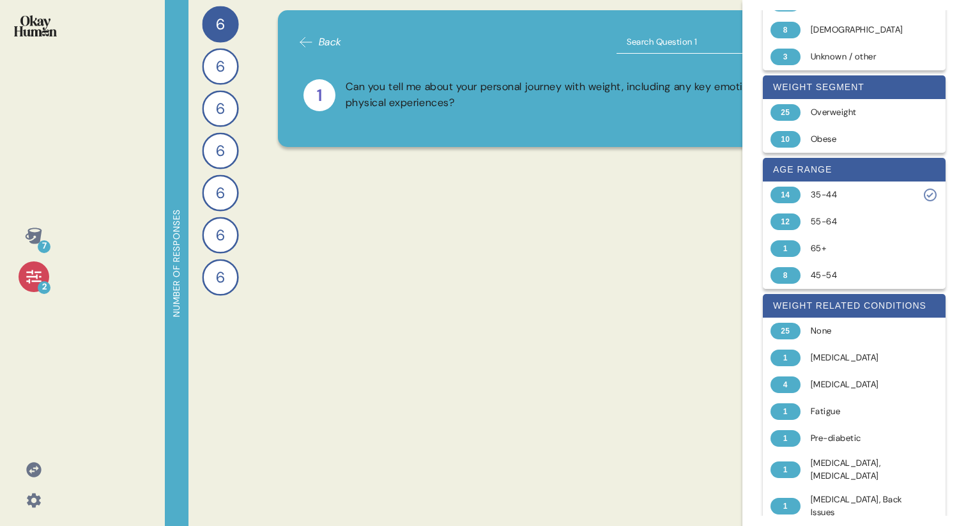
scroll to position [0, 0]
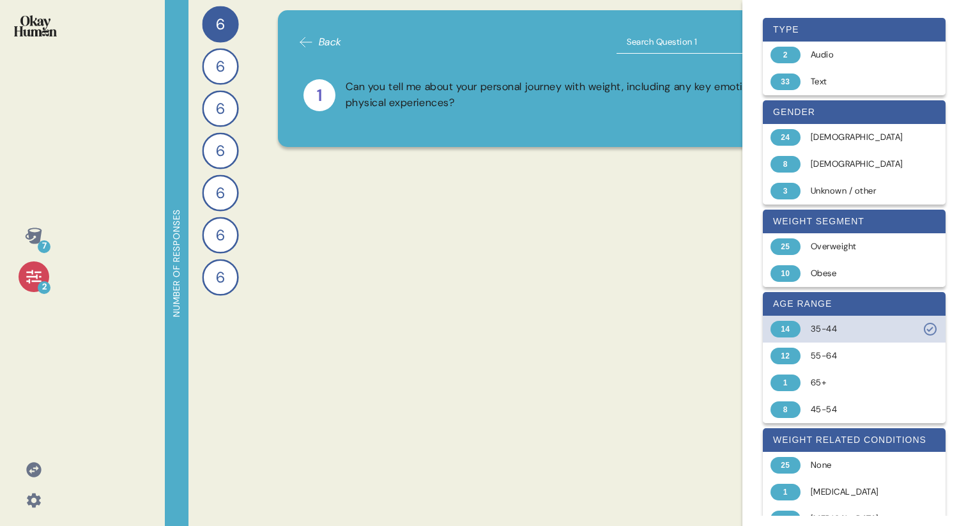
click at [817, 330] on div "35-44" at bounding box center [862, 329] width 102 height 13
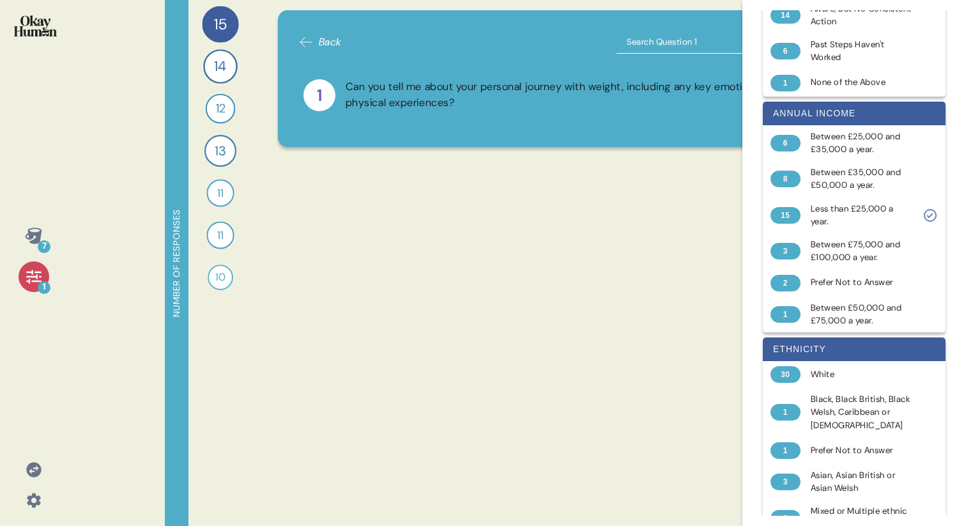
scroll to position [917, 0]
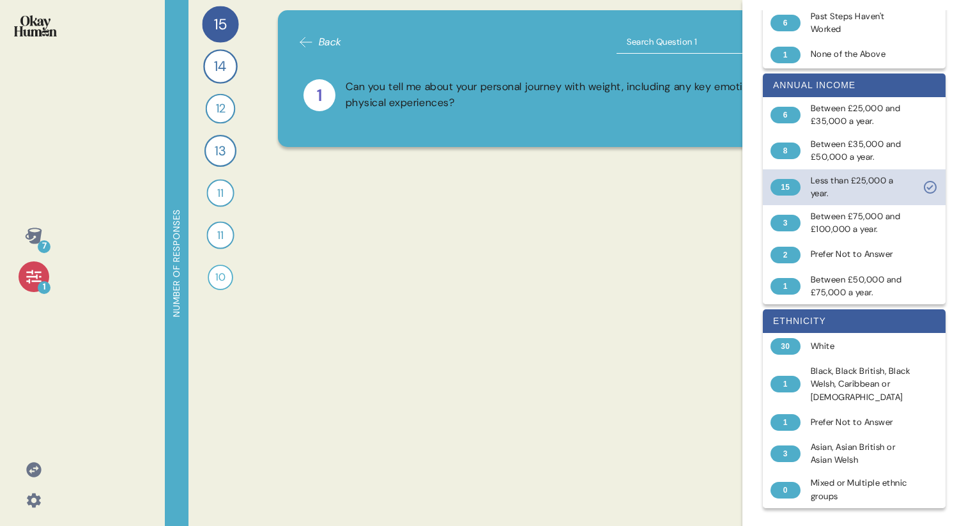
click at [814, 188] on div "Less than £25,000 a year." at bounding box center [862, 187] width 102 height 26
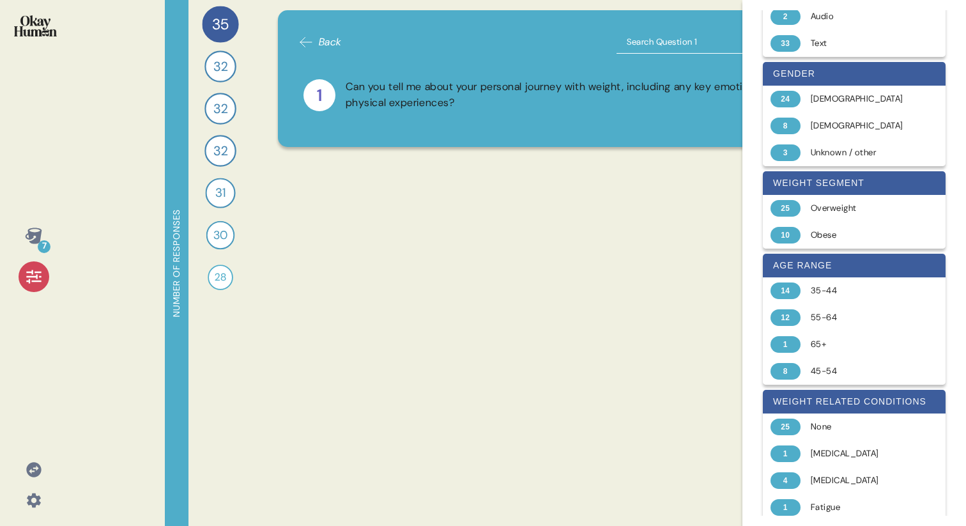
scroll to position [24, 0]
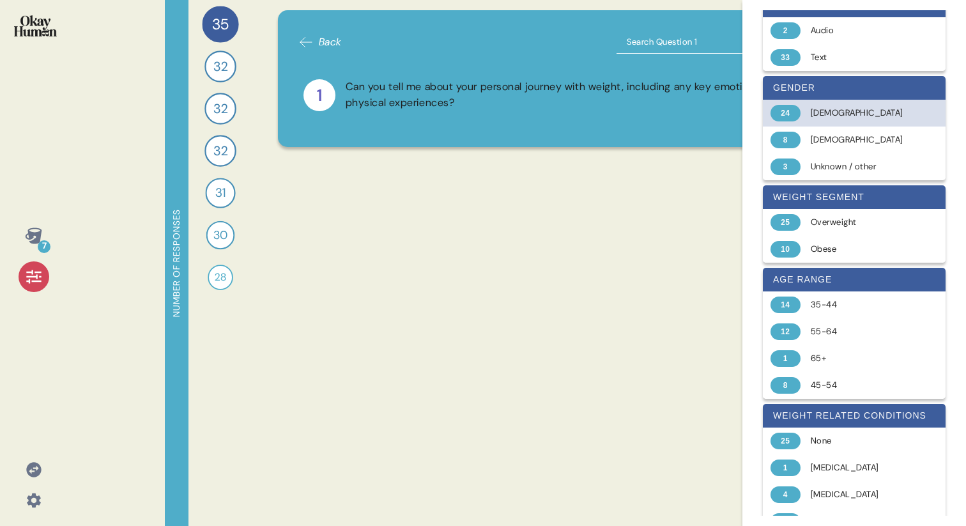
click at [833, 112] on div "Female" at bounding box center [862, 113] width 102 height 13
click at [829, 111] on div "Female" at bounding box center [862, 113] width 102 height 13
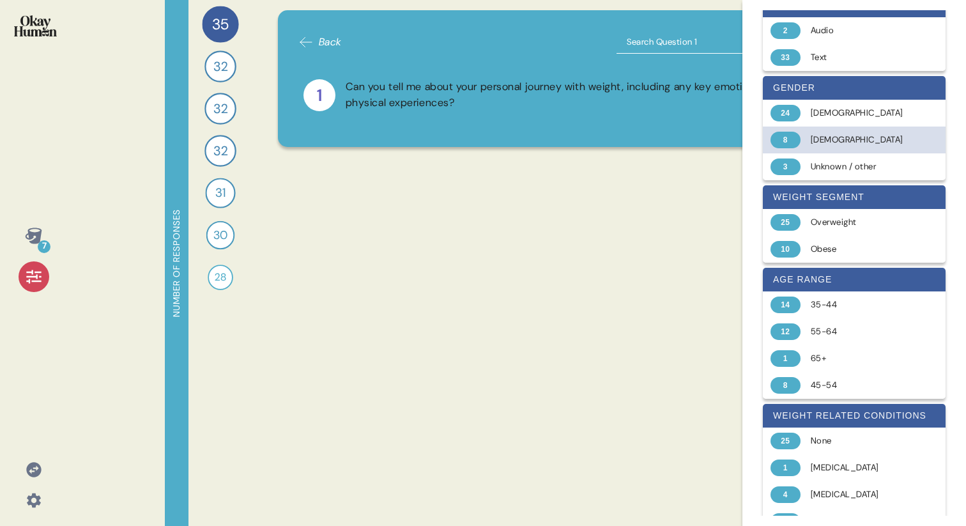
click at [826, 139] on div "Male" at bounding box center [862, 140] width 102 height 13
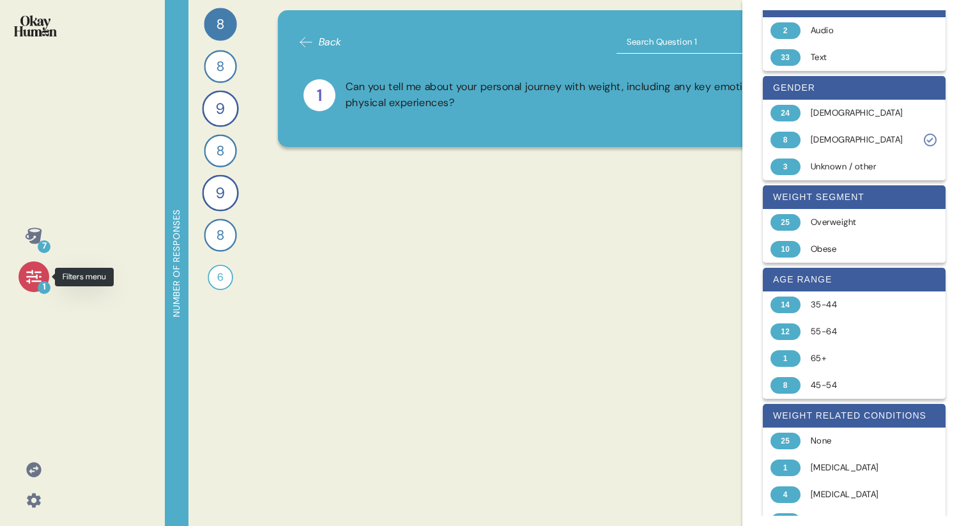
click at [27, 270] on icon at bounding box center [34, 277] width 18 height 18
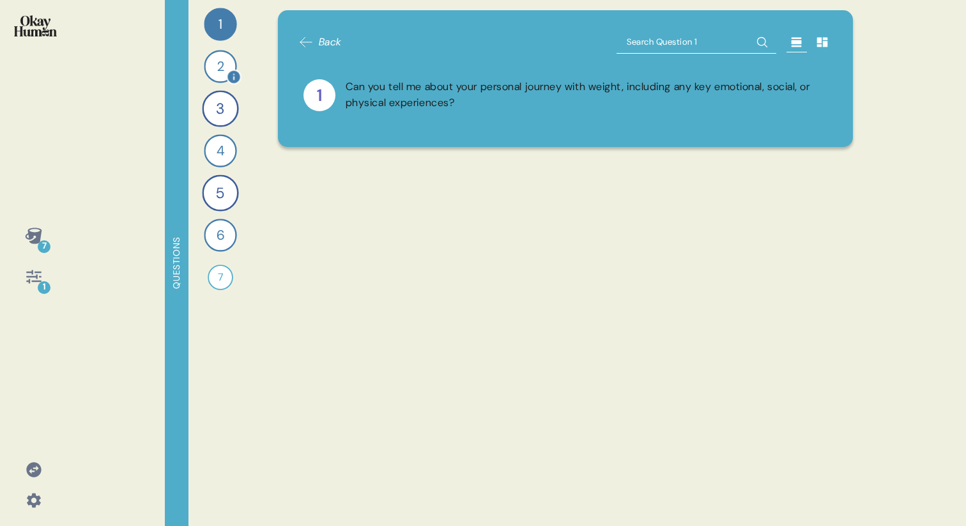
click at [215, 65] on div "2" at bounding box center [220, 66] width 33 height 33
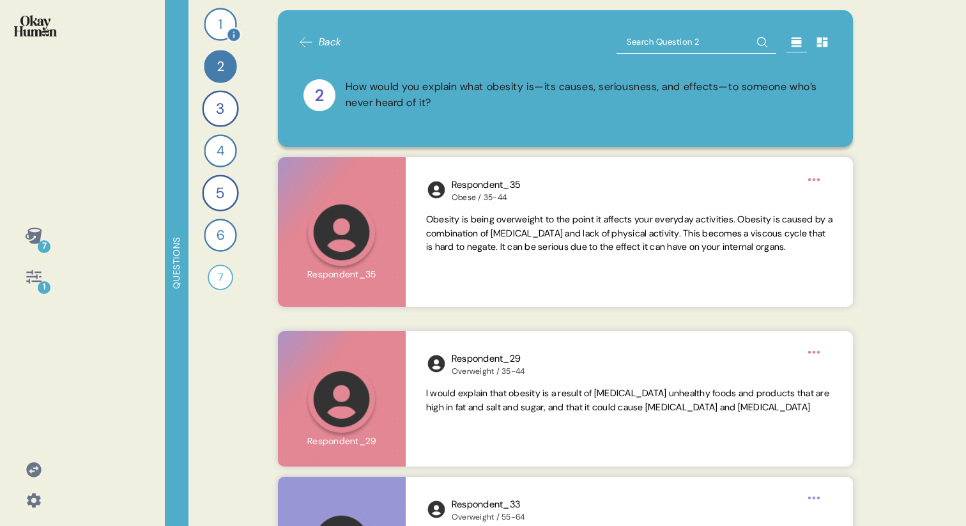
click at [220, 23] on div "1" at bounding box center [220, 24] width 33 height 33
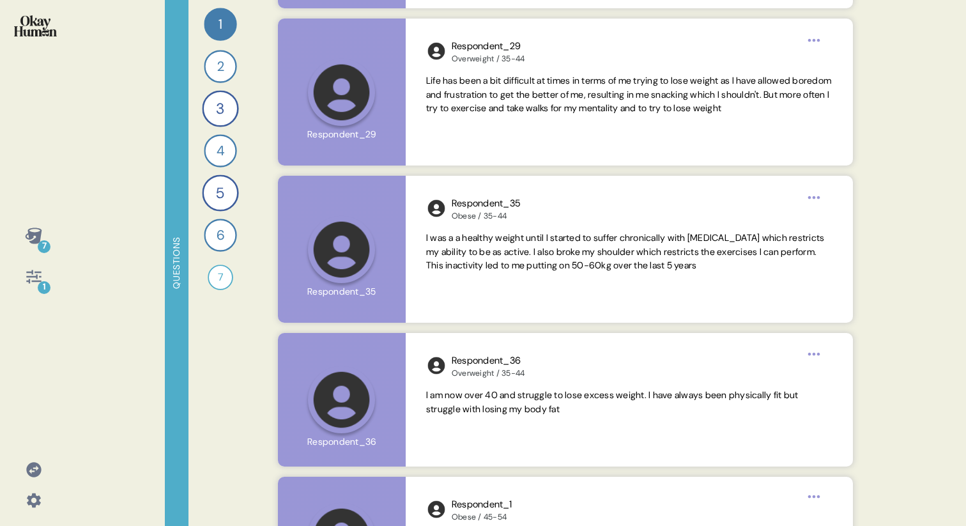
scroll to position [161, 0]
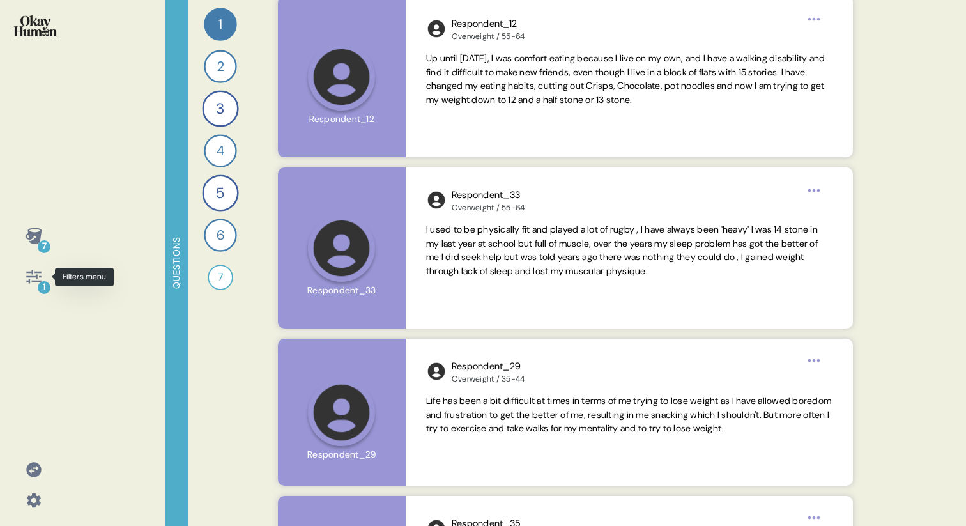
click at [32, 275] on icon at bounding box center [34, 277] width 18 height 18
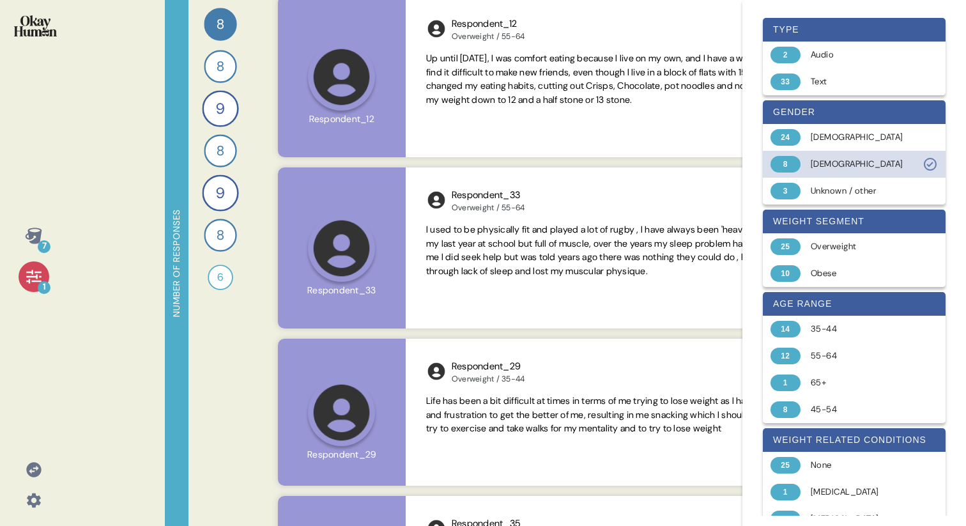
click at [856, 167] on div "Male" at bounding box center [862, 164] width 102 height 13
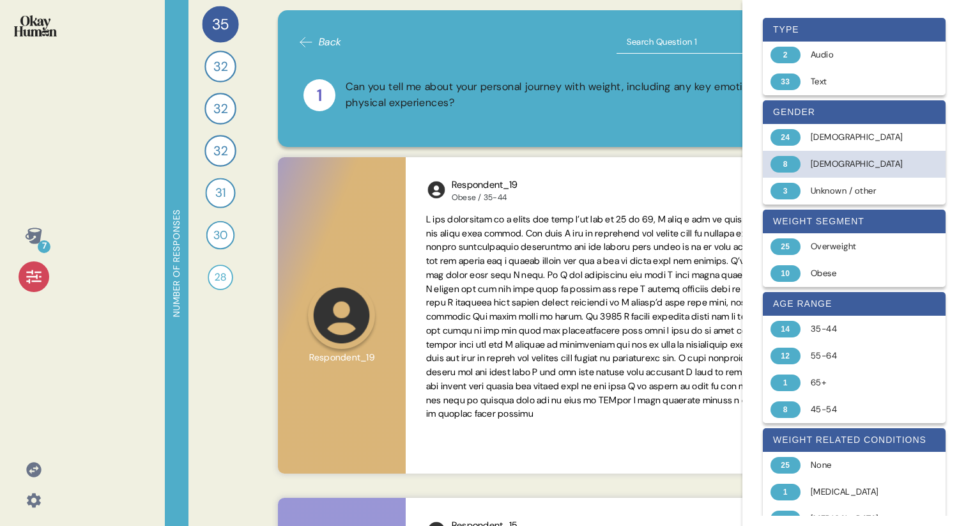
click at [817, 160] on div "Male" at bounding box center [862, 164] width 102 height 13
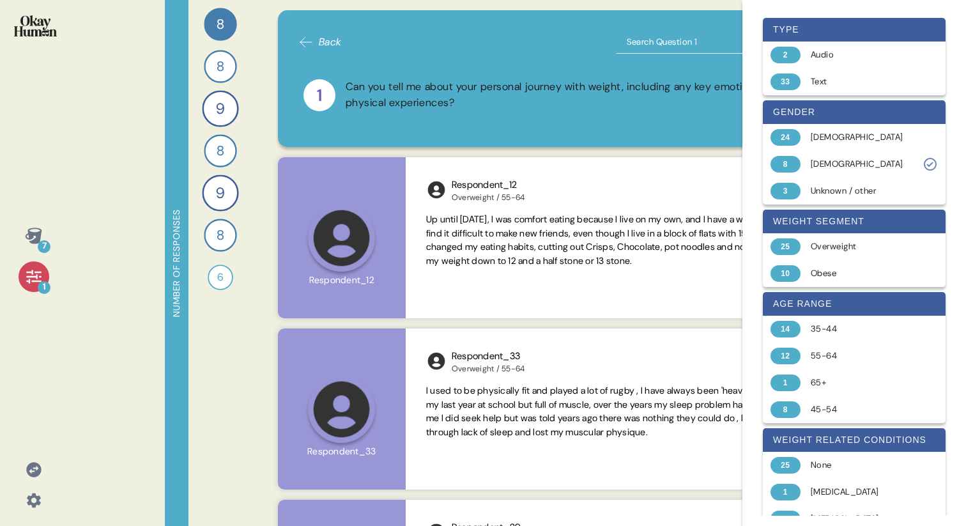
click at [59, 90] on div "7 1" at bounding box center [33, 263] width 67 height 526
click at [27, 274] on icon at bounding box center [34, 277] width 18 height 18
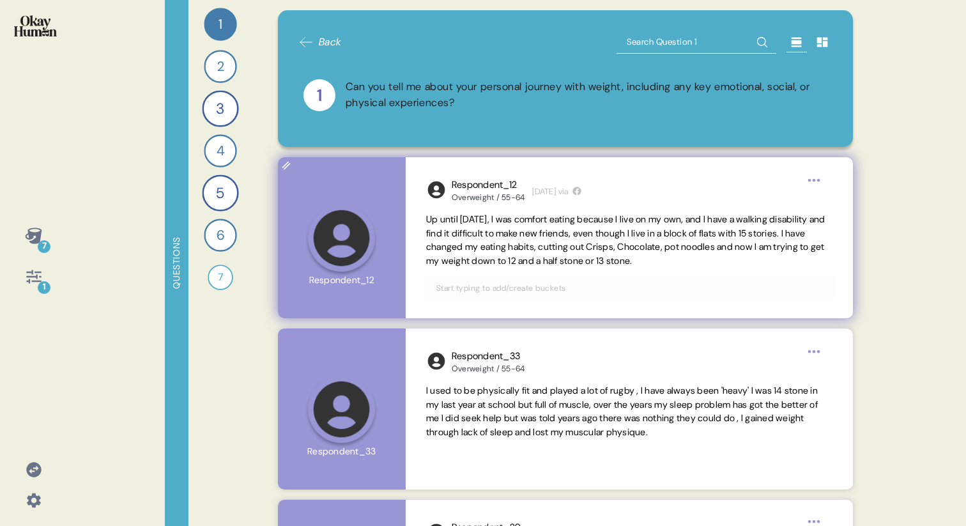
click at [663, 261] on span "Up until [DATE], I was comfort eating because I live on my own, and I have a wa…" at bounding box center [625, 239] width 399 height 53
click at [663, 236] on span "Up until [DATE], I was comfort eating because I live on my own, and I have a wa…" at bounding box center [625, 239] width 399 height 53
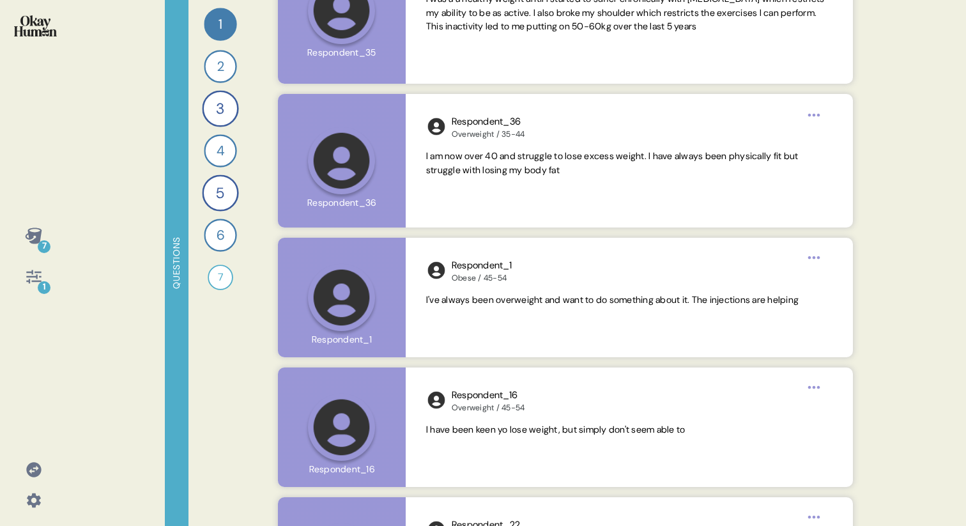
scroll to position [821, 0]
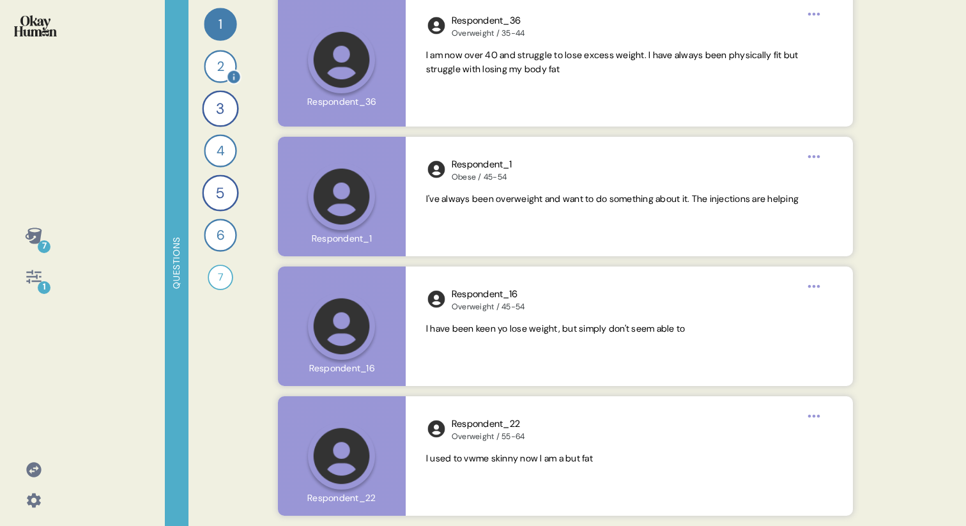
click at [215, 68] on div "2" at bounding box center [220, 66] width 33 height 33
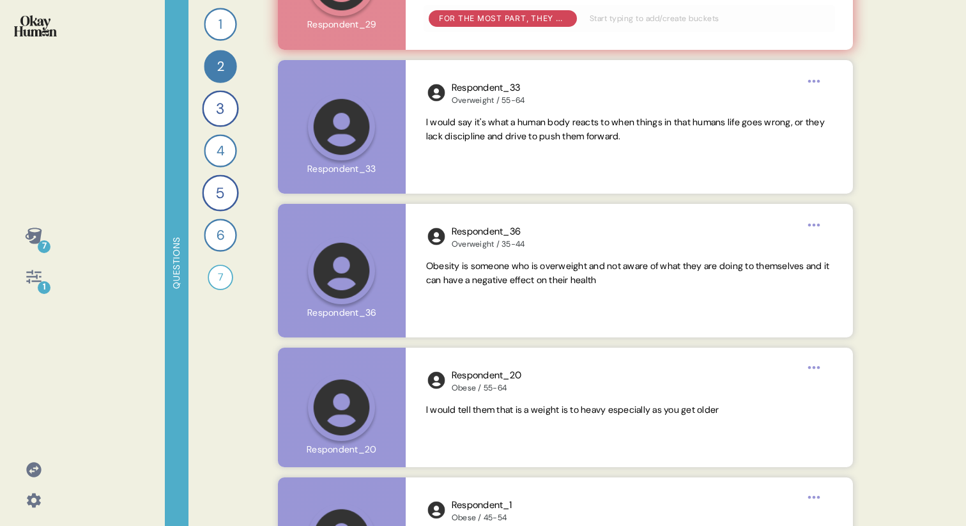
scroll to position [664, 0]
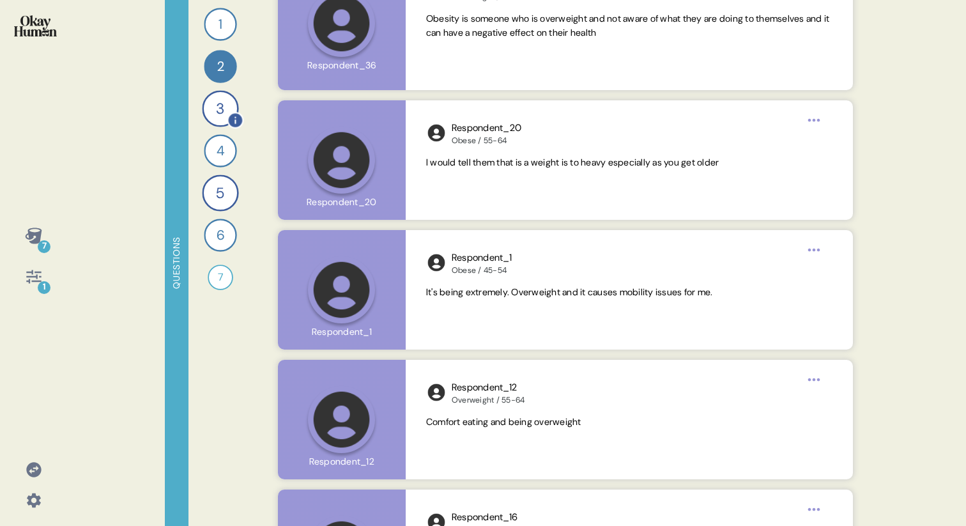
click at [217, 114] on div "3" at bounding box center [220, 108] width 36 height 36
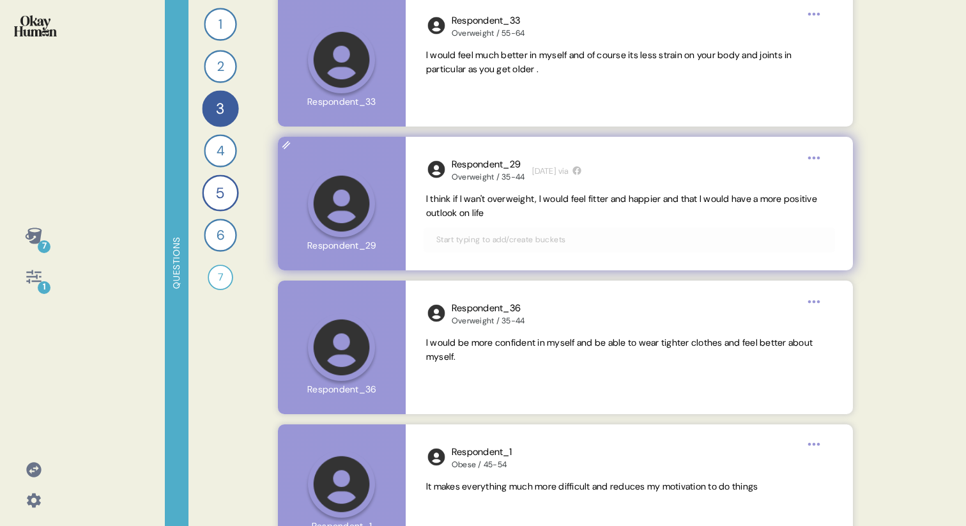
scroll to position [883, 0]
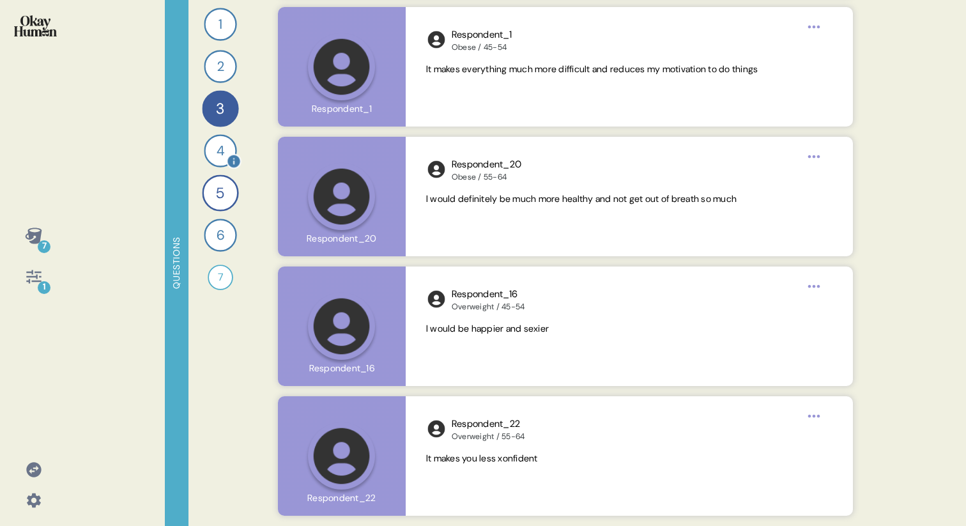
click at [218, 157] on div "4" at bounding box center [220, 150] width 33 height 33
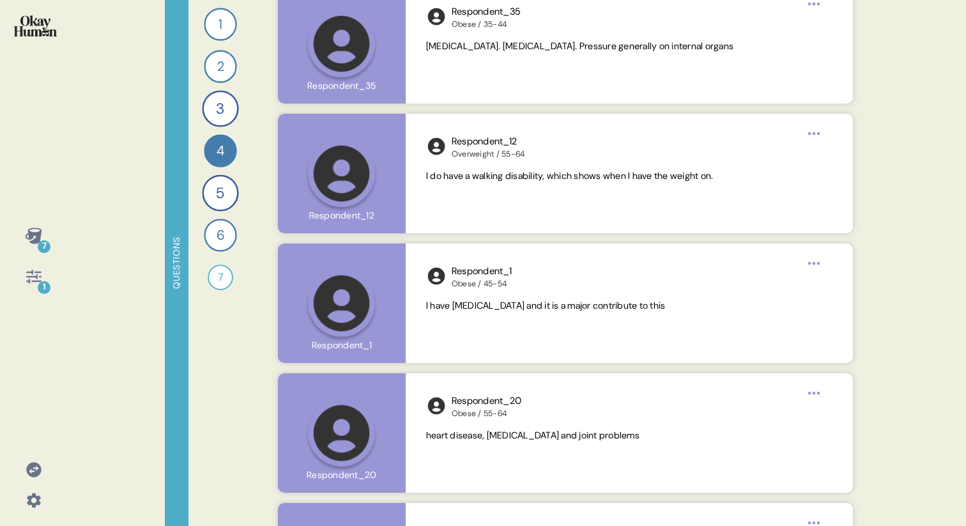
scroll to position [729, 0]
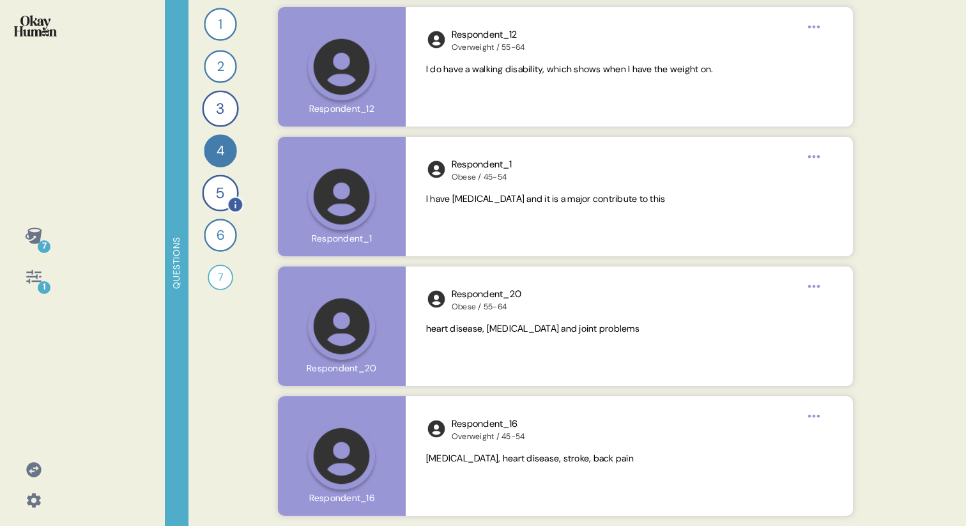
click at [218, 196] on div "5" at bounding box center [220, 192] width 36 height 36
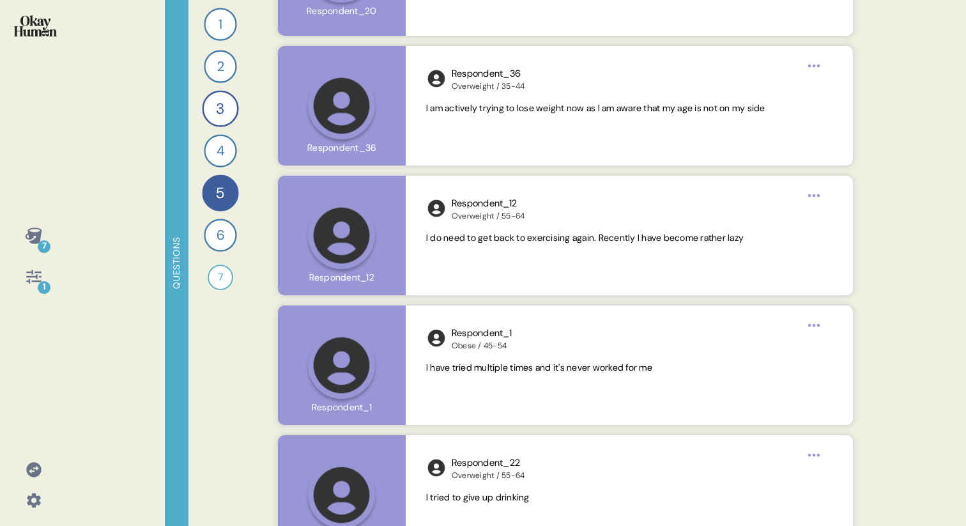
scroll to position [938, 0]
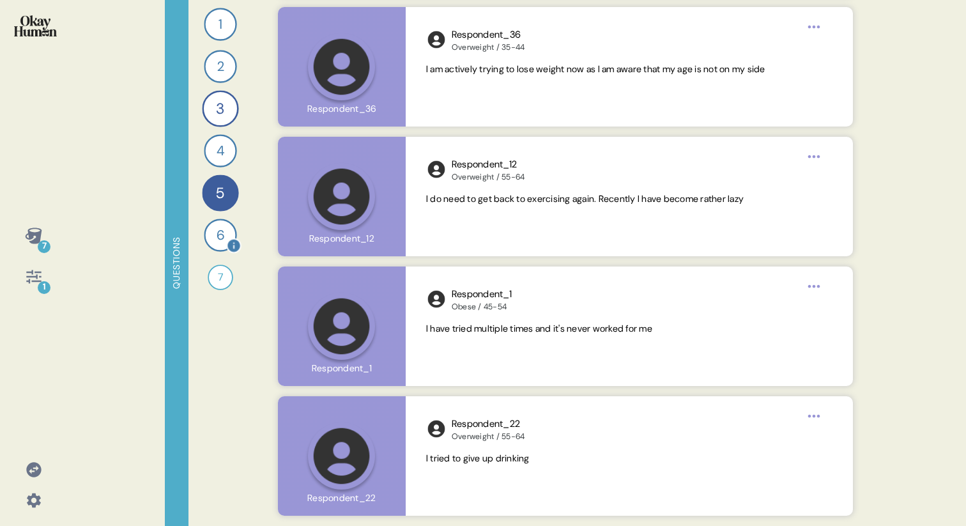
click at [215, 234] on div "6" at bounding box center [220, 235] width 33 height 33
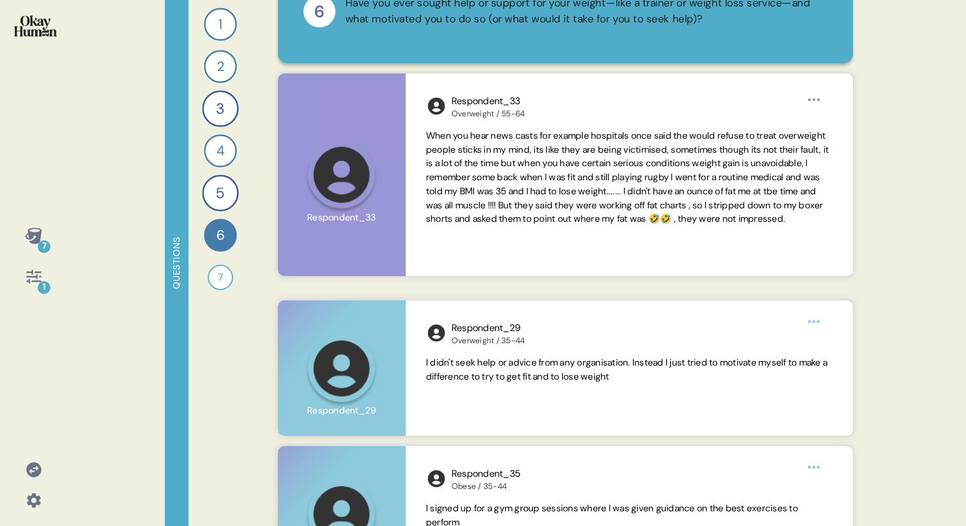
scroll to position [0, 0]
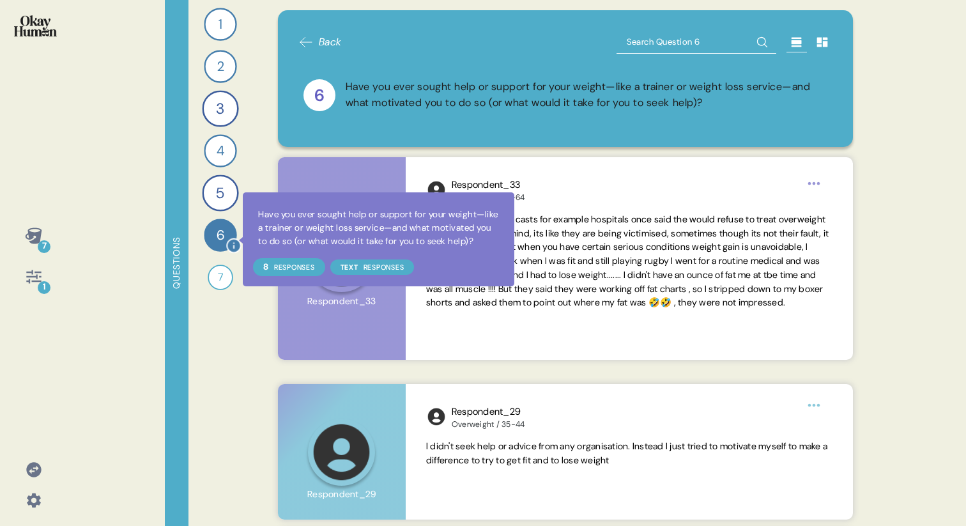
click at [235, 246] on icon at bounding box center [234, 246] width 12 height 12
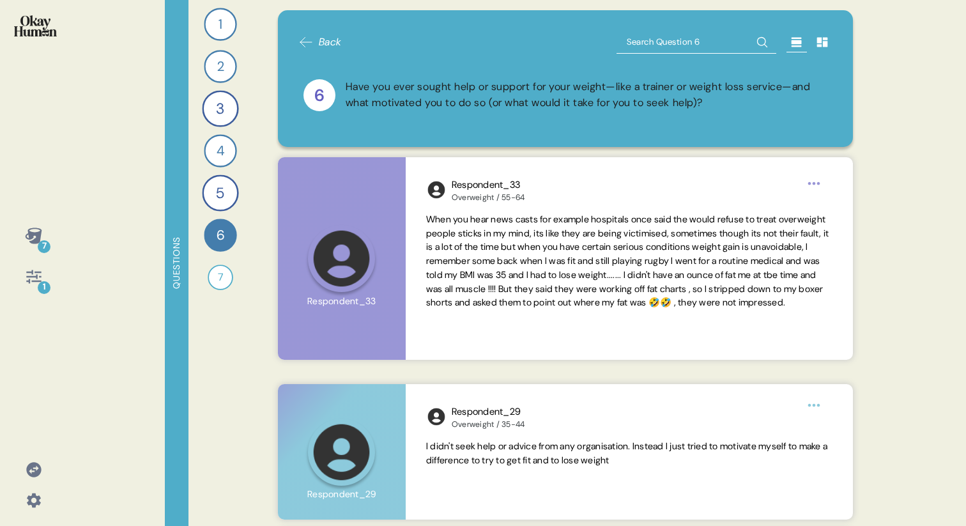
click at [38, 287] on div "1" at bounding box center [44, 287] width 13 height 13
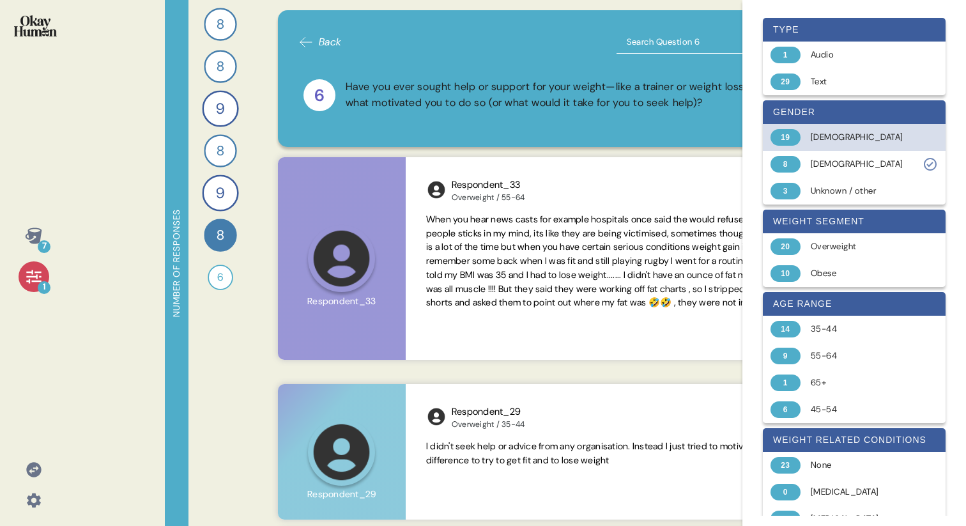
click at [818, 145] on div "19 Female" at bounding box center [854, 137] width 183 height 27
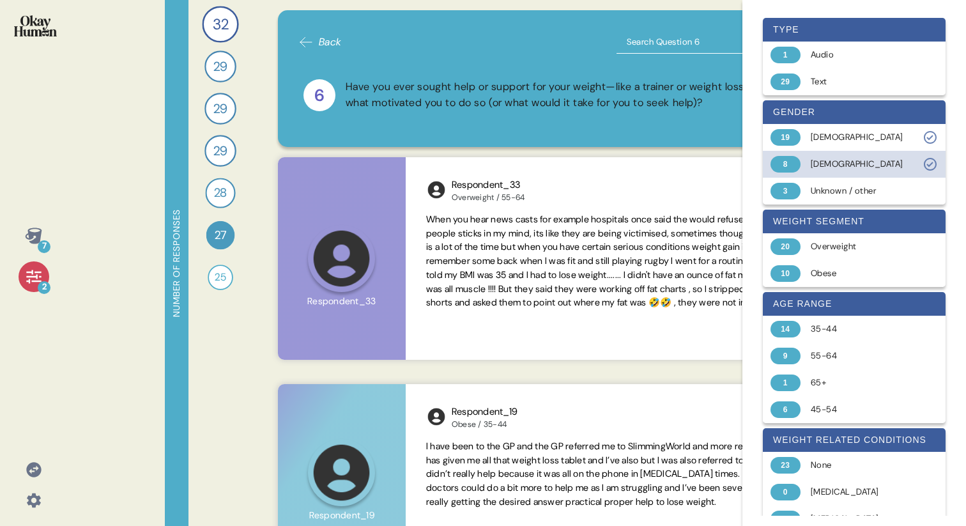
click at [852, 165] on div "Male" at bounding box center [862, 164] width 102 height 13
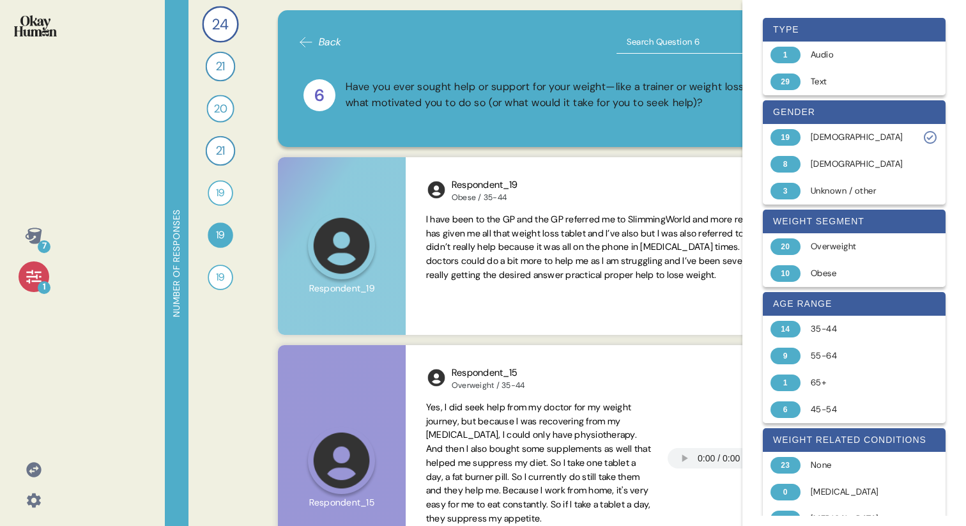
click at [128, 355] on div "7 1 Number of responses 24 Can you tell me about your personal journey with wei…" at bounding box center [483, 263] width 966 height 526
click at [29, 271] on icon at bounding box center [34, 277] width 18 height 18
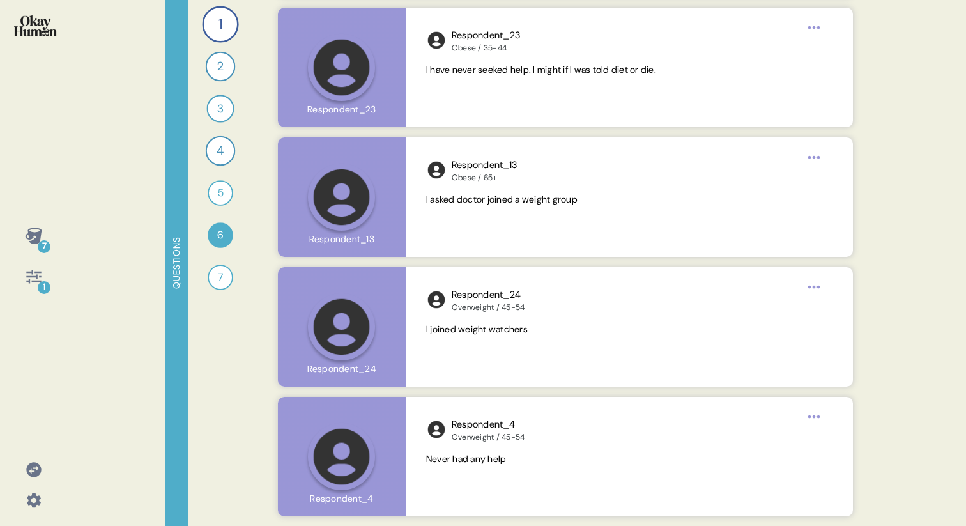
scroll to position [2483, 0]
click at [208, 282] on div "7 How have you seen overweight or obesity portrayed in media, and which depicti…" at bounding box center [220, 277] width 28 height 28
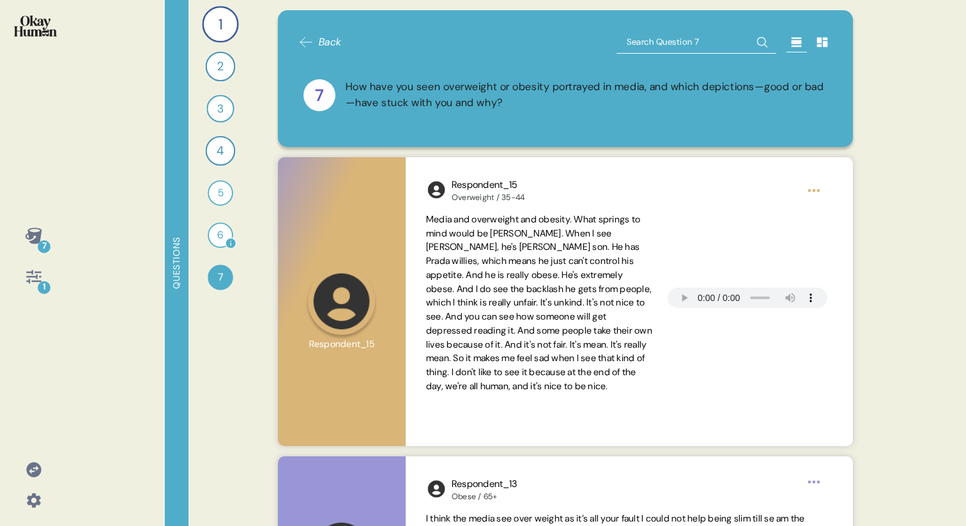
click at [214, 236] on div "6" at bounding box center [221, 235] width 26 height 26
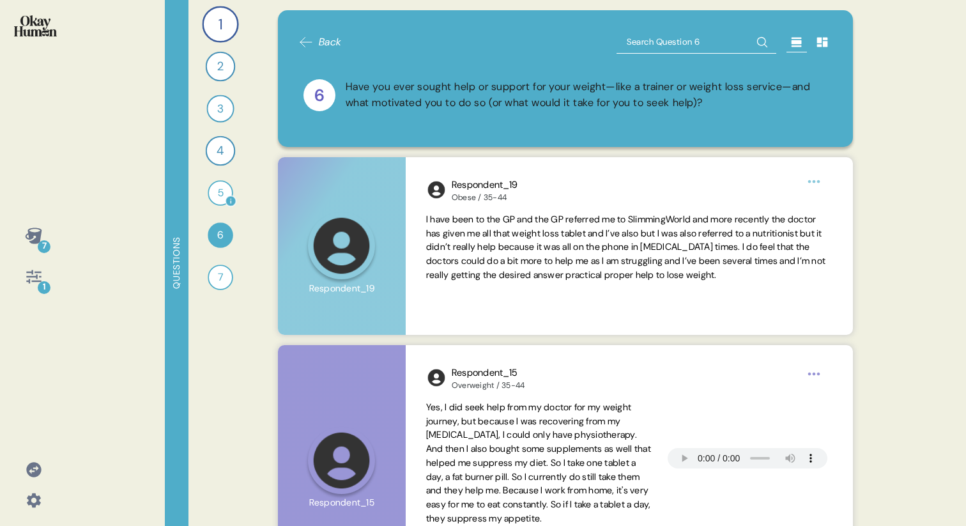
click at [216, 198] on div "5" at bounding box center [221, 193] width 26 height 26
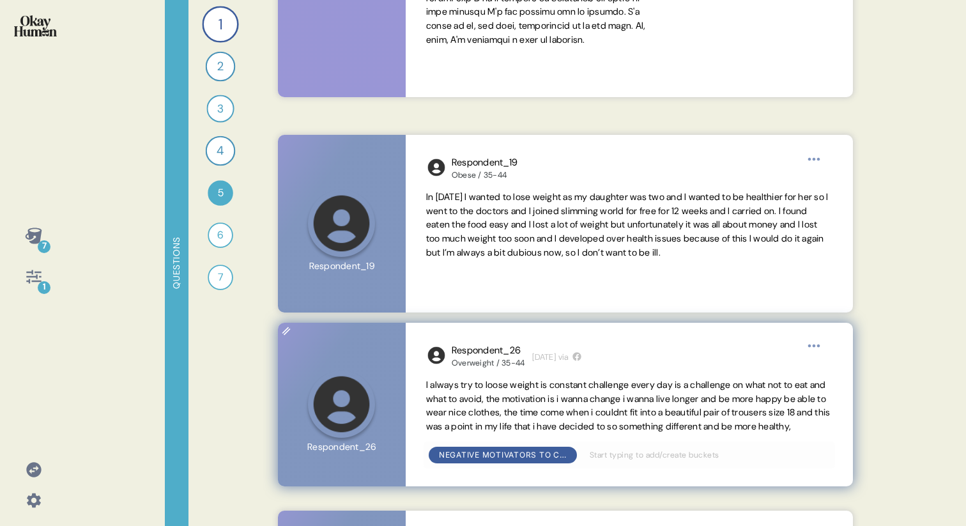
scroll to position [633, 0]
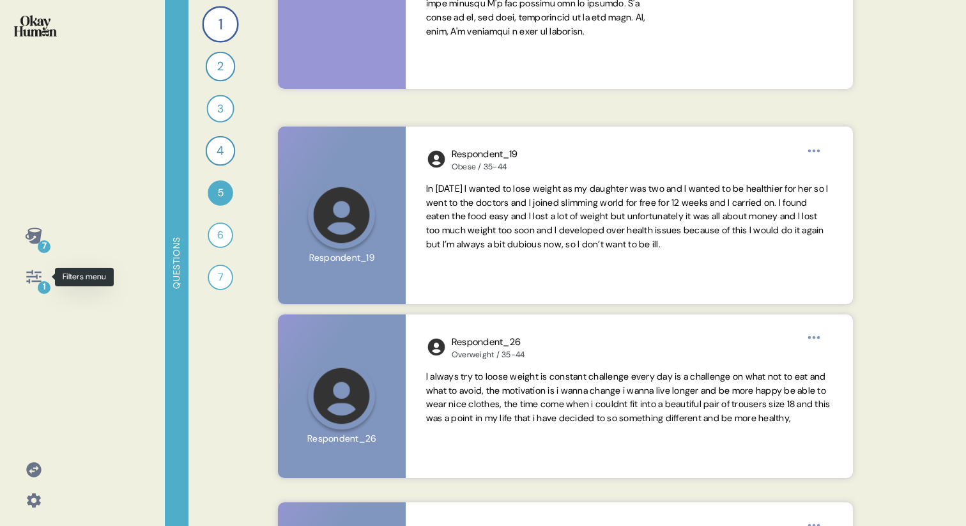
click at [31, 281] on icon at bounding box center [34, 277] width 18 height 18
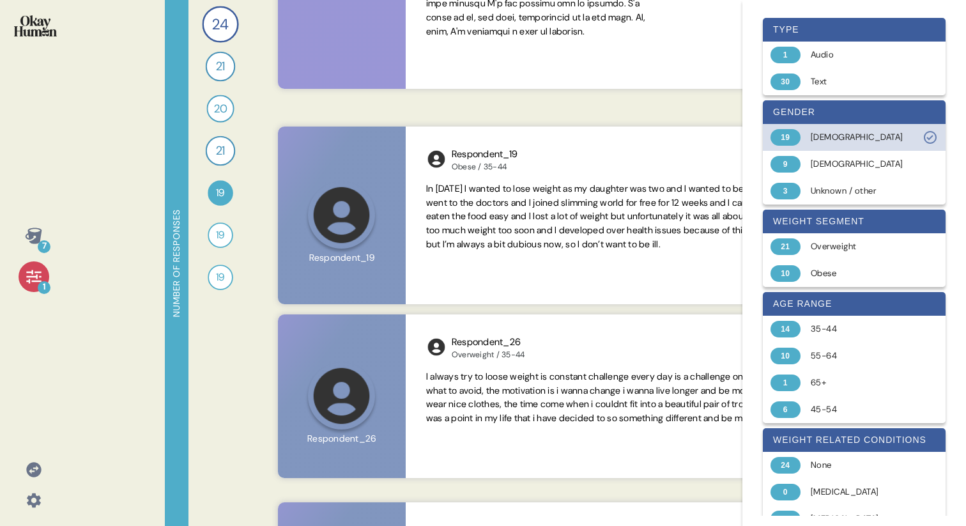
click at [848, 140] on div "Female" at bounding box center [862, 137] width 102 height 13
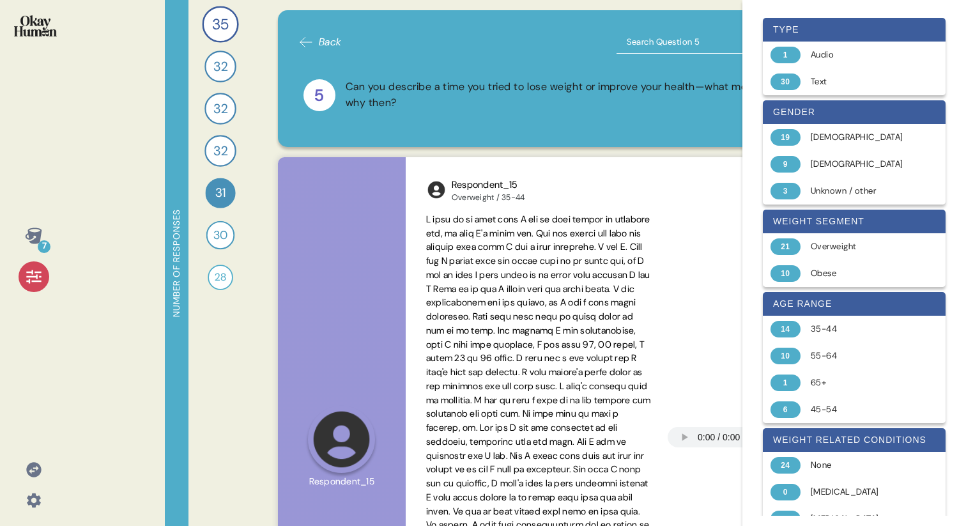
click at [23, 270] on div at bounding box center [34, 276] width 31 height 31
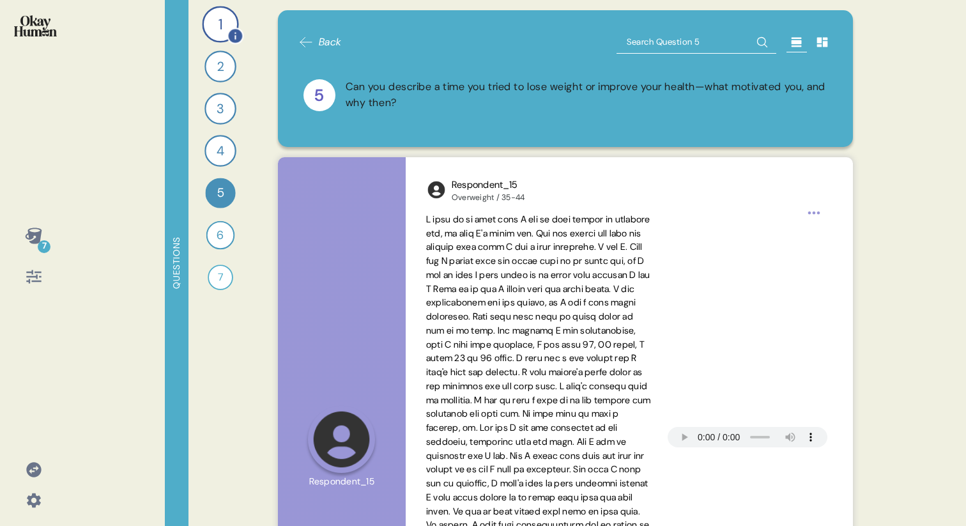
click at [219, 11] on div "1" at bounding box center [220, 24] width 36 height 36
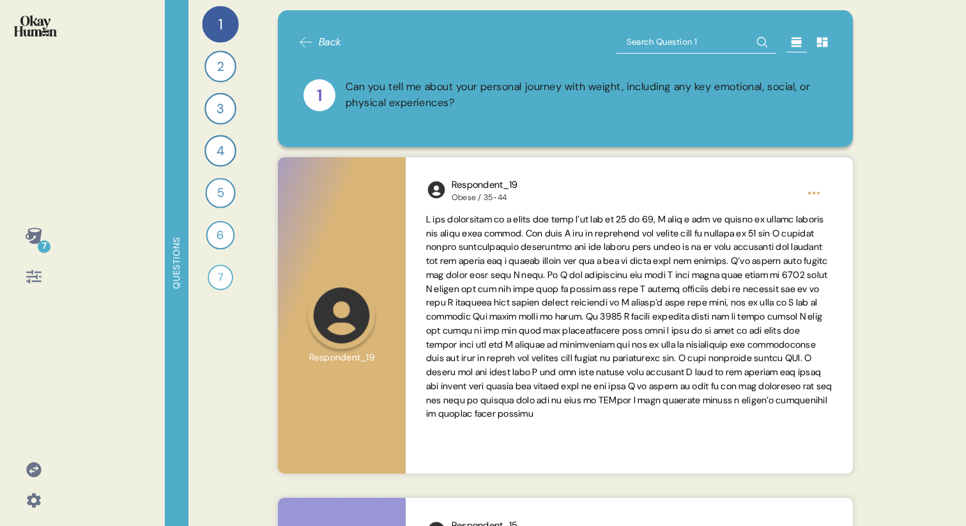
click at [120, 71] on div "7 Questions 1 Can you tell me about your personal journey with weight, includin…" at bounding box center [483, 263] width 966 height 526
